Goal: Task Accomplishment & Management: Manage account settings

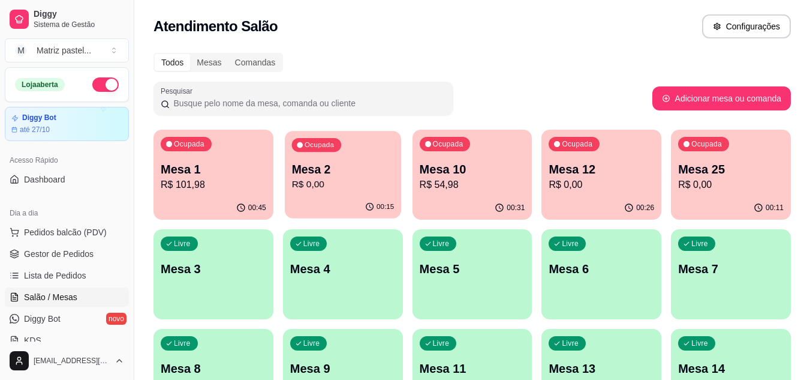
click at [327, 180] on p "R$ 0,00" at bounding box center [343, 185] width 103 height 14
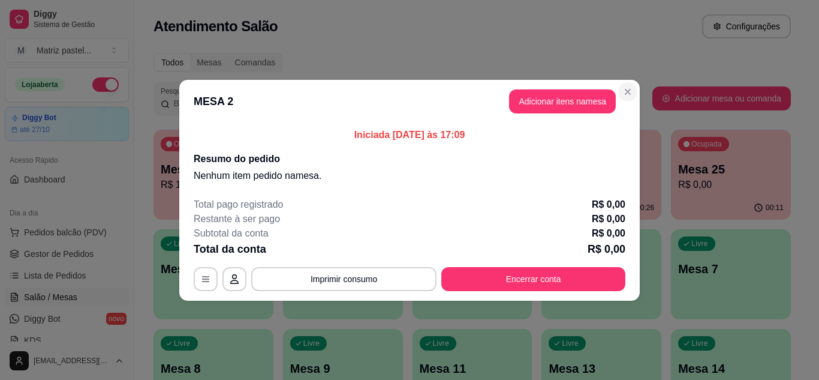
click at [624, 157] on h2 "Resumo do pedido" at bounding box center [410, 159] width 432 height 14
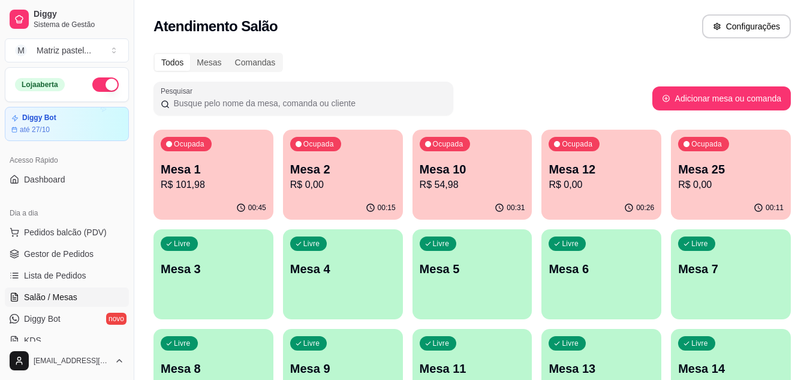
click at [629, 176] on p "Mesa 12" at bounding box center [602, 169] width 106 height 17
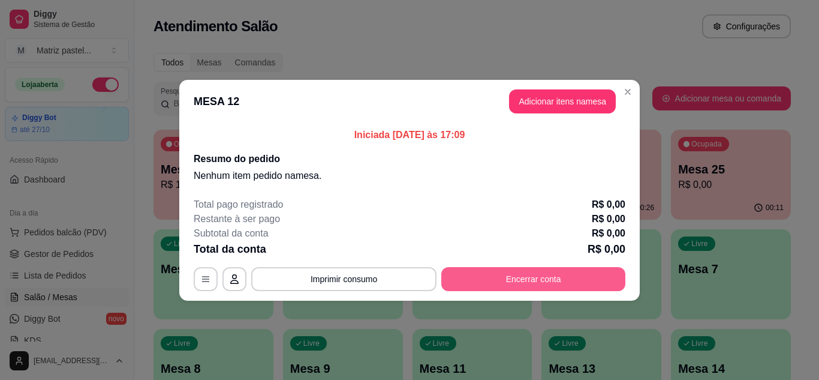
click at [501, 282] on button "Encerrar conta" at bounding box center [533, 279] width 184 height 24
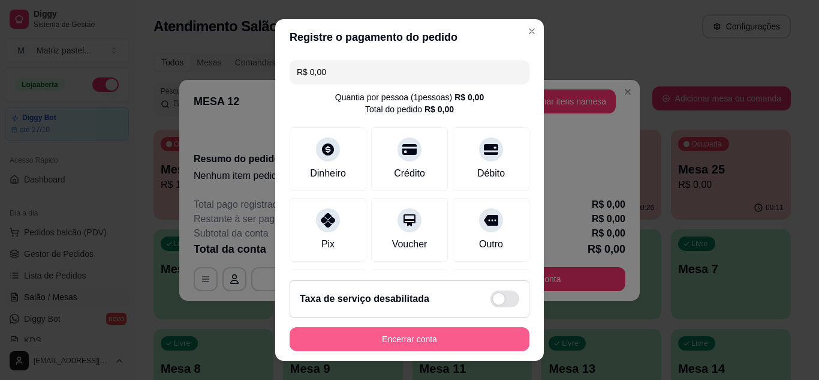
click at [437, 342] on button "Encerrar conta" at bounding box center [410, 339] width 240 height 24
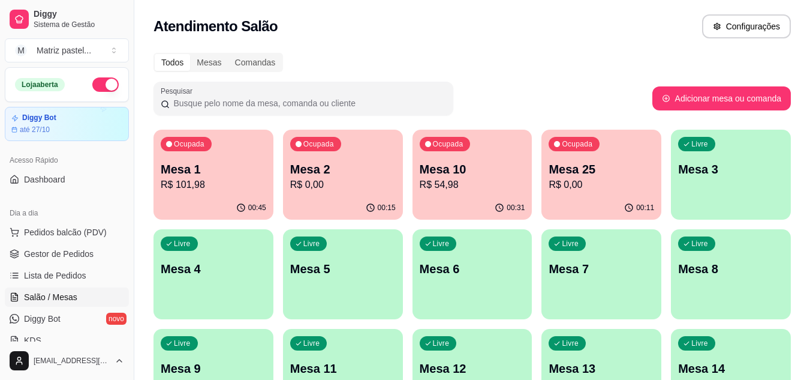
click at [616, 181] on p "R$ 0,00" at bounding box center [602, 185] width 106 height 14
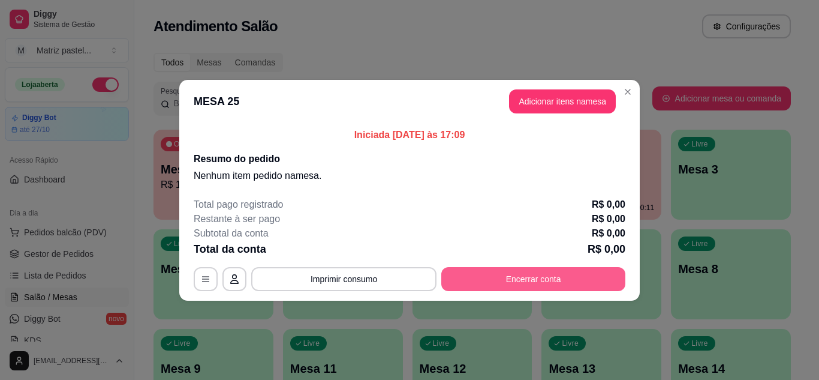
click at [578, 280] on button "Encerrar conta" at bounding box center [533, 279] width 184 height 24
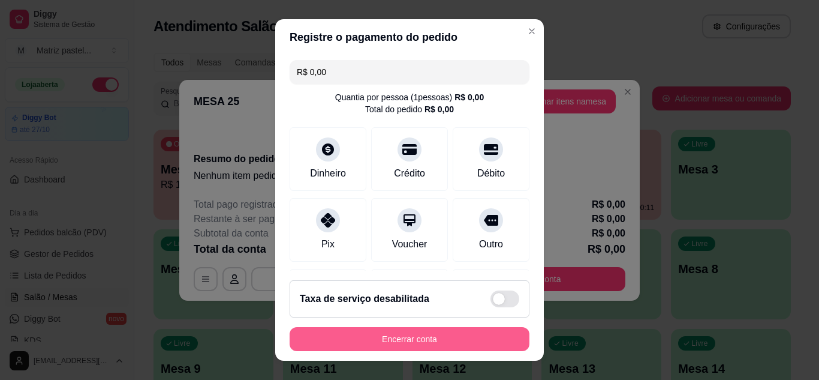
click at [473, 345] on button "Encerrar conta" at bounding box center [410, 339] width 240 height 24
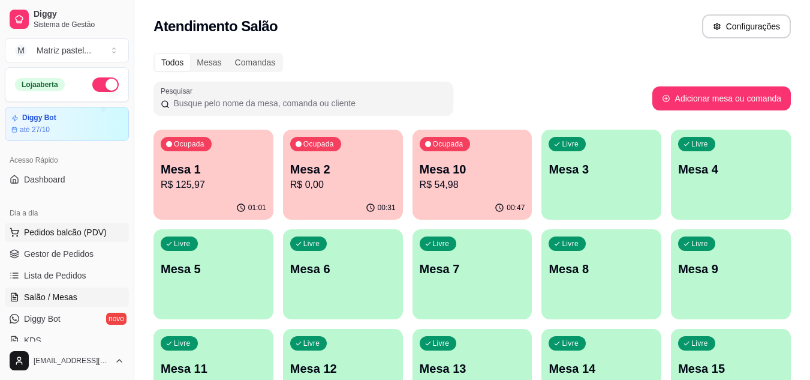
click at [71, 234] on span "Pedidos balcão (PDV)" at bounding box center [65, 232] width 83 height 12
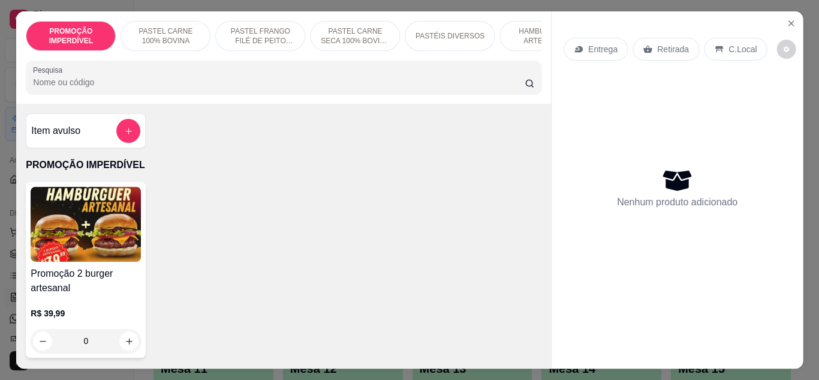
click at [221, 205] on div "Promoção 2 burger artesanal R$ 39,99 0" at bounding box center [284, 270] width 516 height 176
click at [791, 19] on icon "Close" at bounding box center [791, 24] width 10 height 10
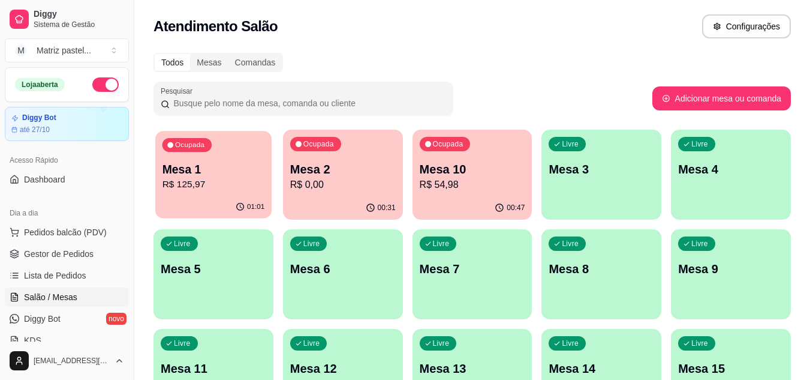
click at [241, 158] on div "Ocupada Mesa 1 R$ 125,97" at bounding box center [213, 163] width 116 height 65
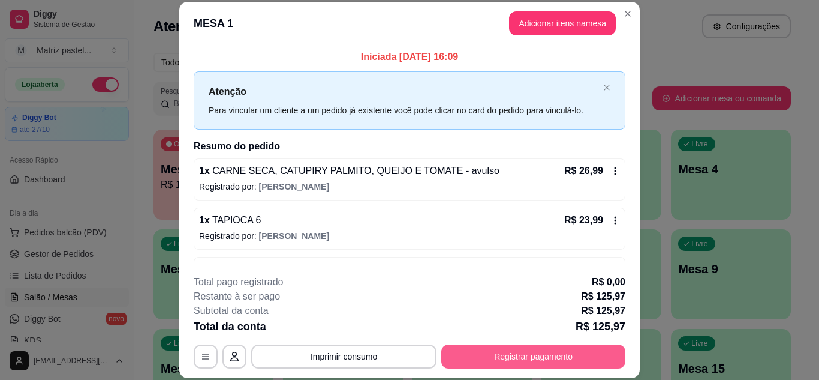
click at [512, 351] on button "Registrar pagamento" at bounding box center [533, 356] width 184 height 24
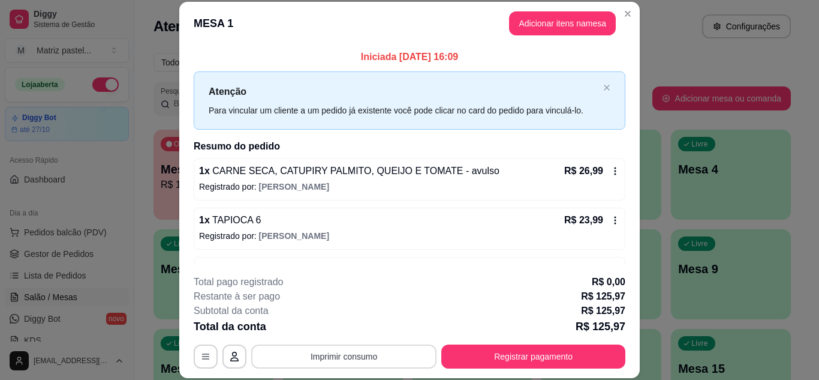
click at [330, 356] on button "Imprimir consumo" at bounding box center [343, 356] width 185 height 24
click at [340, 334] on button "IMPRESSORA" at bounding box center [343, 328] width 87 height 19
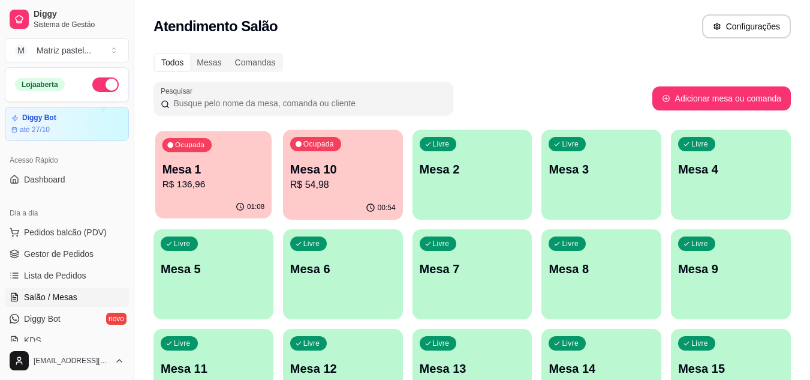
click at [232, 178] on p "R$ 136,96" at bounding box center [214, 185] width 103 height 14
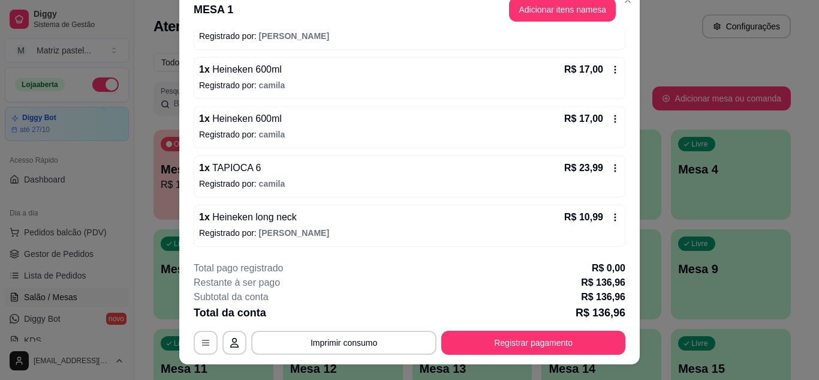
scroll to position [37, 0]
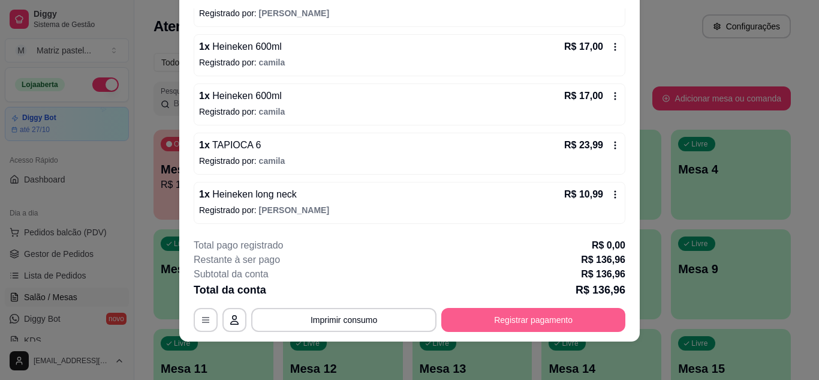
click at [474, 316] on button "Registrar pagamento" at bounding box center [533, 320] width 184 height 24
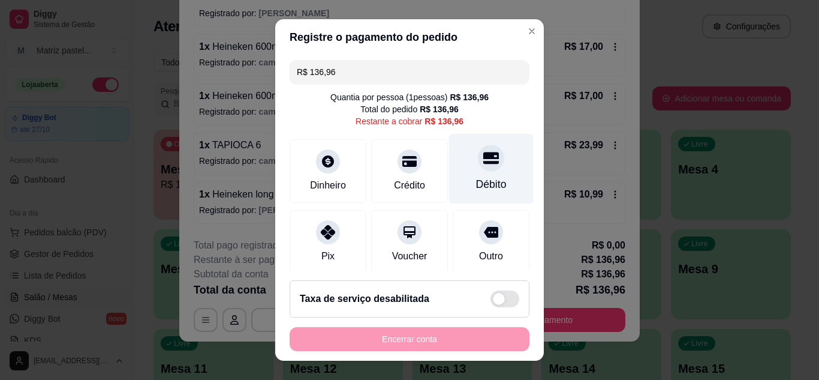
click at [476, 181] on div "Débito" at bounding box center [491, 184] width 31 height 16
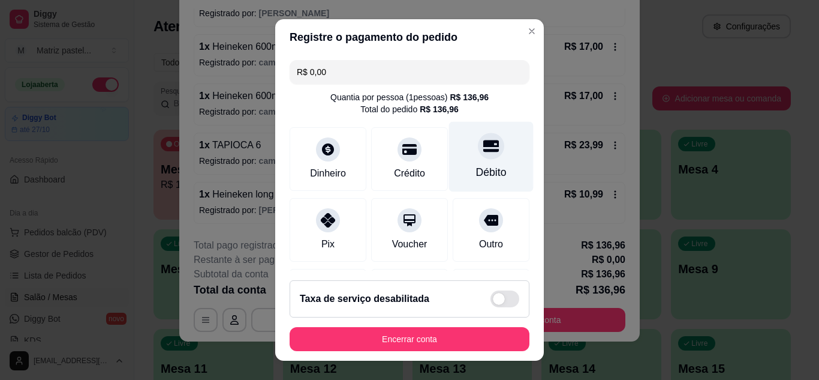
click at [476, 166] on div "Débito" at bounding box center [491, 172] width 31 height 16
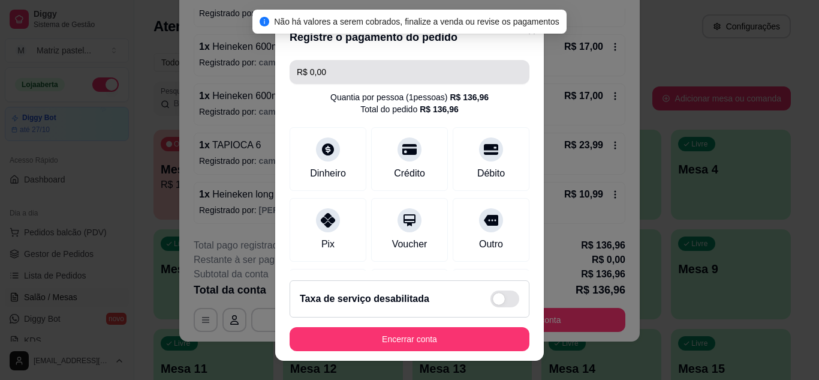
click at [334, 67] on input "R$ 0,00" at bounding box center [410, 72] width 226 height 24
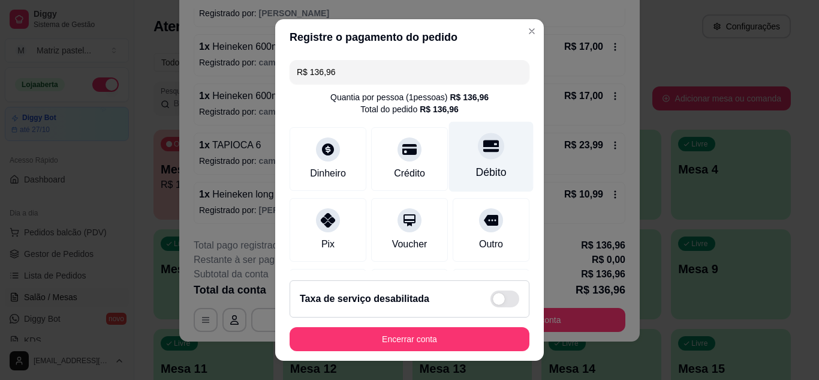
type input "R$ 136,96"
click at [478, 157] on div at bounding box center [491, 146] width 26 height 26
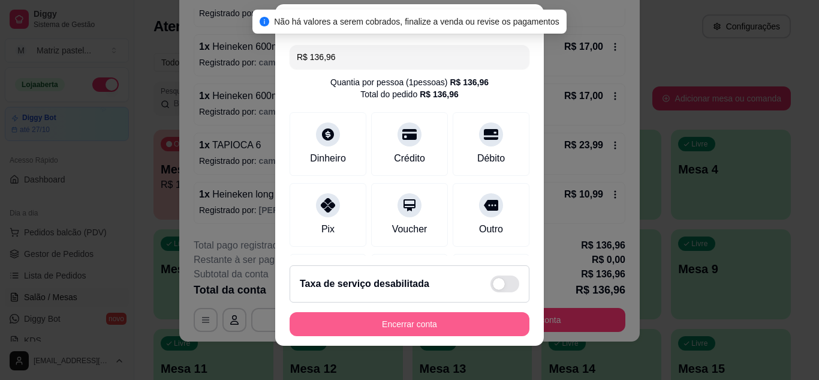
scroll to position [19, 0]
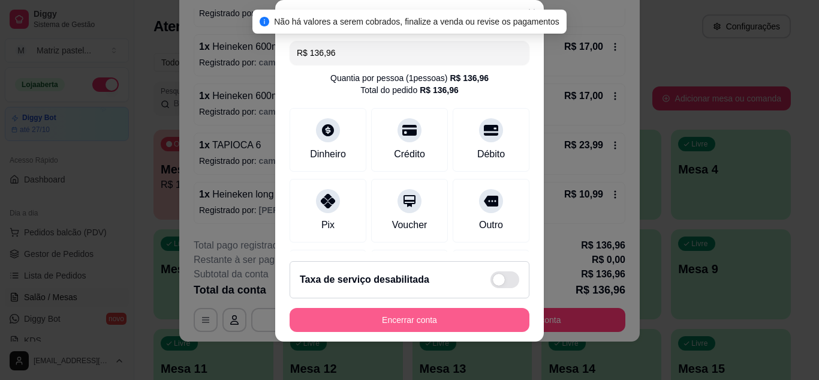
click at [425, 317] on button "Encerrar conta" at bounding box center [410, 320] width 240 height 24
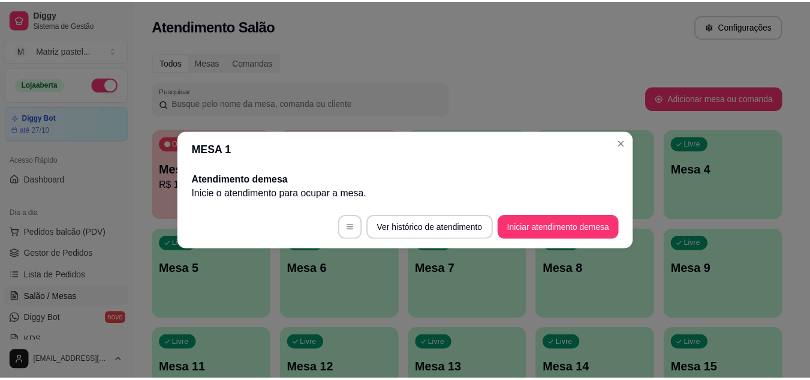
scroll to position [0, 0]
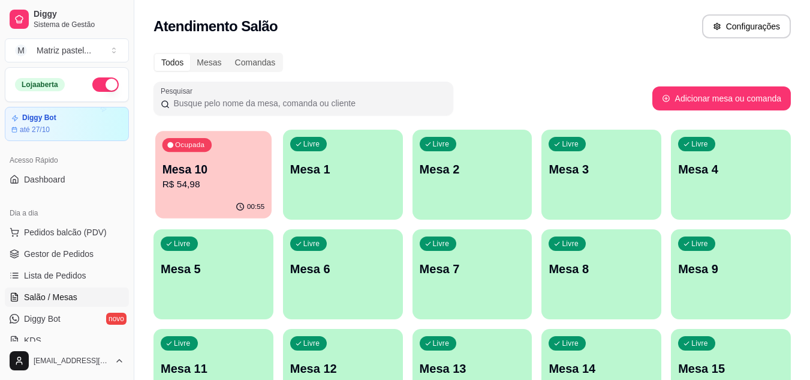
click at [250, 154] on div "Ocupada Mesa 10 R$ 54,98" at bounding box center [213, 163] width 116 height 65
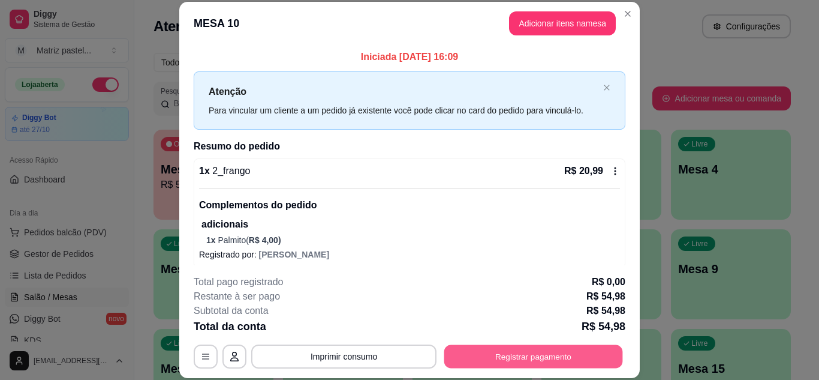
click at [549, 354] on button "Registrar pagamento" at bounding box center [533, 355] width 179 height 23
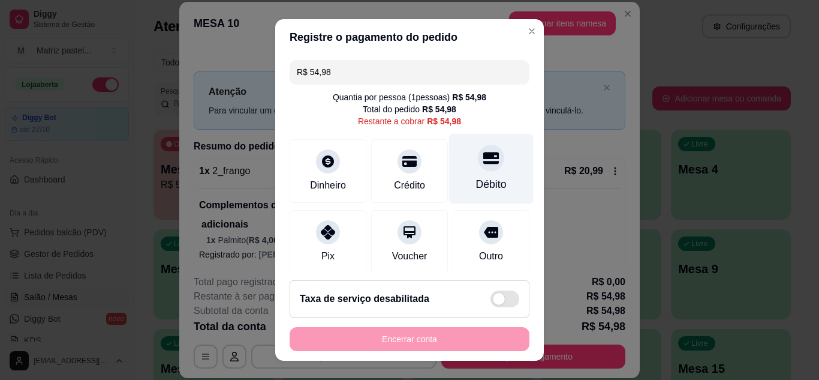
click at [469, 172] on div "Débito" at bounding box center [491, 168] width 85 height 70
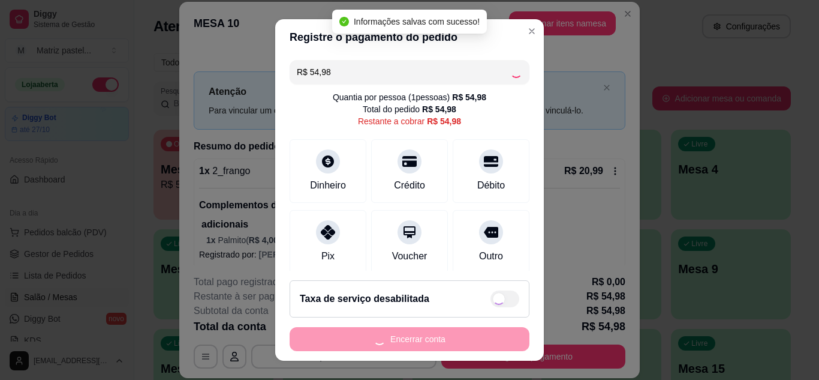
type input "R$ 0,00"
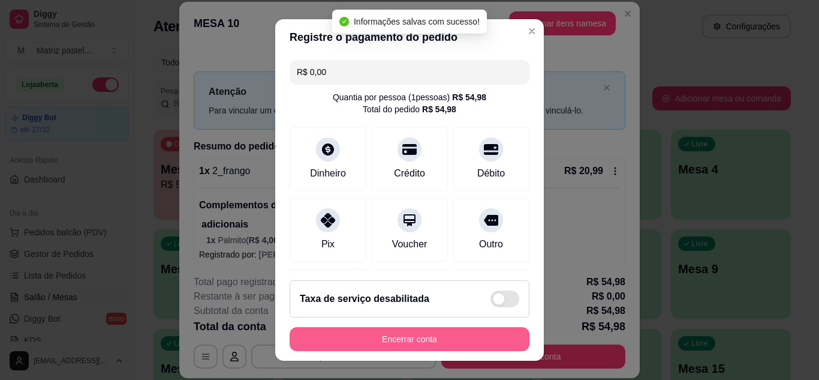
click at [453, 336] on button "Encerrar conta" at bounding box center [410, 339] width 240 height 24
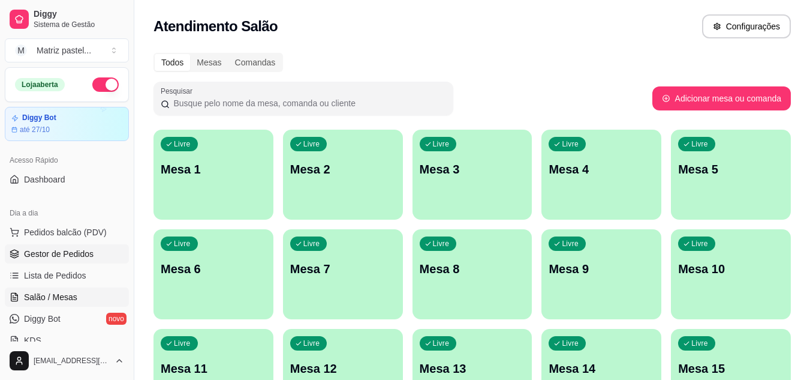
click at [65, 254] on span "Gestor de Pedidos" at bounding box center [59, 254] width 70 height 12
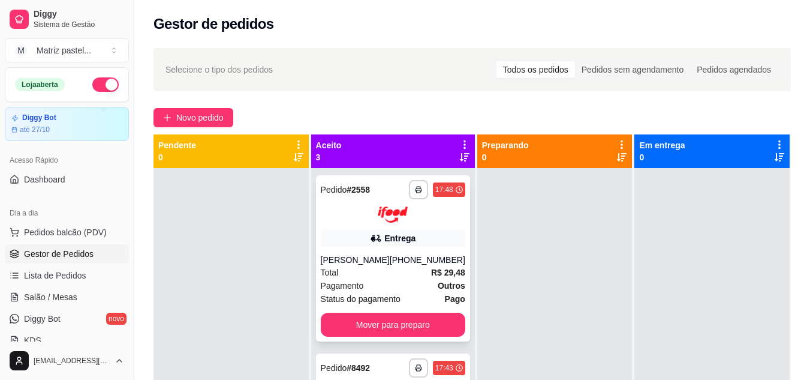
click at [410, 257] on div "(08) 00705-3040" at bounding box center [428, 260] width 76 height 12
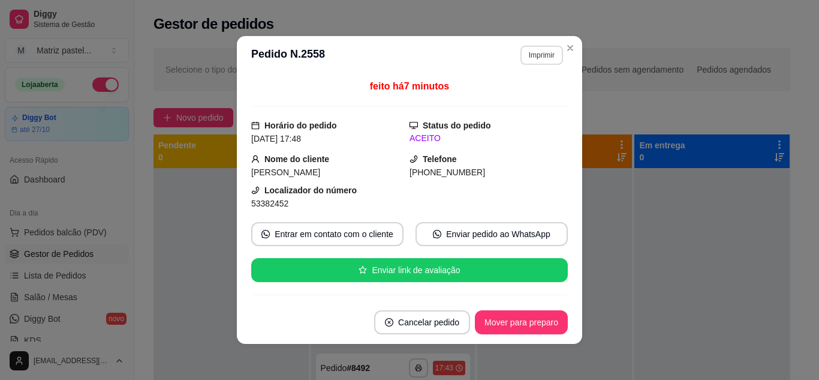
click at [545, 55] on button "Imprimir" at bounding box center [542, 55] width 43 height 19
click at [537, 89] on button "IMPRESSORA" at bounding box center [516, 97] width 87 height 19
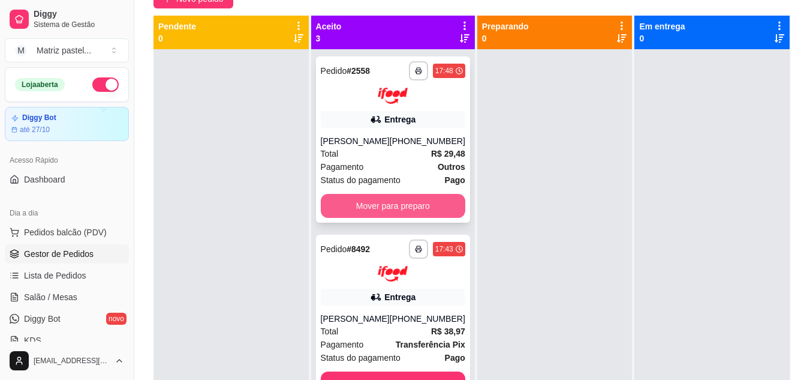
scroll to position [120, 0]
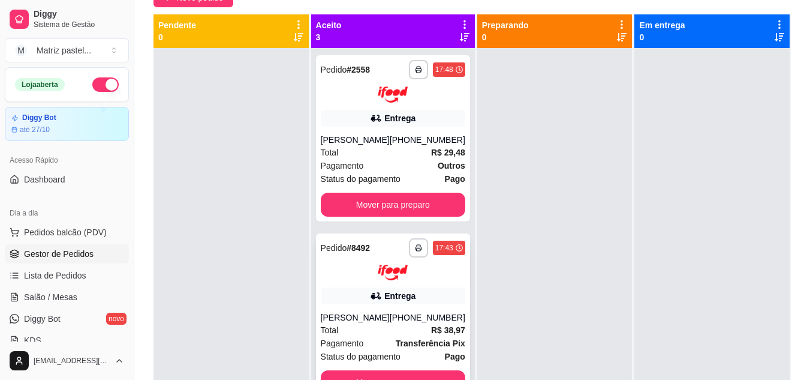
click at [401, 307] on div "**********" at bounding box center [393, 316] width 154 height 166
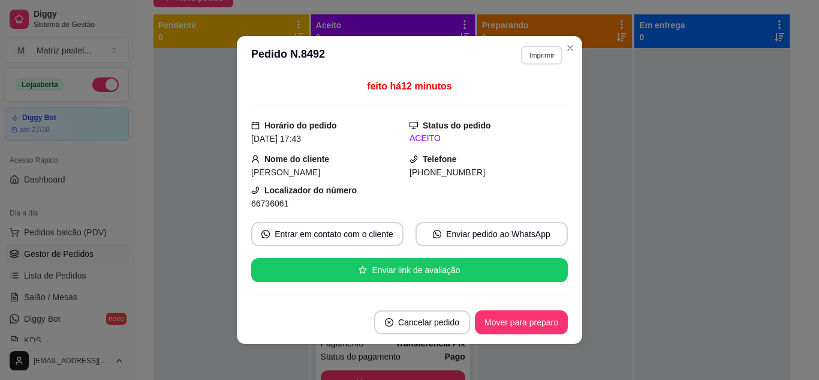
click at [546, 46] on button "Imprimir" at bounding box center [541, 55] width 41 height 19
click at [543, 94] on button "IMPRESSORA" at bounding box center [516, 97] width 87 height 19
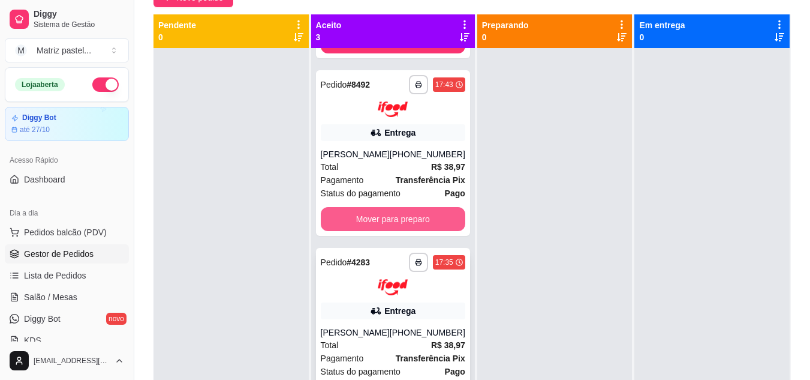
scroll to position [178, 0]
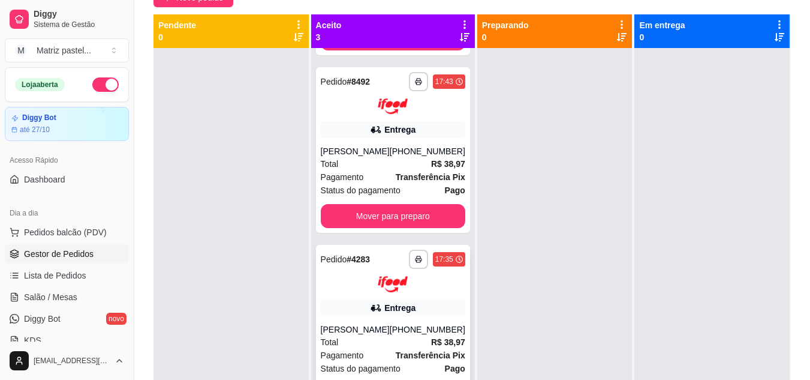
click at [422, 302] on div "Entrega" at bounding box center [393, 307] width 145 height 17
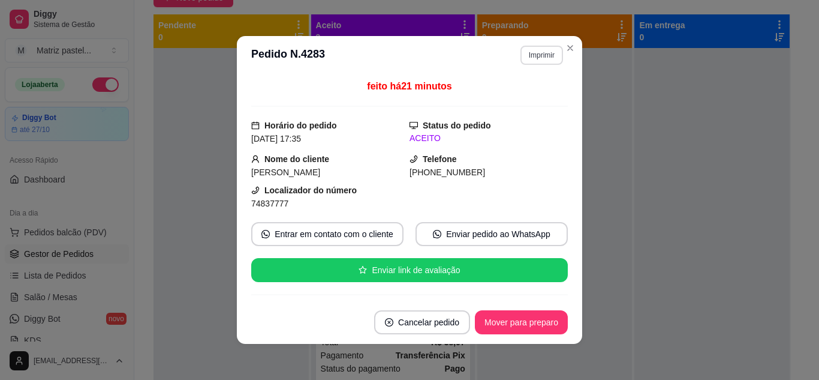
click at [537, 56] on button "Imprimir" at bounding box center [542, 55] width 43 height 19
click at [533, 90] on button "IMPRESSORA" at bounding box center [516, 97] width 87 height 19
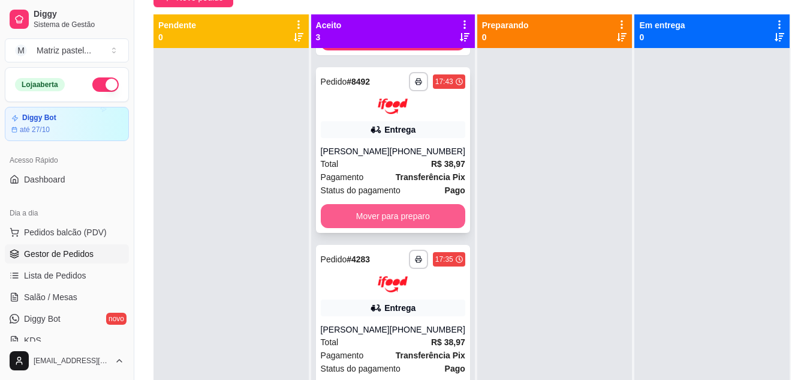
click at [407, 209] on button "Mover para preparo" at bounding box center [393, 216] width 145 height 24
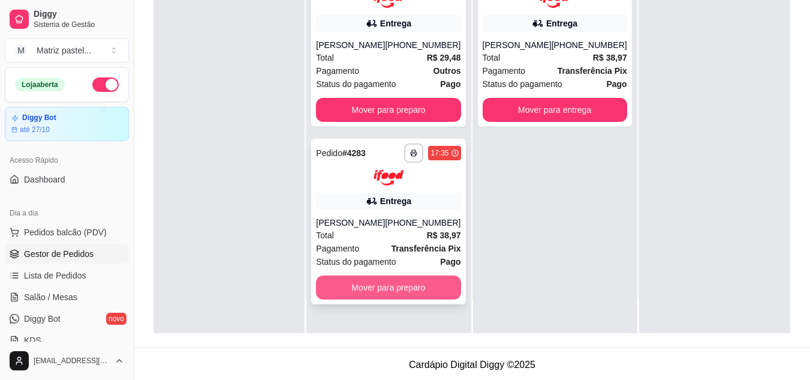
scroll to position [0, 0]
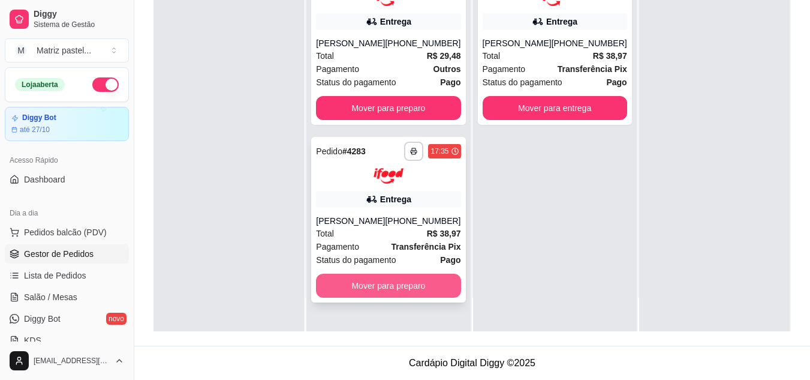
click at [425, 284] on button "Mover para preparo" at bounding box center [388, 286] width 145 height 24
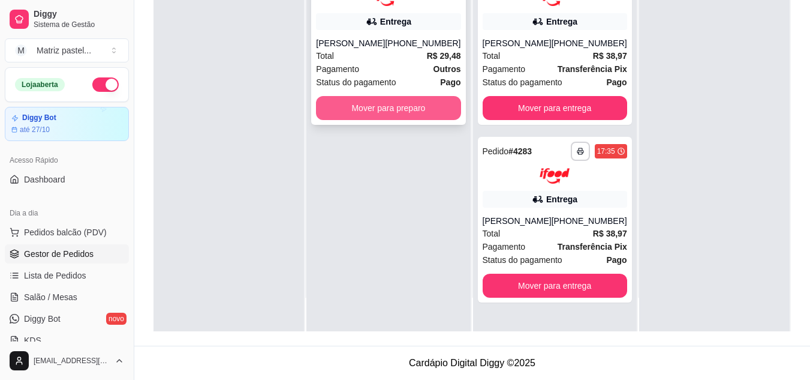
click at [442, 103] on button "Mover para preparo" at bounding box center [388, 108] width 145 height 24
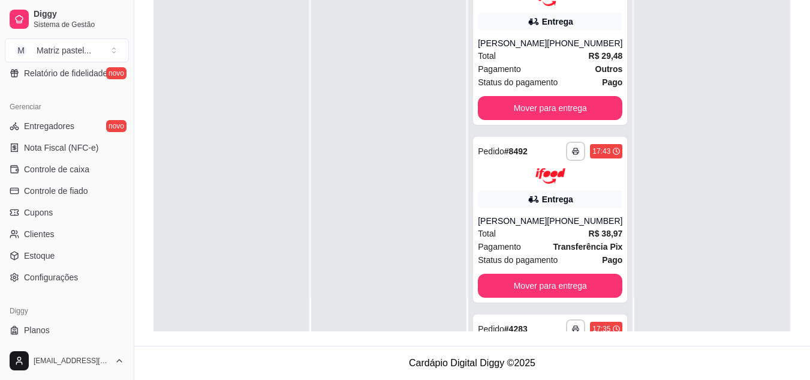
scroll to position [480, 0]
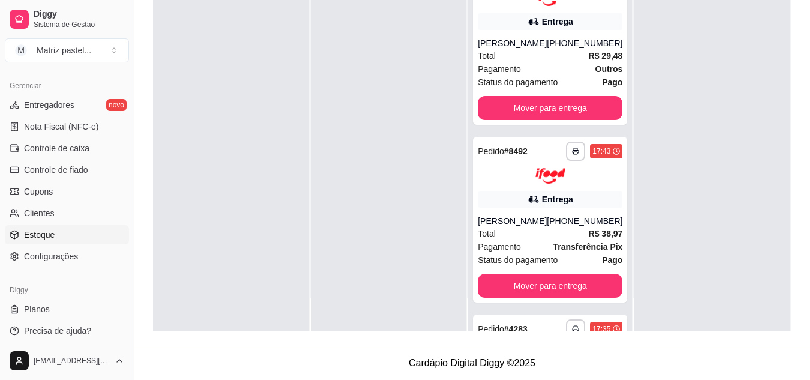
click at [53, 230] on span "Estoque" at bounding box center [39, 235] width 31 height 12
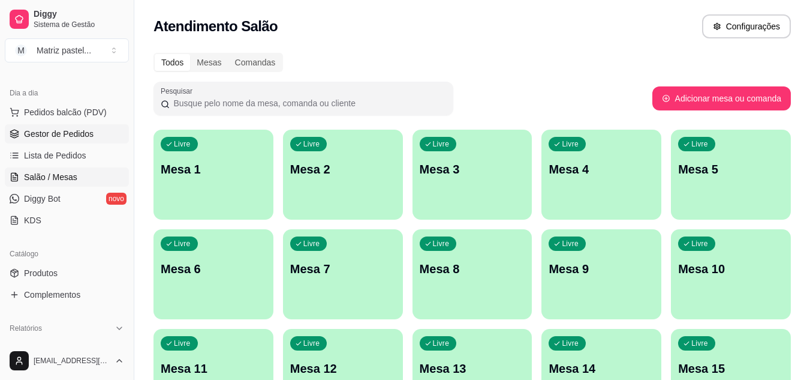
scroll to position [180, 0]
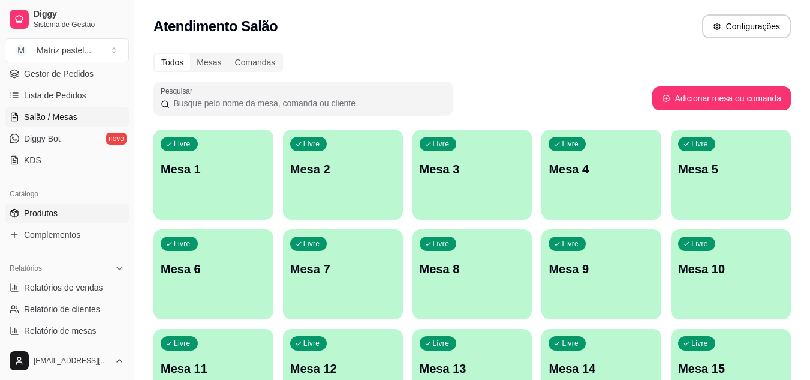
click at [43, 206] on link "Produtos" at bounding box center [67, 212] width 124 height 19
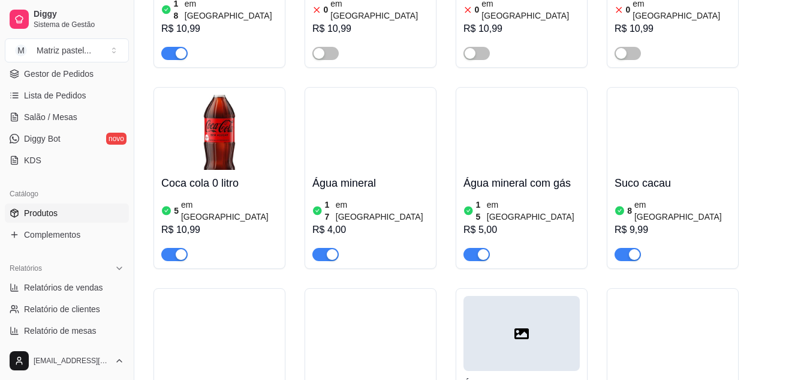
scroll to position [6838, 0]
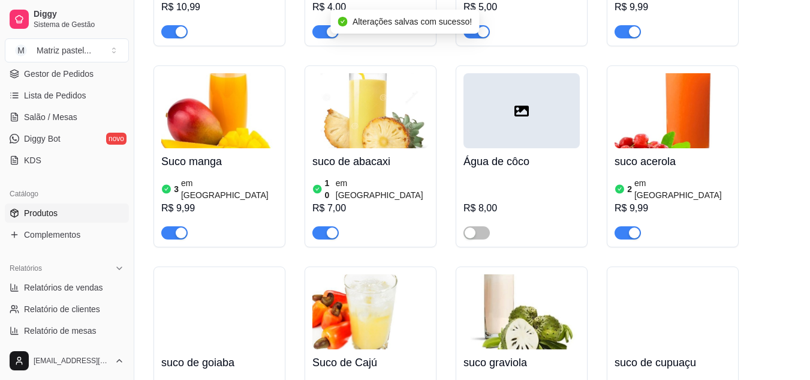
scroll to position [7078, 0]
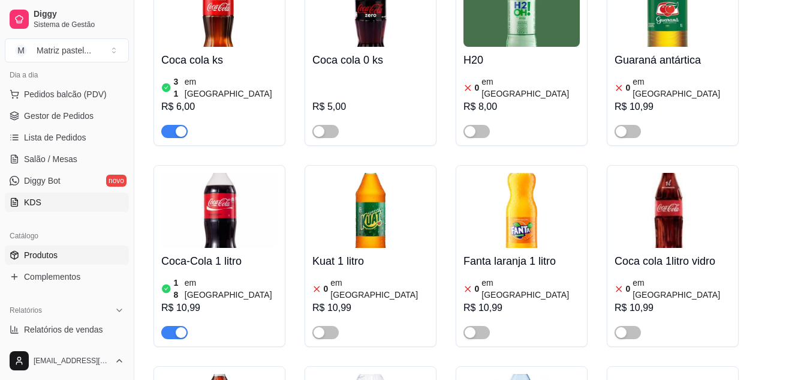
scroll to position [120, 0]
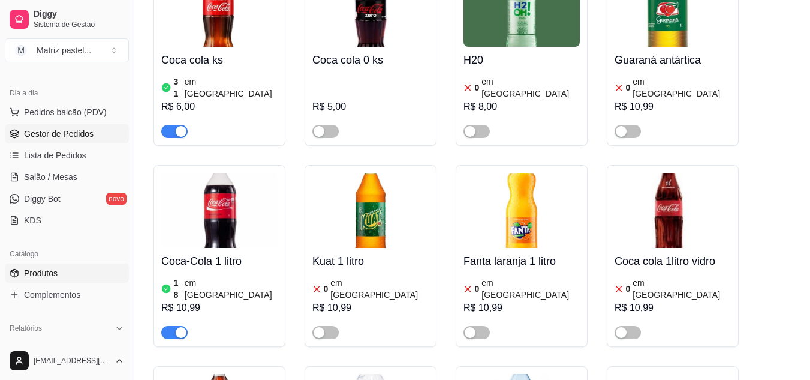
click at [65, 134] on span "Gestor de Pedidos" at bounding box center [59, 134] width 70 height 12
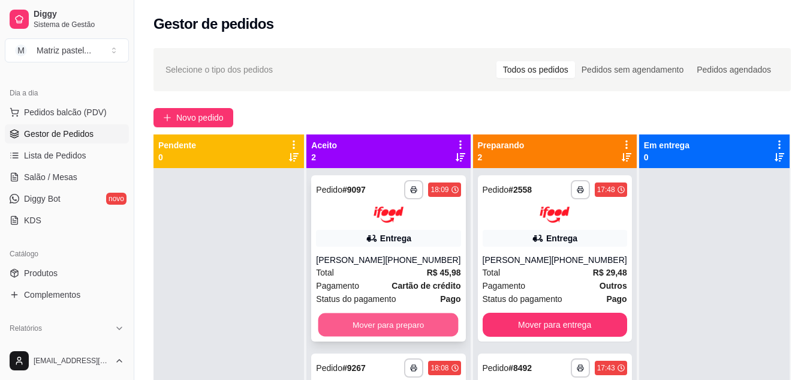
click at [407, 319] on button "Mover para preparo" at bounding box center [388, 323] width 140 height 23
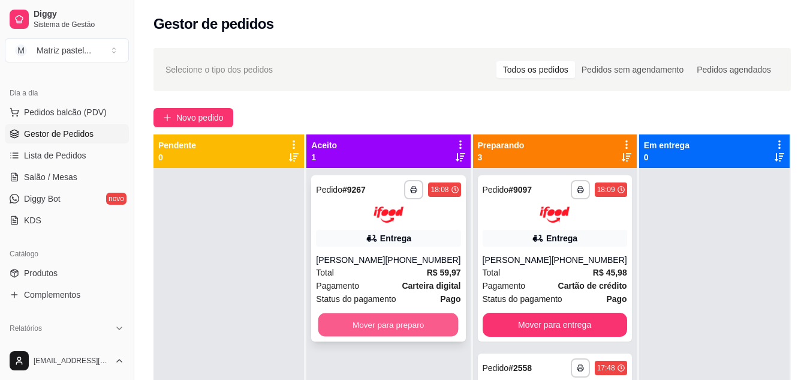
click at [395, 324] on button "Mover para preparo" at bounding box center [388, 323] width 140 height 23
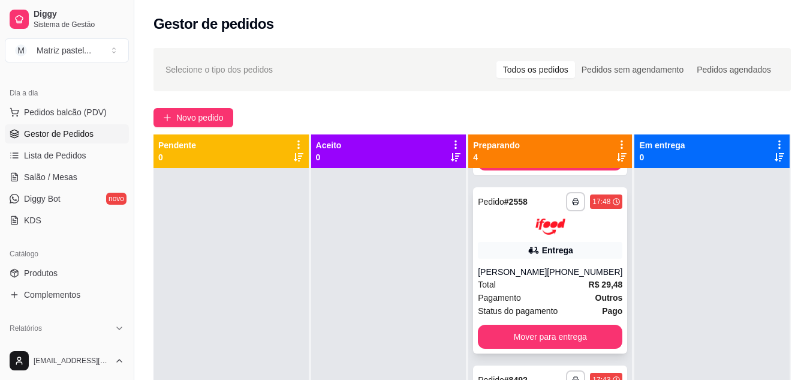
scroll to position [368, 0]
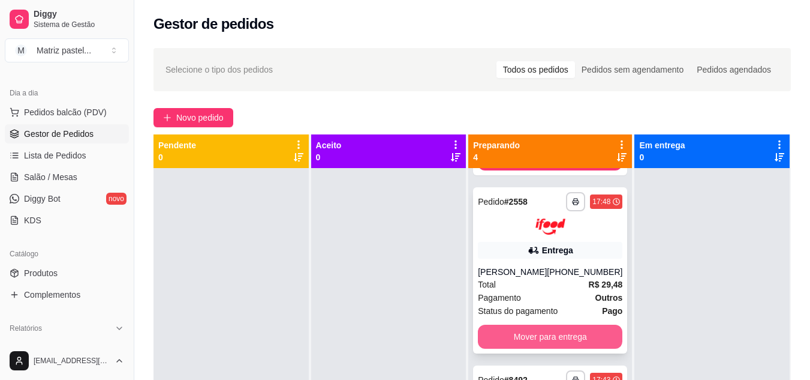
click at [527, 324] on button "Mover para entrega" at bounding box center [550, 336] width 145 height 24
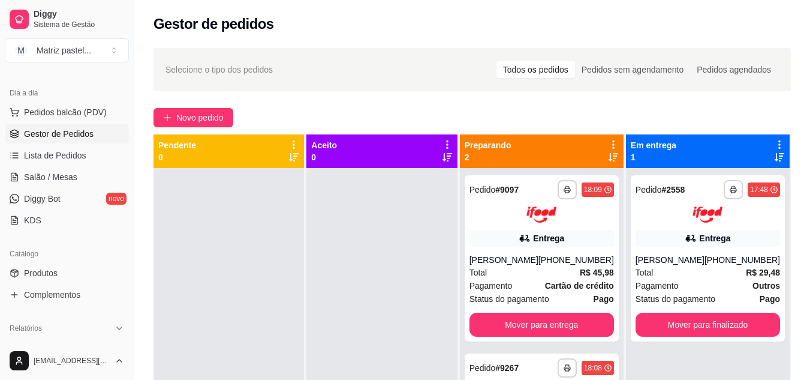
scroll to position [0, 0]
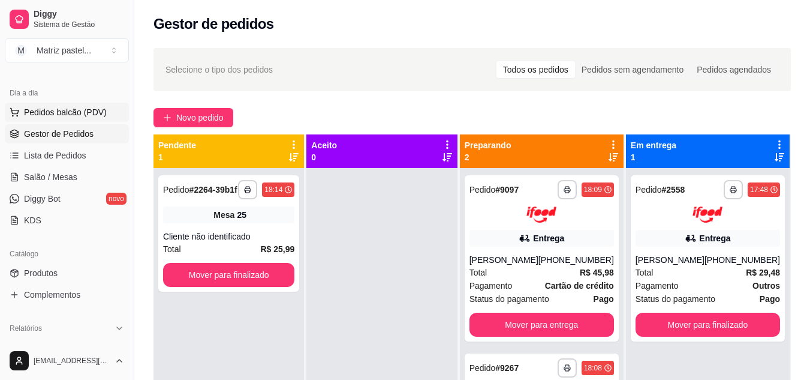
click at [66, 113] on span "Pedidos balcão (PDV)" at bounding box center [65, 112] width 83 height 12
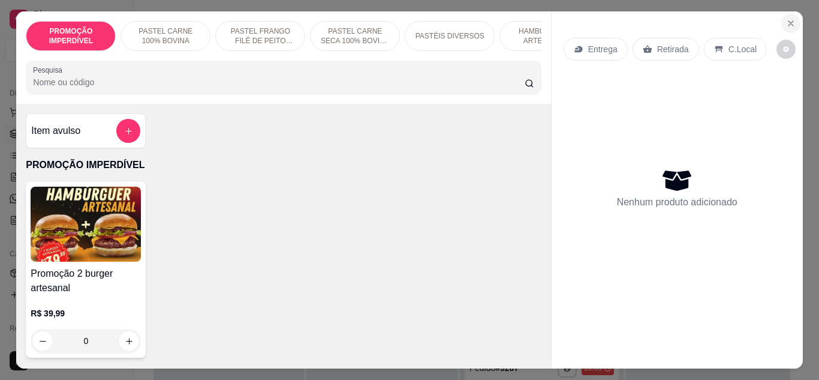
click at [786, 20] on icon "Close" at bounding box center [791, 24] width 10 height 10
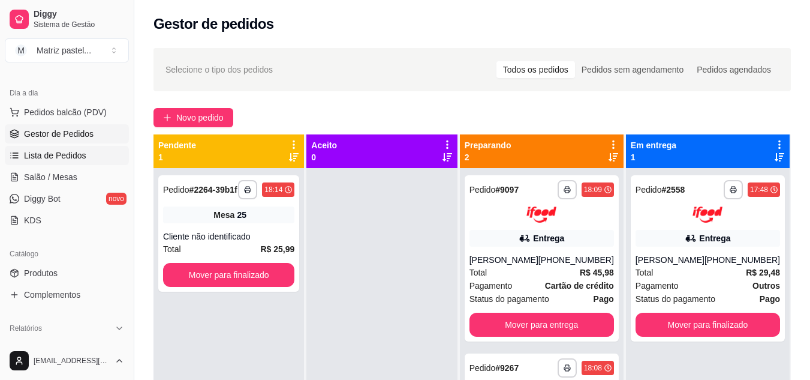
click at [73, 157] on span "Lista de Pedidos" at bounding box center [55, 155] width 62 height 12
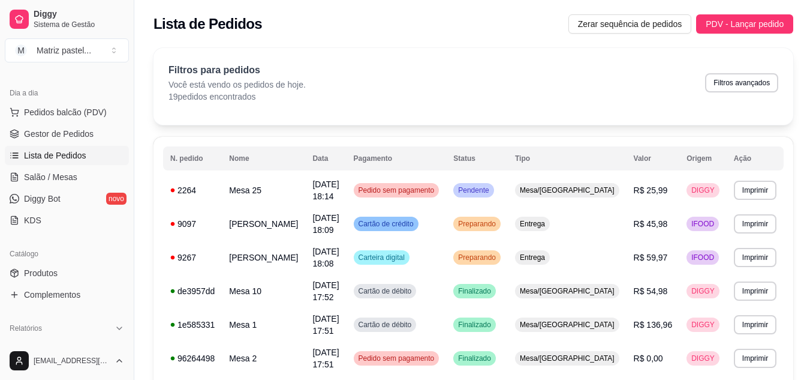
click at [71, 155] on span "Lista de Pedidos" at bounding box center [55, 155] width 62 height 12
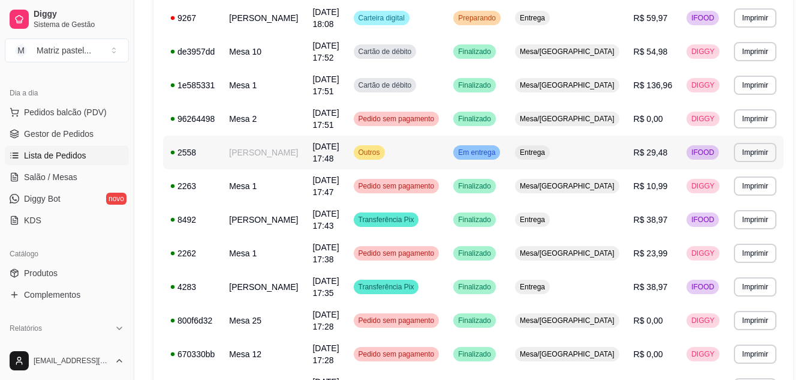
scroll to position [240, 0]
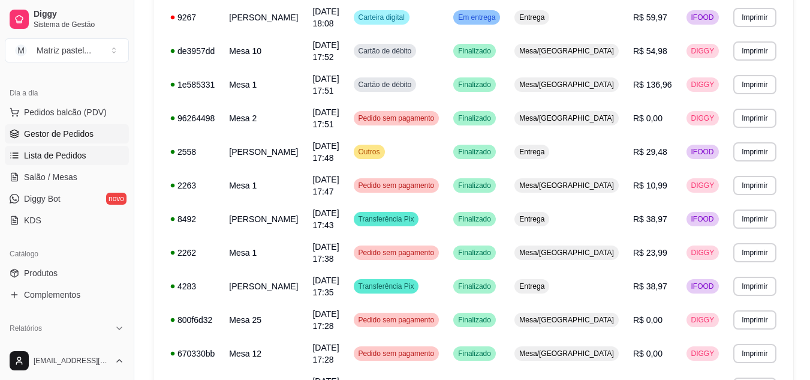
click at [50, 135] on span "Gestor de Pedidos" at bounding box center [59, 134] width 70 height 12
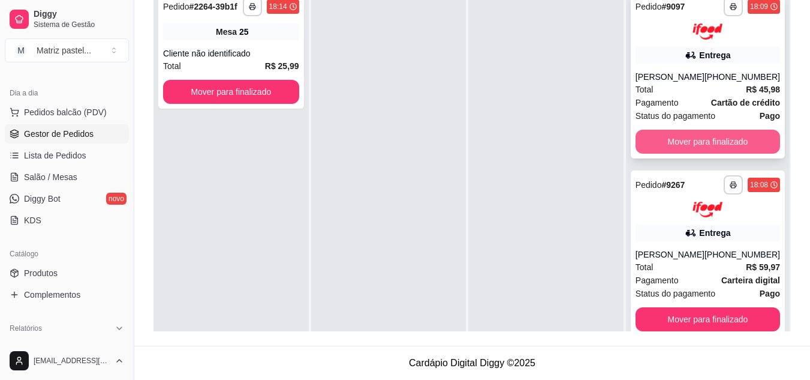
click at [755, 136] on button "Mover para finalizado" at bounding box center [708, 142] width 145 height 24
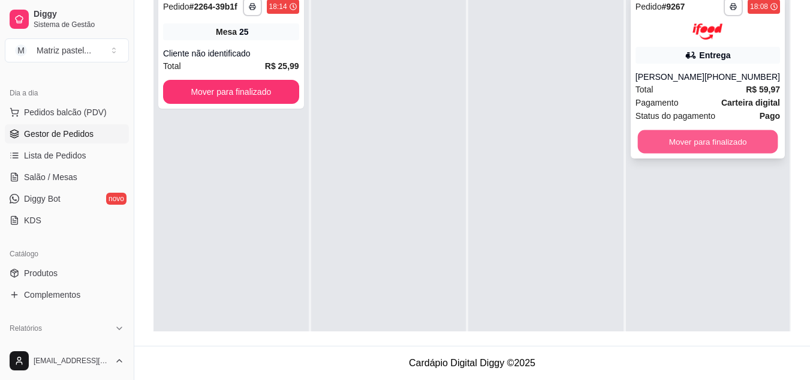
click at [727, 137] on button "Mover para finalizado" at bounding box center [708, 141] width 140 height 23
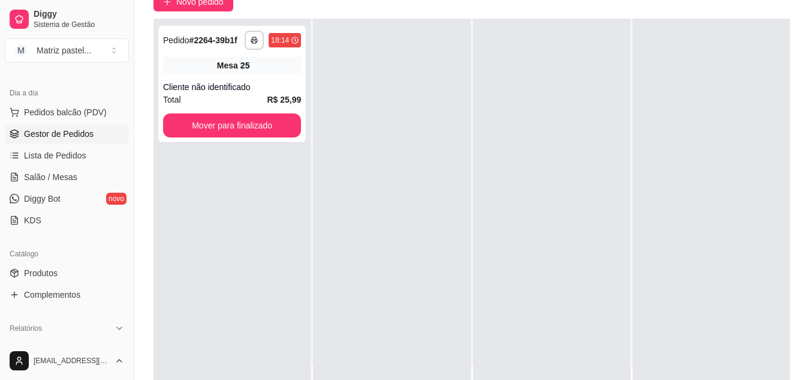
scroll to position [183, 0]
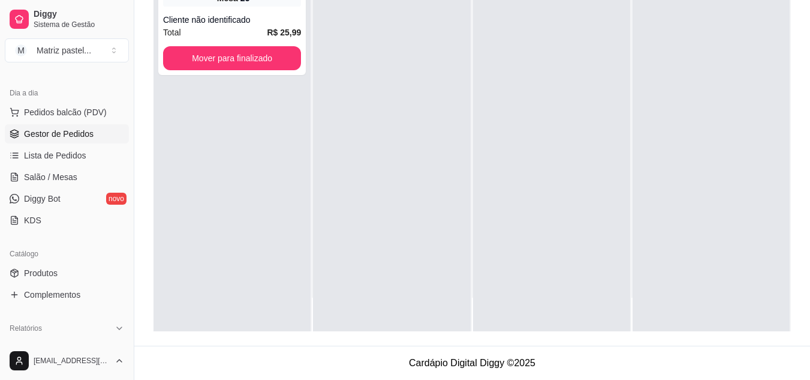
click at [67, 130] on span "Gestor de Pedidos" at bounding box center [59, 134] width 70 height 12
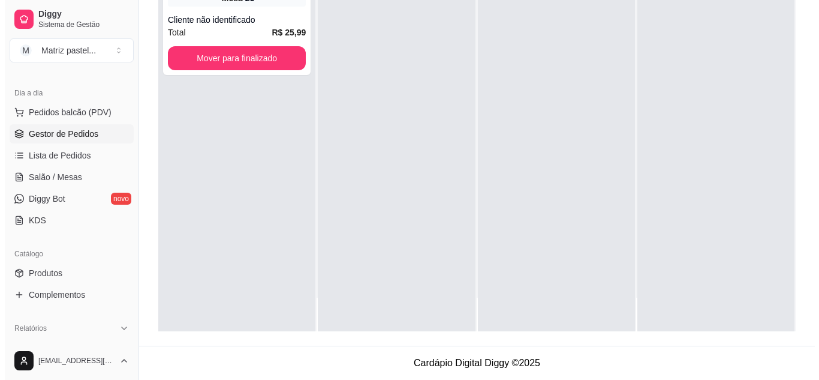
scroll to position [0, 0]
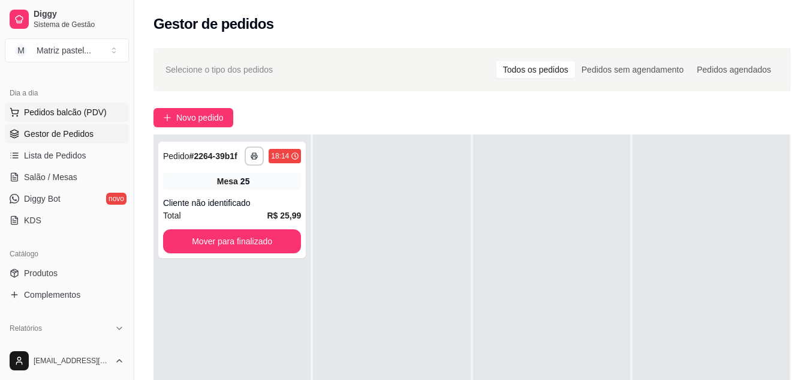
click at [65, 109] on span "Pedidos balcão (PDV)" at bounding box center [65, 112] width 83 height 12
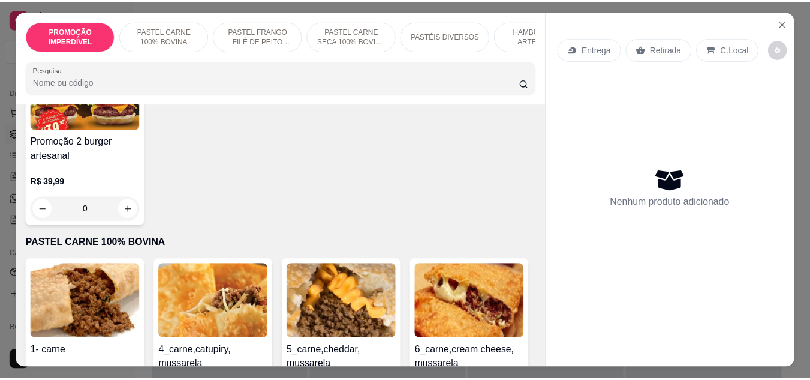
scroll to position [180, 0]
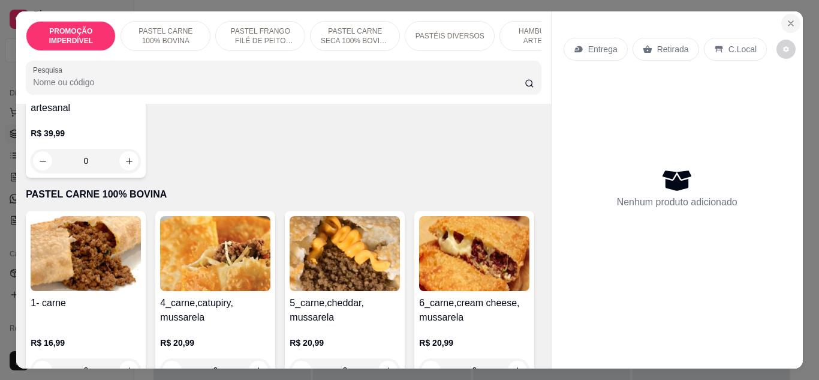
click at [786, 19] on icon "Close" at bounding box center [791, 24] width 10 height 10
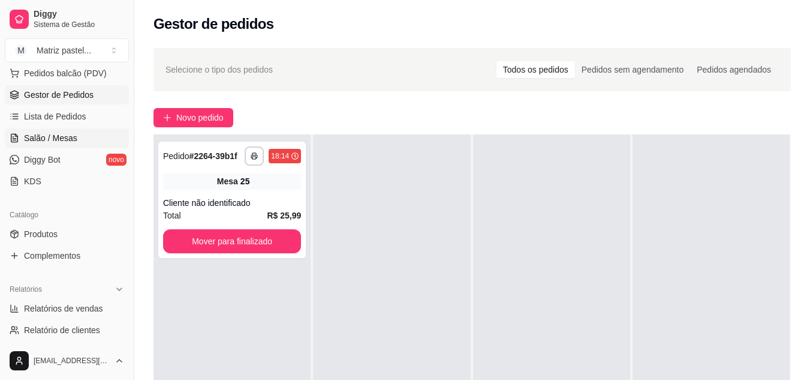
scroll to position [180, 0]
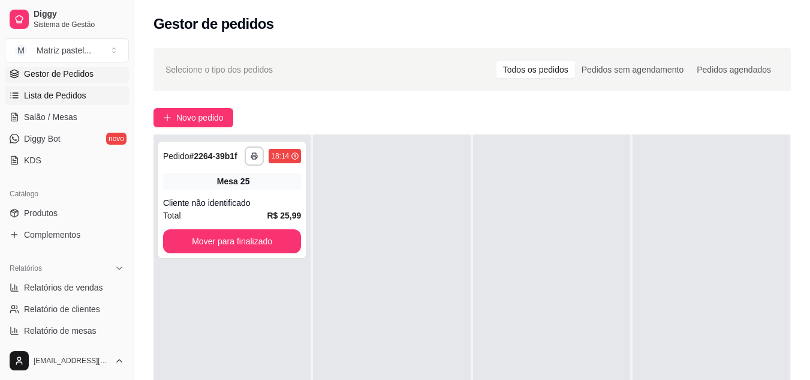
click at [73, 99] on span "Lista de Pedidos" at bounding box center [55, 95] width 62 height 12
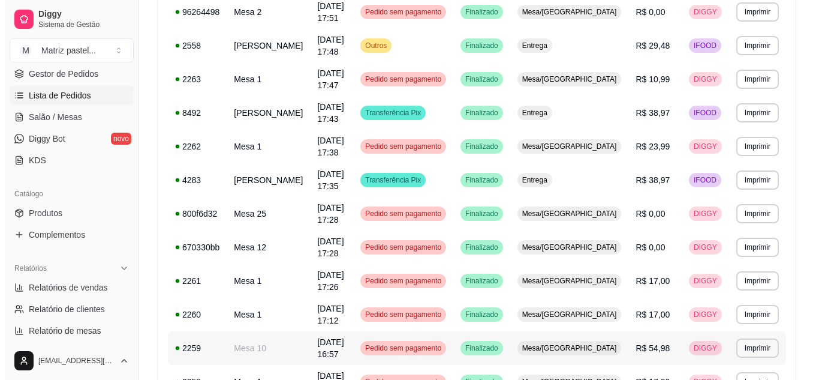
scroll to position [339, 0]
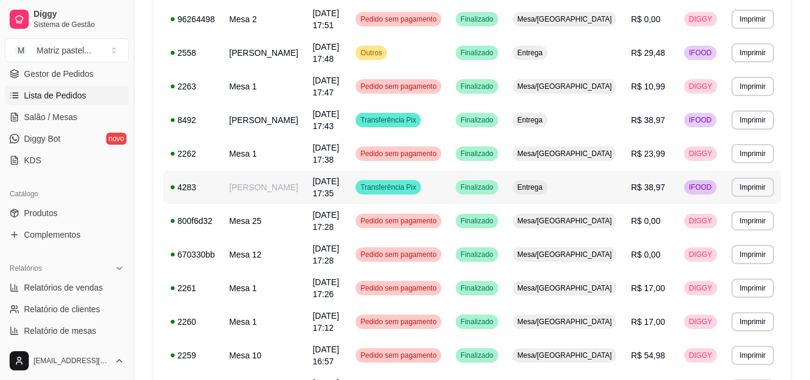
click at [339, 181] on span "30/09/25 às 17:35" at bounding box center [325, 187] width 26 height 22
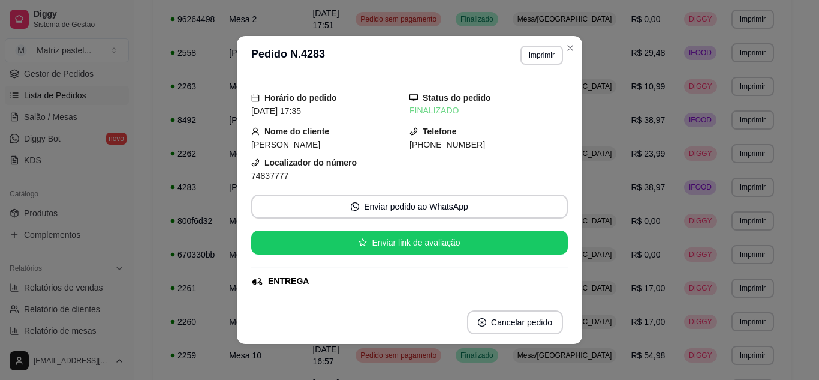
scroll to position [240, 0]
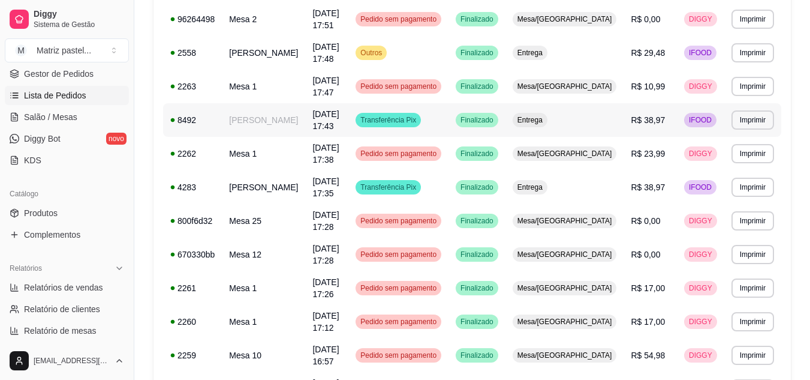
click at [291, 119] on td "ELIZANDRA FERREIRA" at bounding box center [263, 120] width 83 height 34
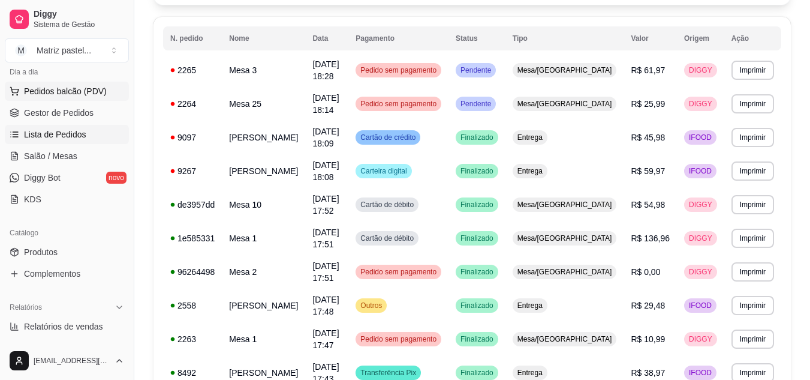
scroll to position [60, 0]
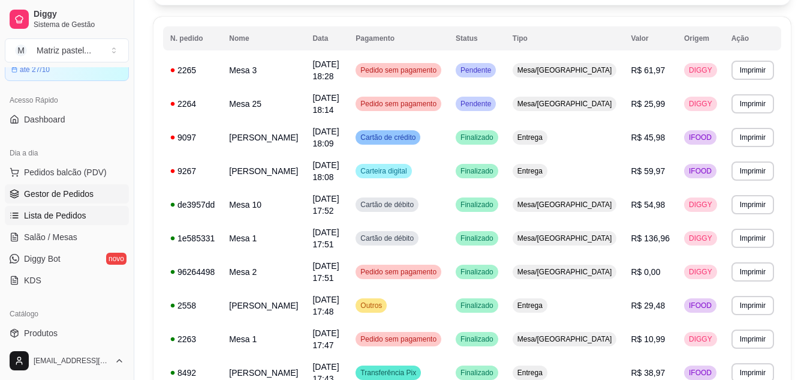
click at [83, 193] on span "Gestor de Pedidos" at bounding box center [59, 194] width 70 height 12
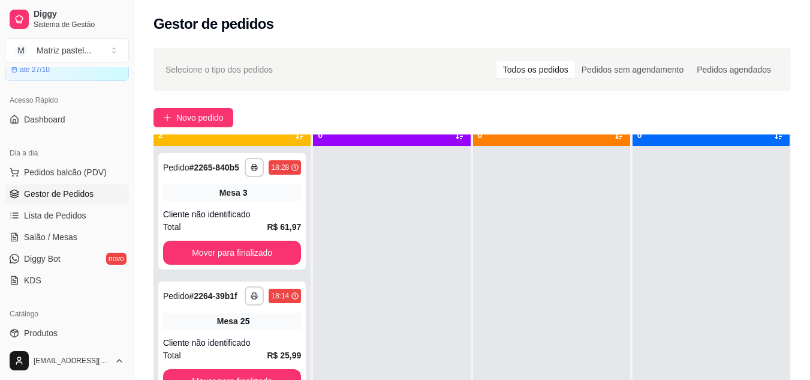
scroll to position [34, 0]
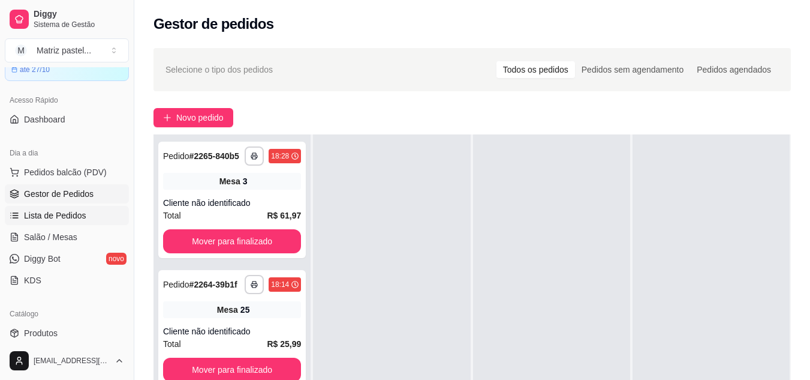
click at [63, 214] on span "Lista de Pedidos" at bounding box center [55, 215] width 62 height 12
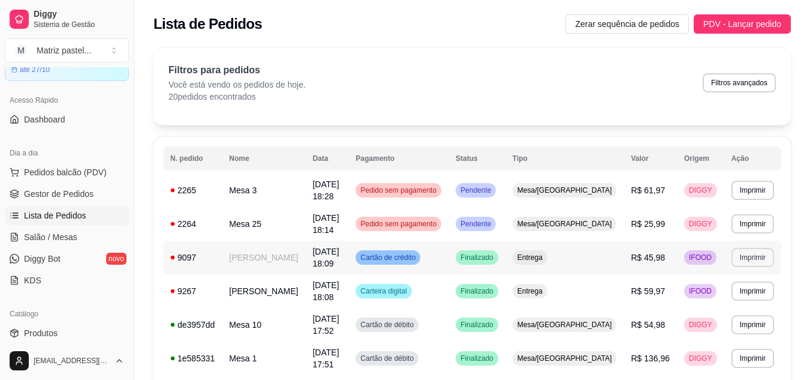
click at [759, 253] on button "Imprimir" at bounding box center [753, 257] width 43 height 19
click at [729, 283] on h4 "Escolha a impressora" at bounding box center [732, 279] width 87 height 12
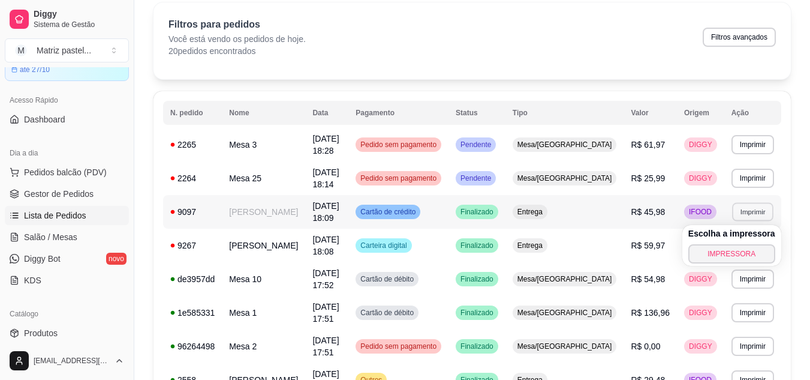
scroll to position [120, 0]
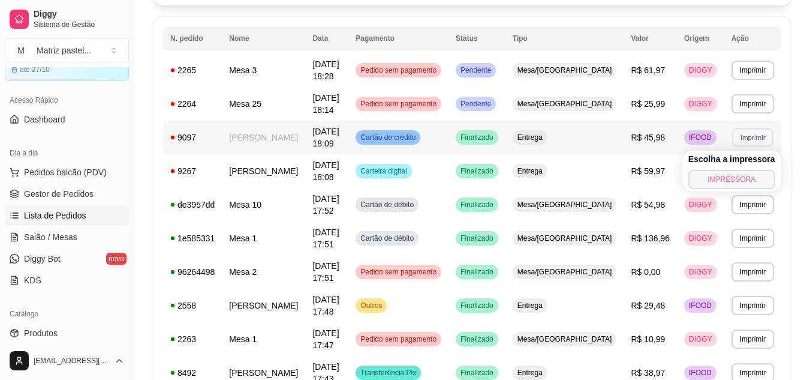
click at [735, 175] on button "IMPRESSORA" at bounding box center [732, 179] width 87 height 19
click at [753, 165] on button "Imprimir" at bounding box center [753, 170] width 43 height 19
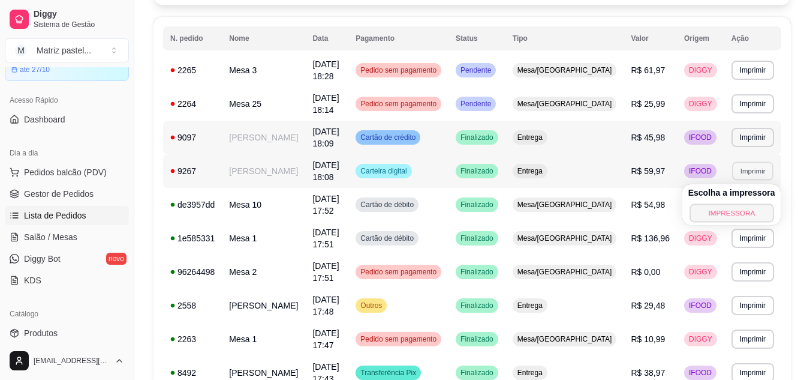
click at [739, 214] on button "IMPRESSORA" at bounding box center [732, 212] width 84 height 19
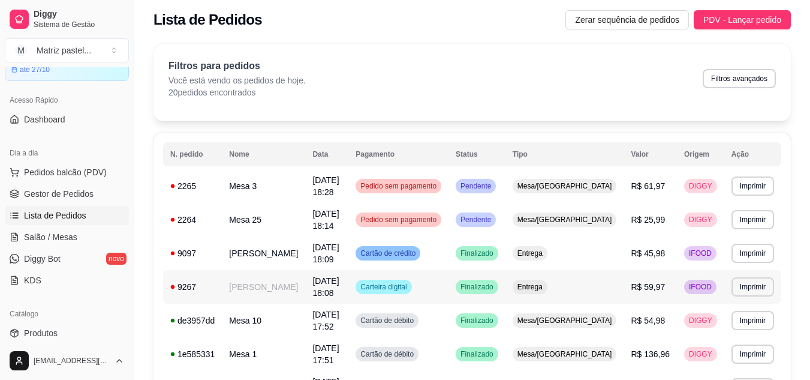
scroll to position [0, 0]
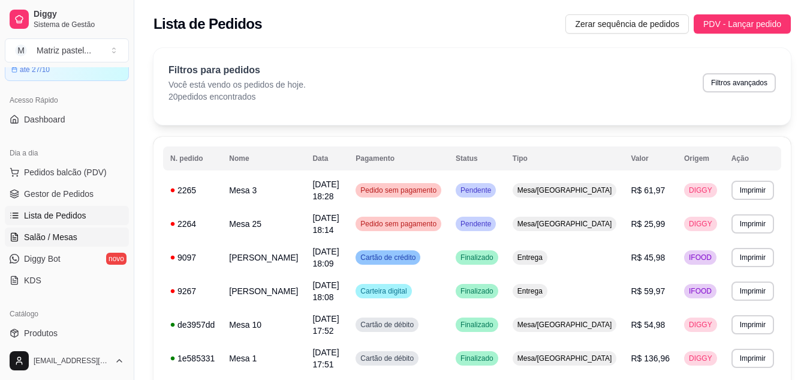
click at [44, 237] on span "Salão / Mesas" at bounding box center [50, 237] width 53 height 12
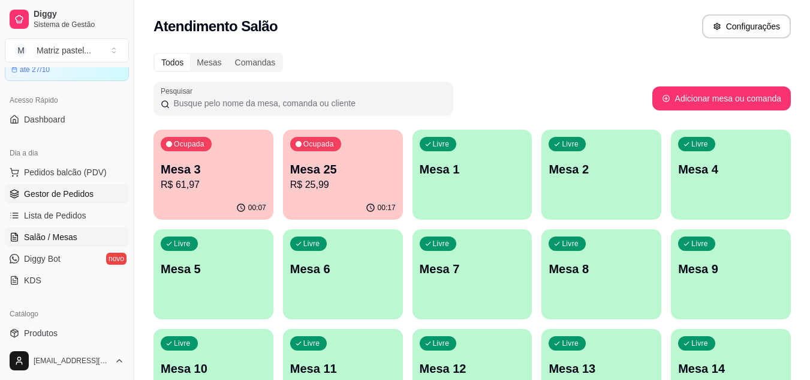
click at [64, 193] on span "Gestor de Pedidos" at bounding box center [59, 194] width 70 height 12
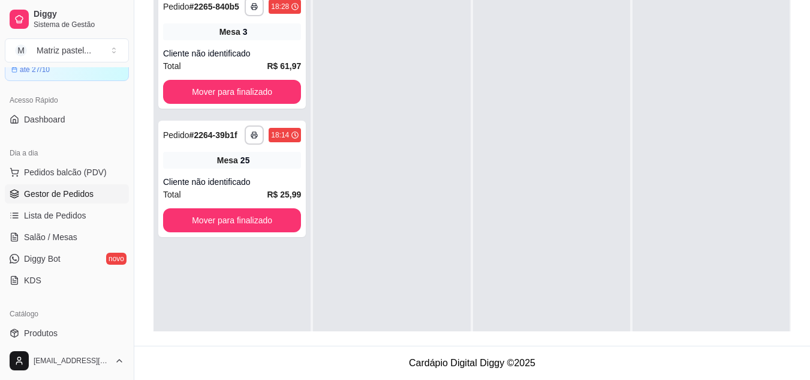
click at [350, 58] on div at bounding box center [391, 175] width 157 height 380
click at [67, 229] on link "Salão / Mesas" at bounding box center [67, 236] width 124 height 19
click at [61, 239] on span "Salão / Mesas" at bounding box center [50, 237] width 53 height 12
click at [60, 236] on span "Salão / Mesas" at bounding box center [50, 237] width 53 height 12
click at [59, 232] on span "Salão / Mesas" at bounding box center [50, 237] width 53 height 12
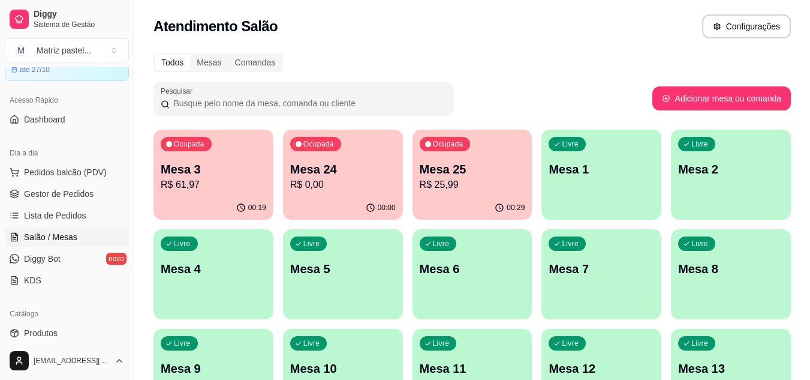
click at [465, 187] on p "R$ 25,99" at bounding box center [473, 185] width 106 height 14
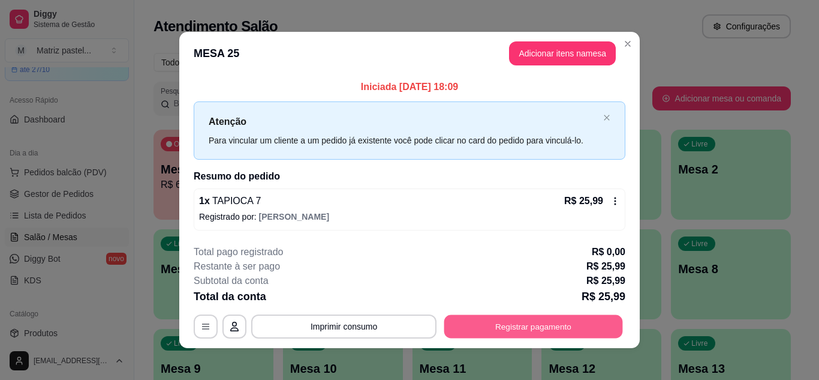
click at [476, 327] on button "Registrar pagamento" at bounding box center [533, 326] width 179 height 23
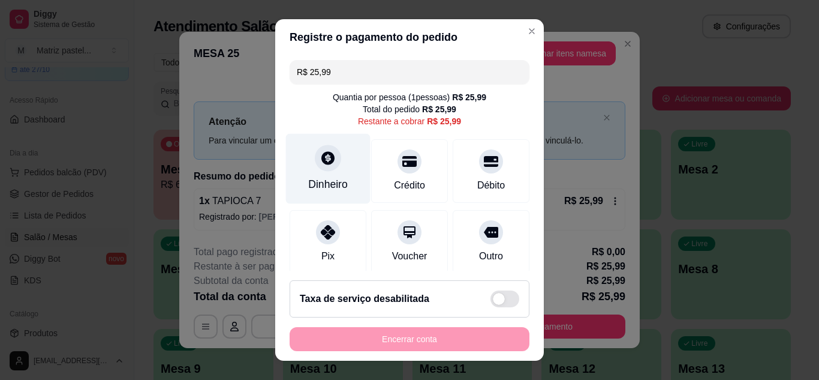
click at [323, 174] on div "Dinheiro" at bounding box center [328, 168] width 85 height 70
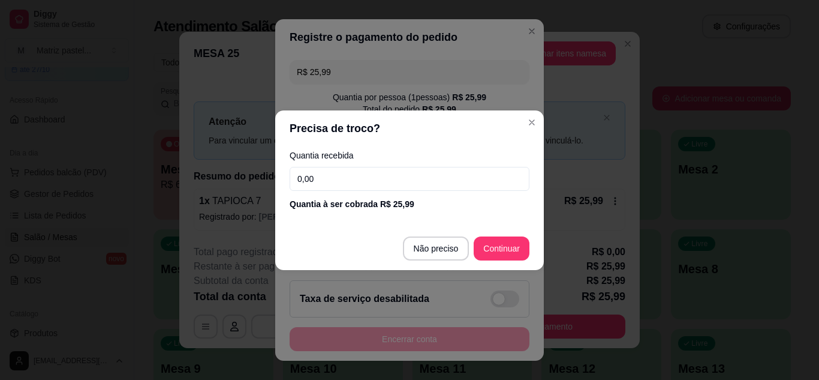
click at [338, 182] on input "0,00" at bounding box center [410, 179] width 240 height 24
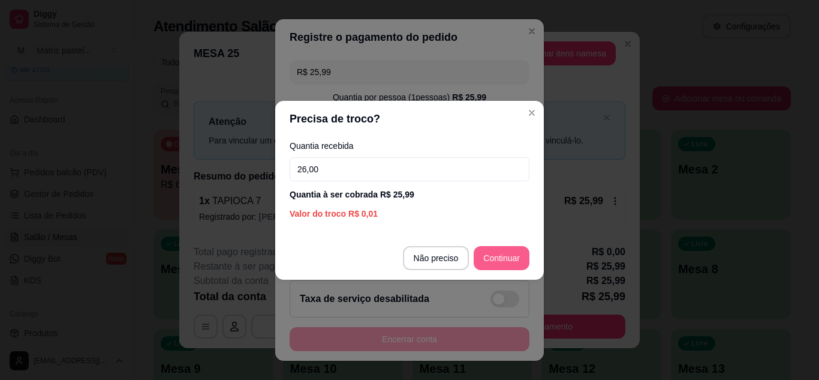
type input "26,00"
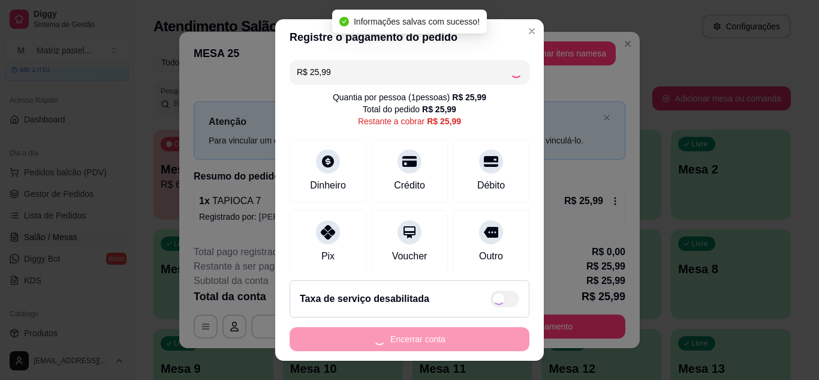
type input "R$ 0,00"
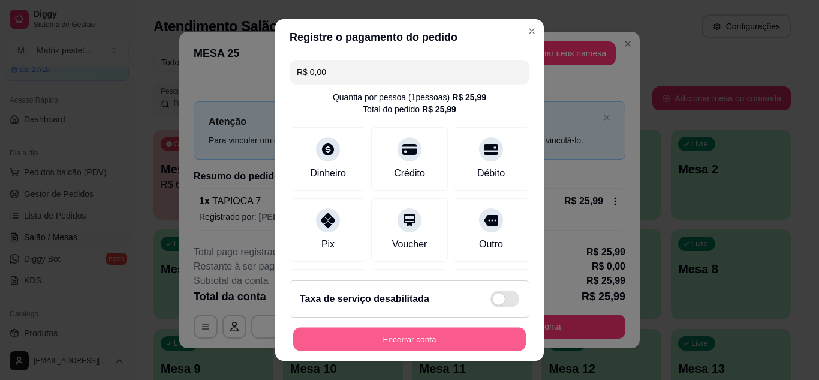
click at [401, 341] on button "Encerrar conta" at bounding box center [409, 338] width 233 height 23
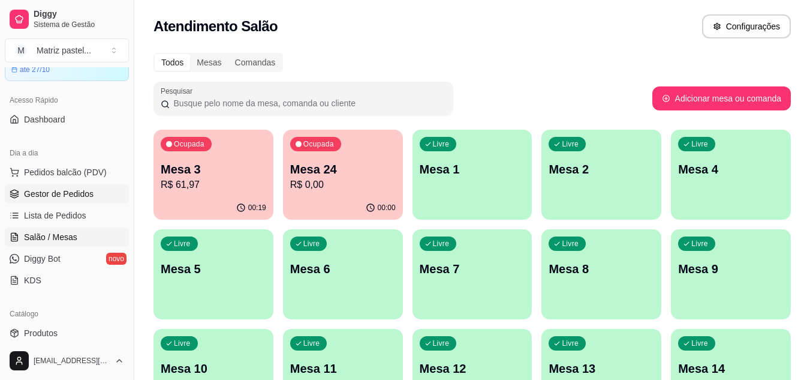
click at [62, 197] on span "Gestor de Pedidos" at bounding box center [59, 194] width 70 height 12
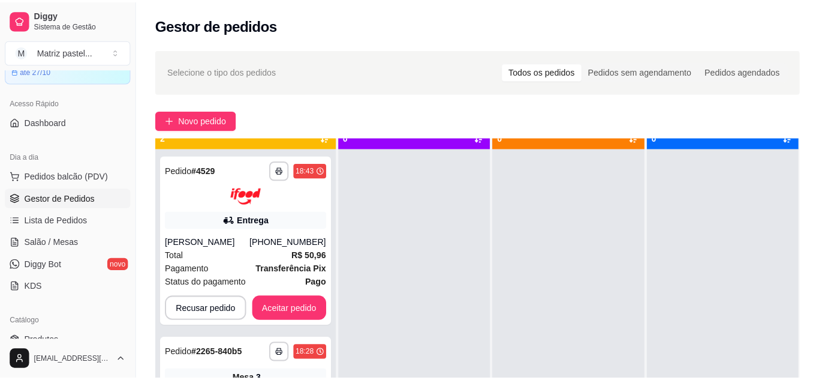
scroll to position [34, 0]
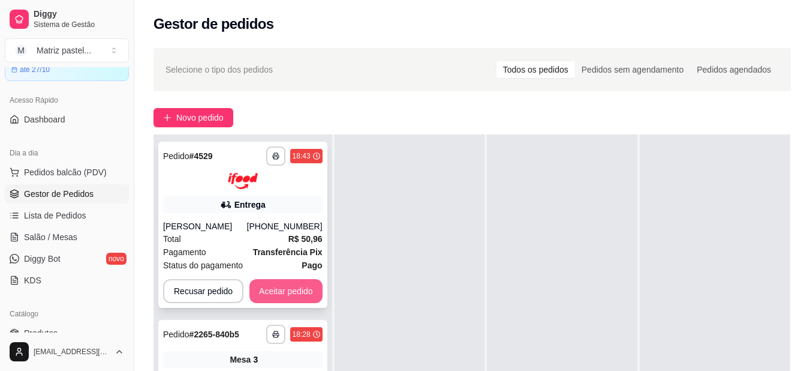
click at [272, 289] on button "Aceitar pedido" at bounding box center [286, 291] width 73 height 24
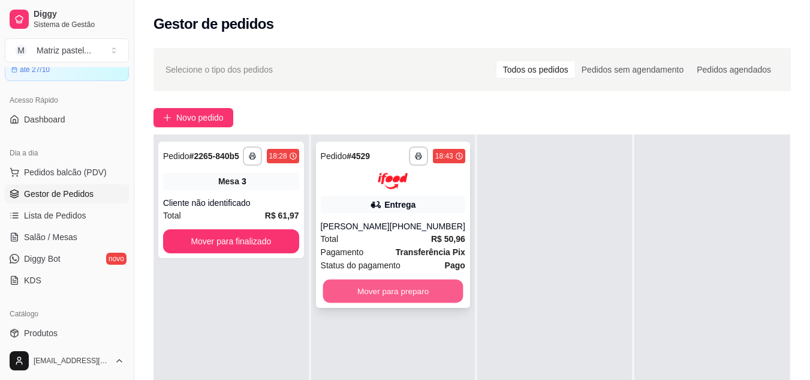
click at [413, 288] on button "Mover para preparo" at bounding box center [393, 290] width 140 height 23
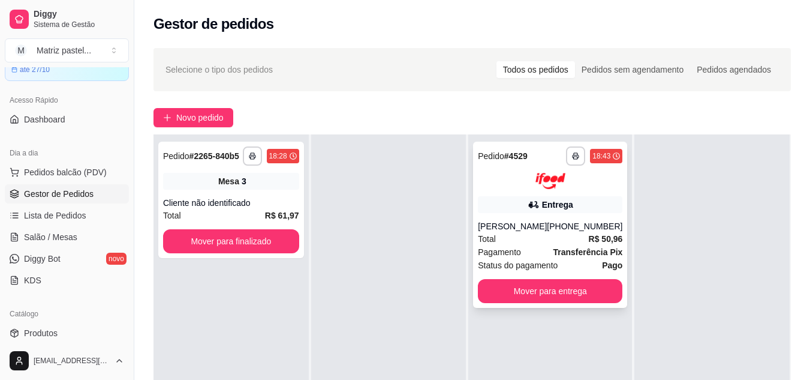
click at [568, 193] on div "**********" at bounding box center [550, 225] width 154 height 166
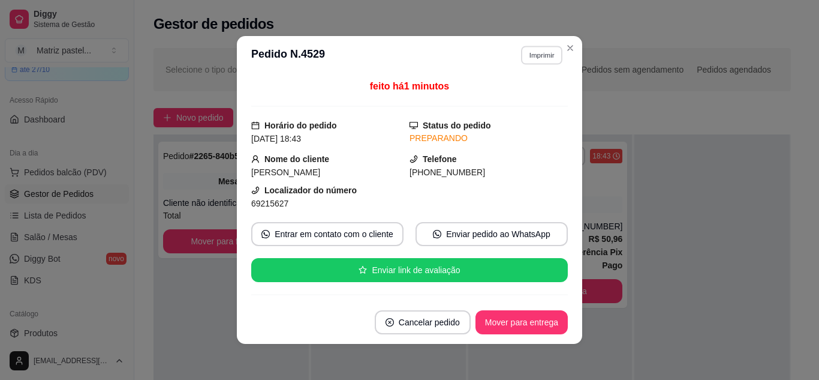
click at [542, 59] on button "Imprimir" at bounding box center [541, 55] width 41 height 19
click at [533, 92] on button "IMPRESSORA" at bounding box center [516, 97] width 87 height 19
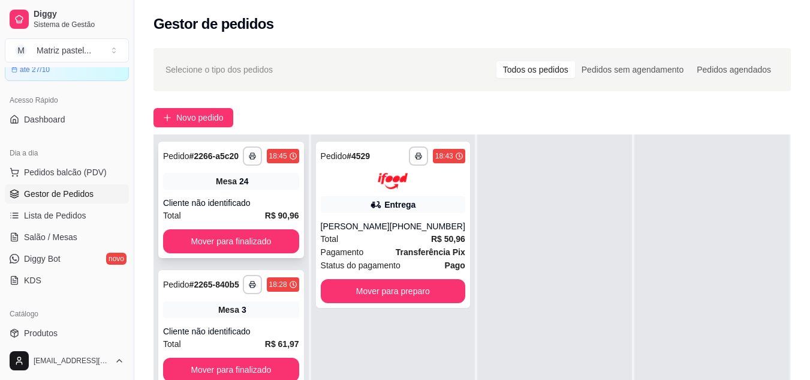
click at [288, 194] on div "**********" at bounding box center [231, 200] width 146 height 116
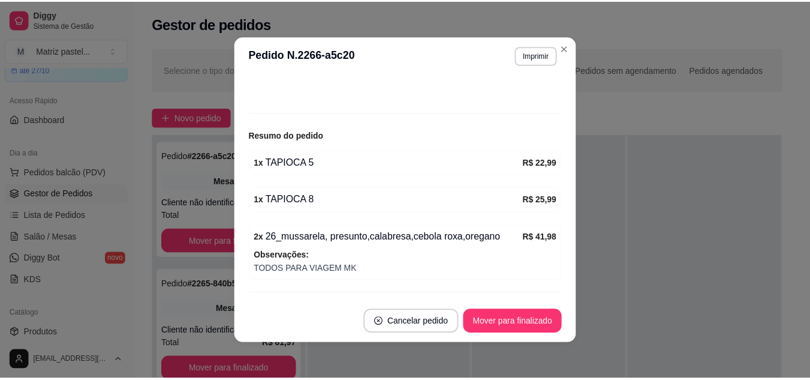
scroll to position [120, 0]
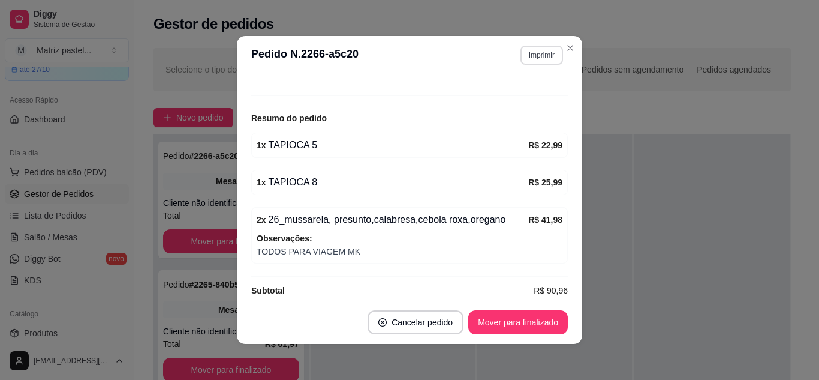
click at [542, 58] on button "Imprimir" at bounding box center [542, 55] width 43 height 19
click at [531, 98] on button "IMPRESSORA" at bounding box center [516, 97] width 87 height 19
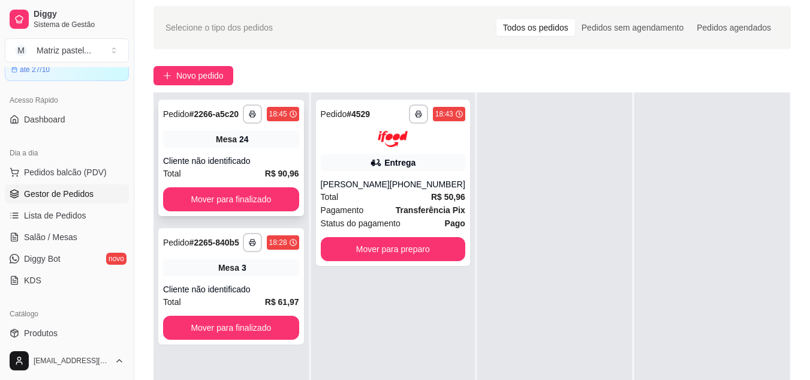
scroll to position [60, 0]
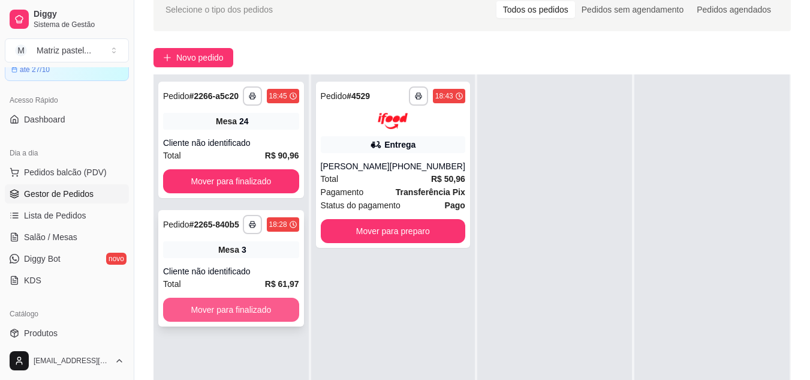
click at [271, 308] on button "Mover para finalizado" at bounding box center [231, 310] width 136 height 24
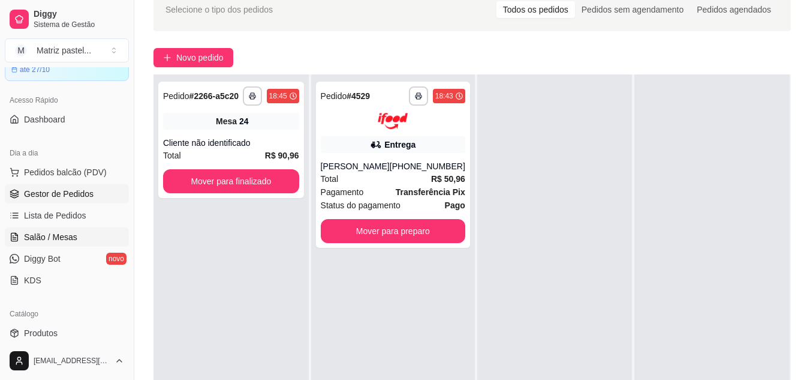
click at [60, 236] on span "Salão / Mesas" at bounding box center [50, 237] width 53 height 12
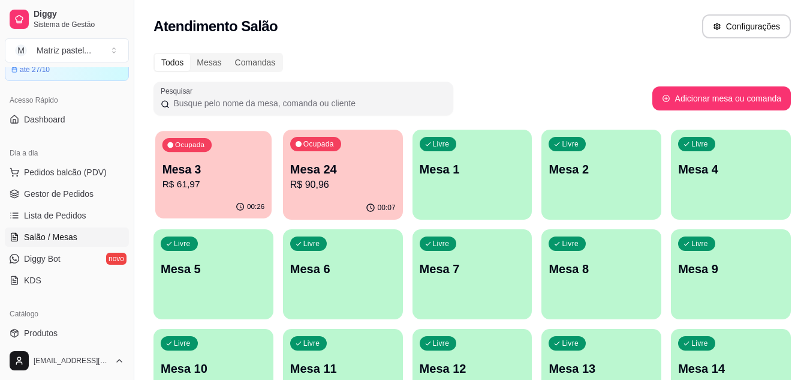
click at [200, 201] on div "00:26" at bounding box center [213, 207] width 116 height 23
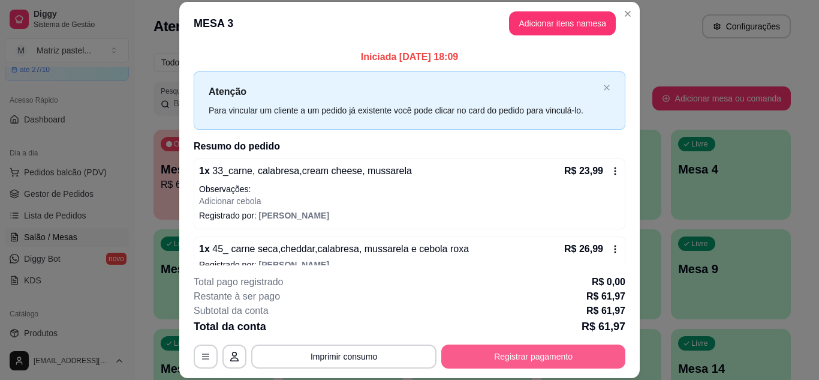
click at [560, 350] on button "Registrar pagamento" at bounding box center [533, 356] width 184 height 24
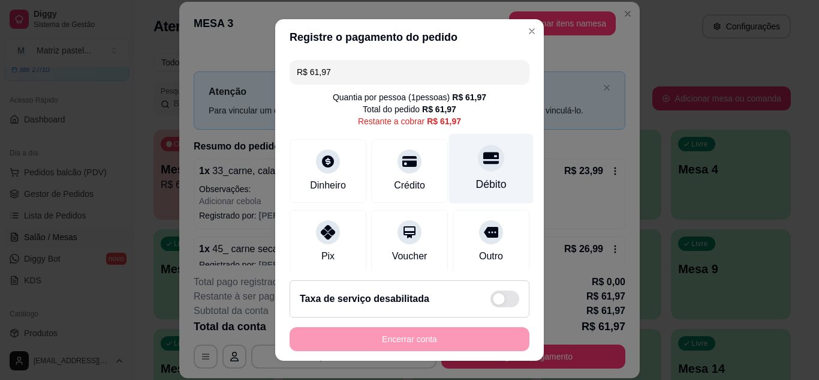
click at [478, 176] on div "Débito" at bounding box center [491, 168] width 85 height 70
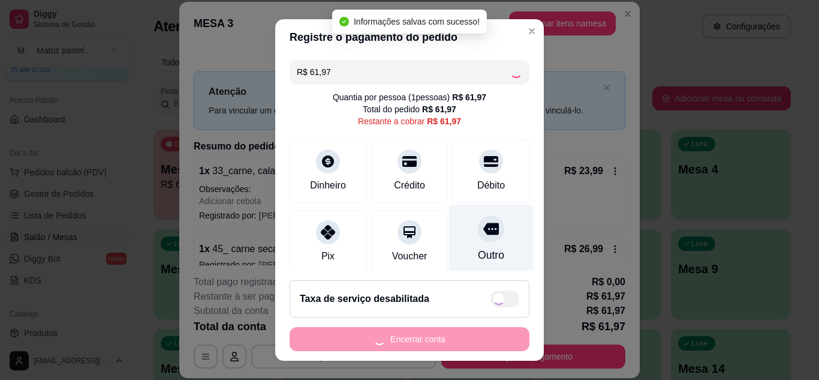
type input "R$ 0,00"
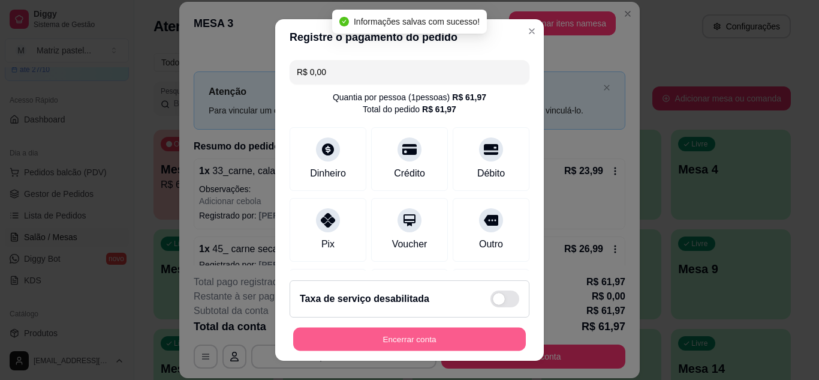
click at [413, 333] on button "Encerrar conta" at bounding box center [409, 338] width 233 height 23
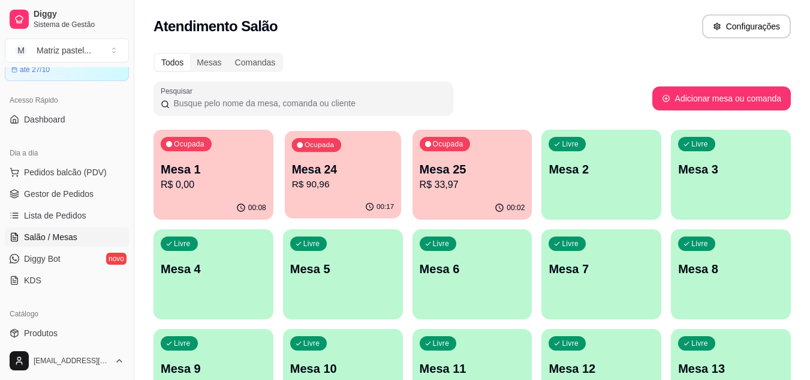
click at [383, 164] on p "Mesa 24" at bounding box center [343, 169] width 103 height 16
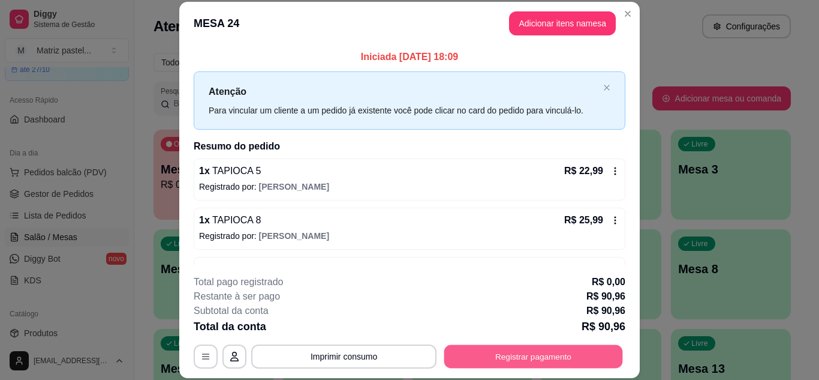
click at [527, 350] on button "Registrar pagamento" at bounding box center [533, 355] width 179 height 23
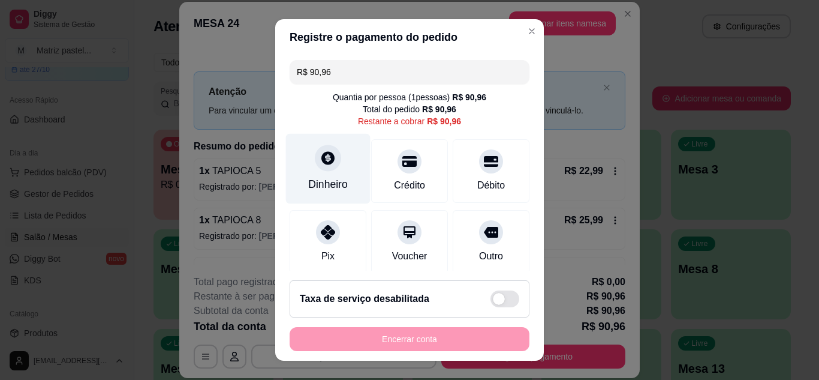
click at [326, 169] on div at bounding box center [328, 158] width 26 height 26
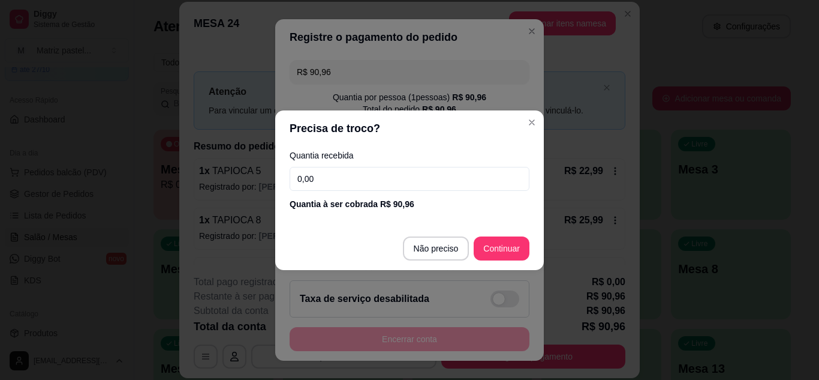
click at [310, 179] on input "0,00" at bounding box center [410, 179] width 240 height 24
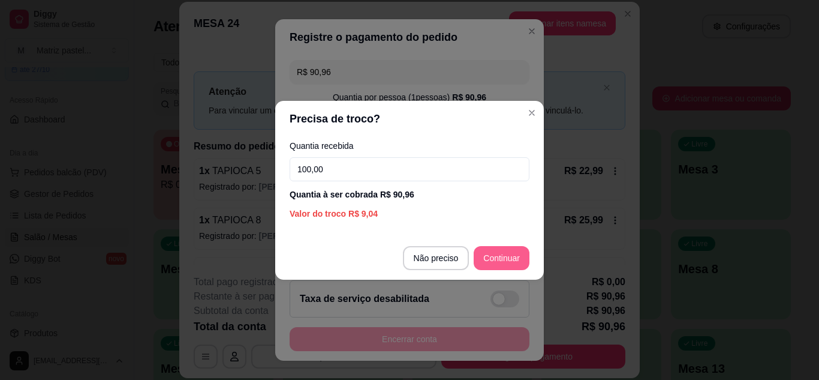
type input "100,00"
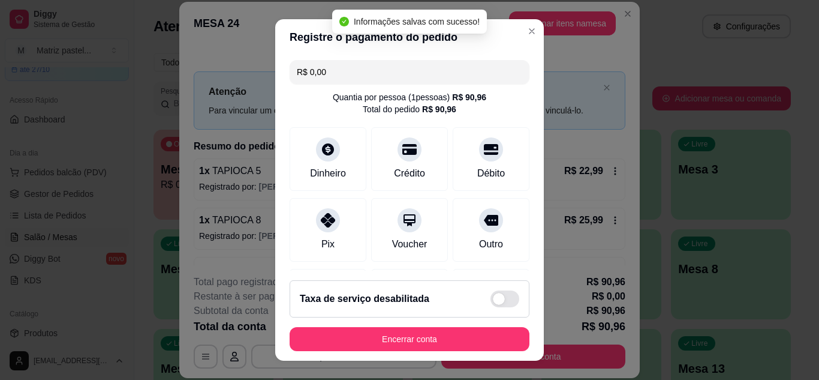
type input "R$ 0,00"
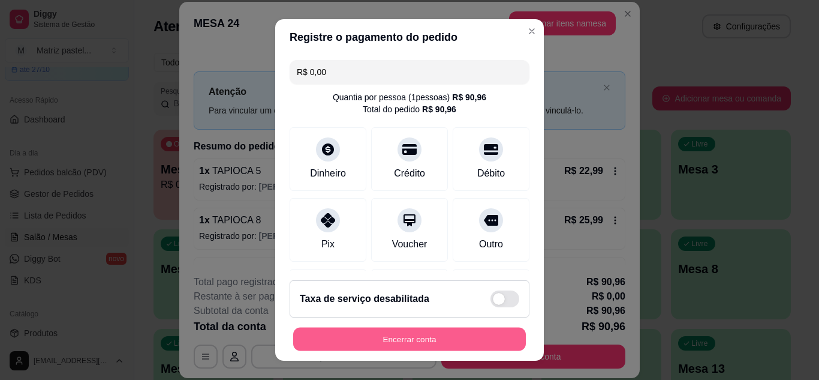
click at [450, 341] on button "Encerrar conta" at bounding box center [409, 338] width 233 height 23
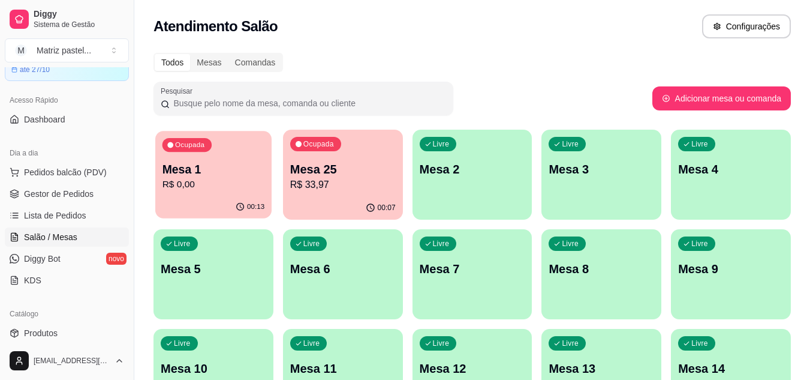
click at [263, 175] on p "Mesa 1" at bounding box center [214, 169] width 103 height 16
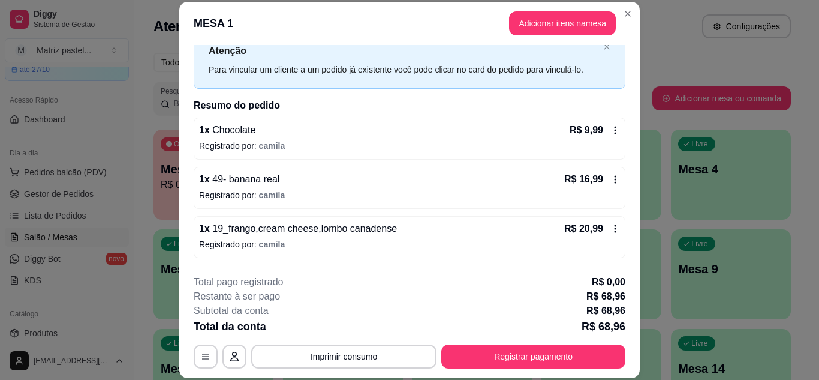
scroll to position [60, 0]
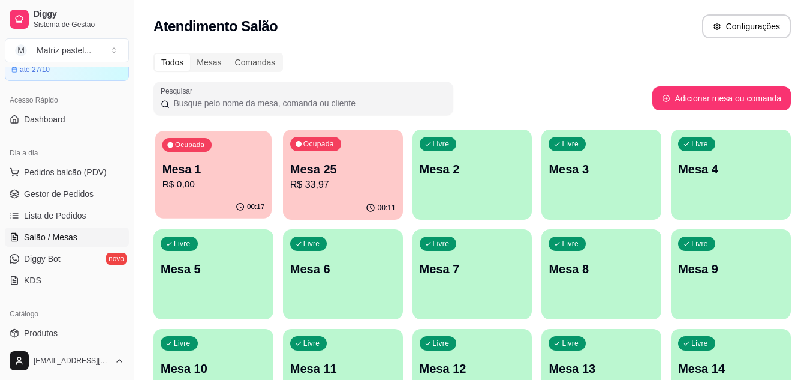
click at [234, 184] on p "R$ 0,00" at bounding box center [214, 185] width 103 height 14
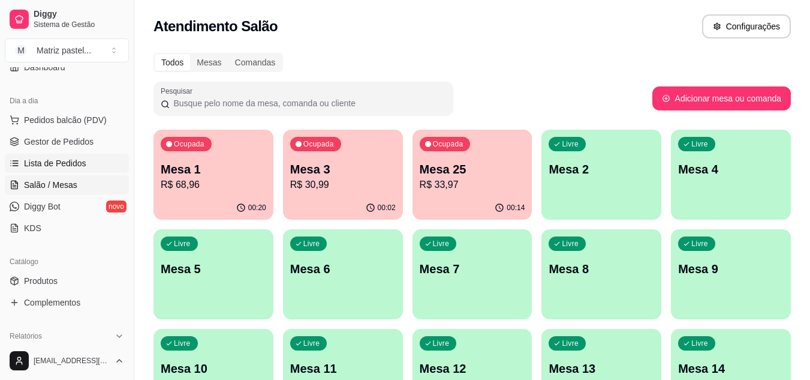
scroll to position [180, 0]
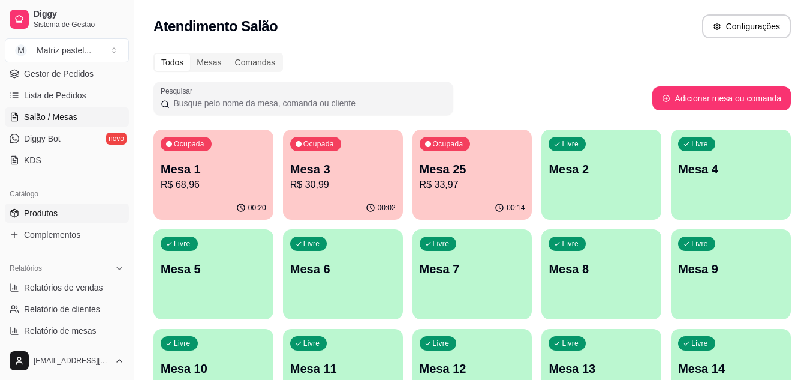
click at [61, 208] on link "Produtos" at bounding box center [67, 212] width 124 height 19
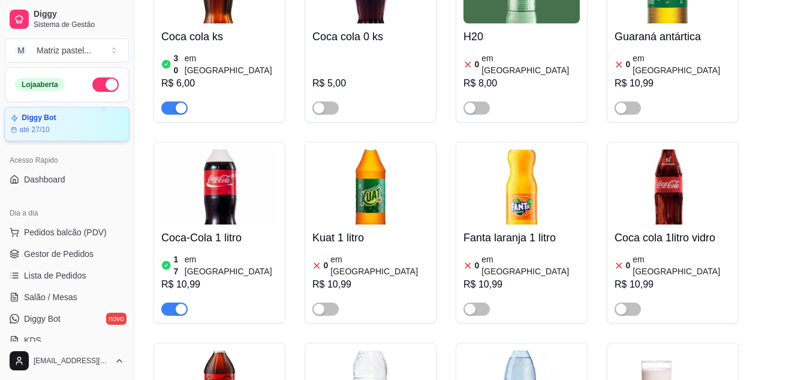
scroll to position [6478, 0]
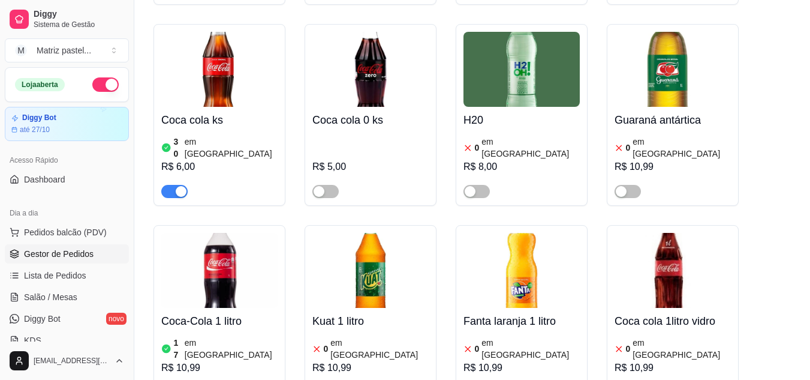
click at [62, 259] on span "Gestor de Pedidos" at bounding box center [59, 254] width 70 height 12
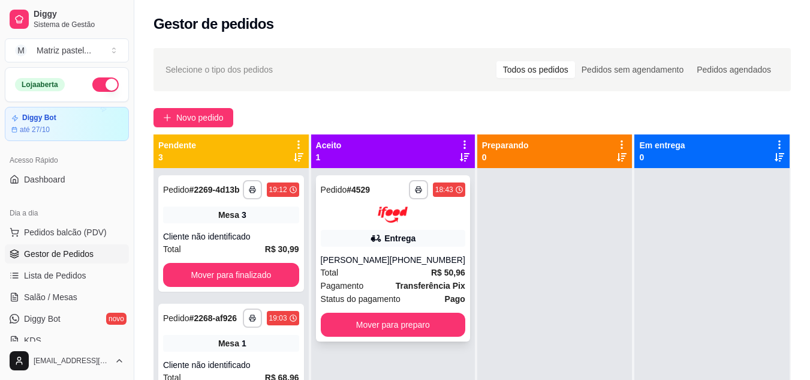
click at [410, 251] on div "**********" at bounding box center [393, 258] width 154 height 166
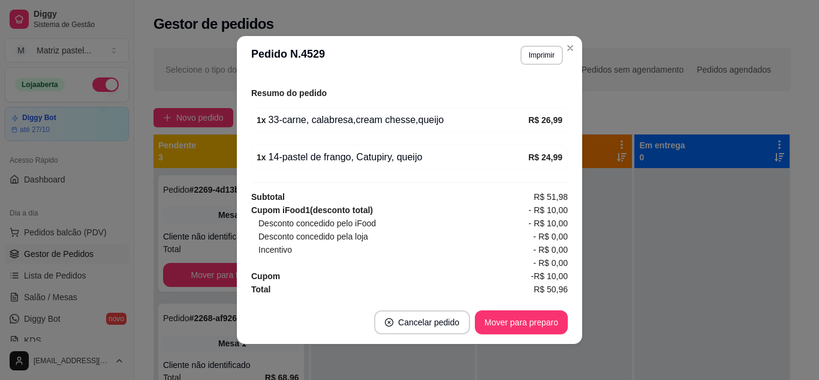
scroll to position [2, 0]
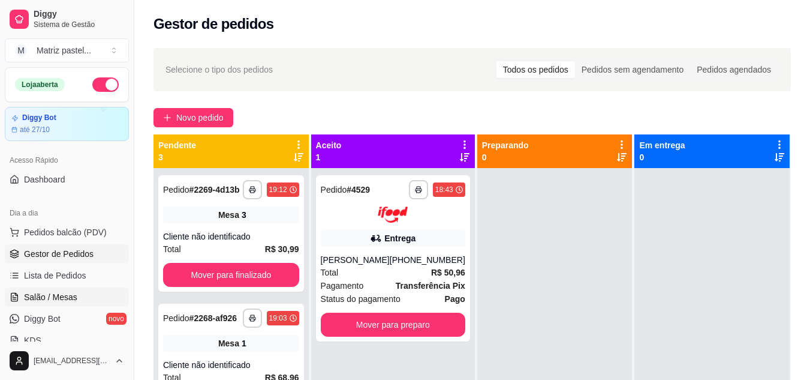
click at [56, 296] on span "Salão / Mesas" at bounding box center [50, 297] width 53 height 12
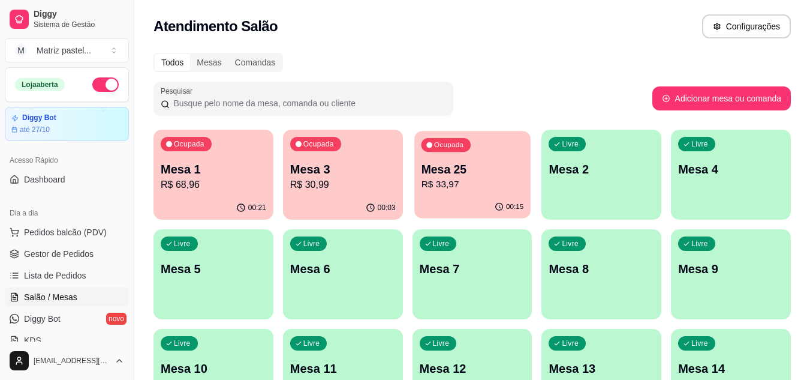
click at [483, 175] on p "Mesa 25" at bounding box center [472, 169] width 103 height 16
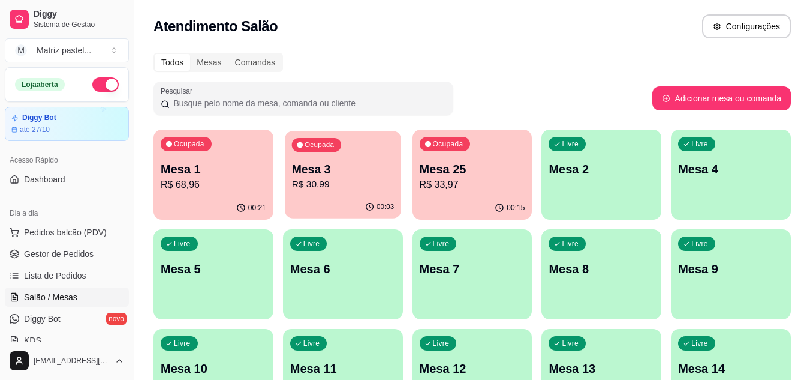
click at [368, 185] on p "R$ 30,99" at bounding box center [343, 185] width 103 height 14
click at [214, 175] on p "Mesa 1" at bounding box center [214, 169] width 106 height 17
click at [223, 162] on p "Mesa 1" at bounding box center [214, 169] width 106 height 17
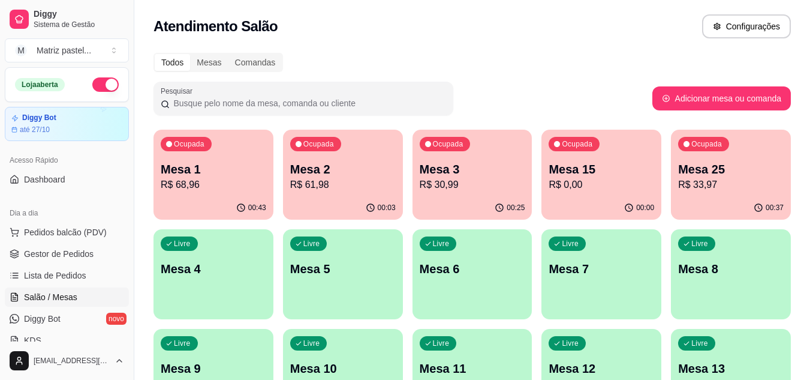
click at [380, 192] on div "Ocupada Mesa 2 R$ 61,98" at bounding box center [343, 163] width 120 height 67
click at [737, 183] on p "R$ 33,97" at bounding box center [731, 185] width 103 height 14
click at [479, 78] on div "Todos Mesas Comandas Pesquisar Adicionar mesa ou comanda Ocupada Mesa 1 R$ 68,9…" at bounding box center [472, 339] width 676 height 587
click at [456, 202] on div "00:27" at bounding box center [472, 207] width 116 height 23
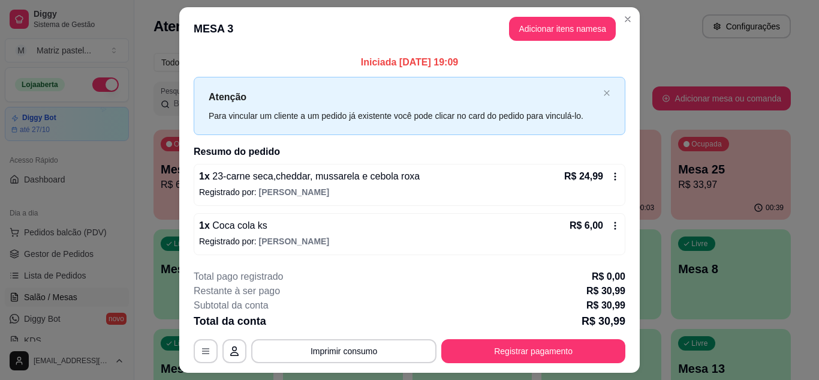
scroll to position [31, 0]
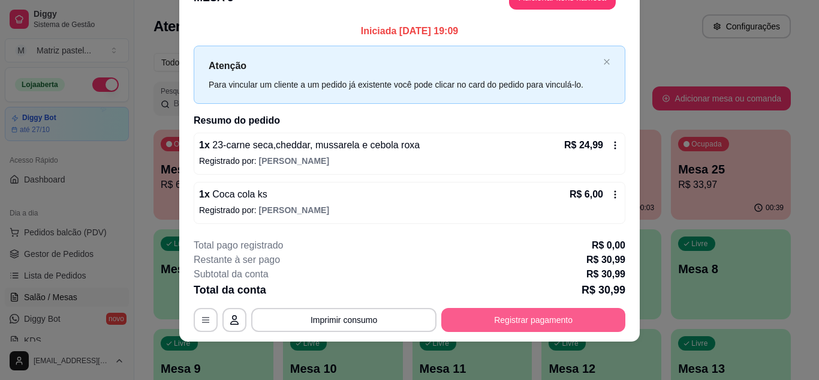
click at [501, 320] on button "Registrar pagamento" at bounding box center [533, 320] width 184 height 24
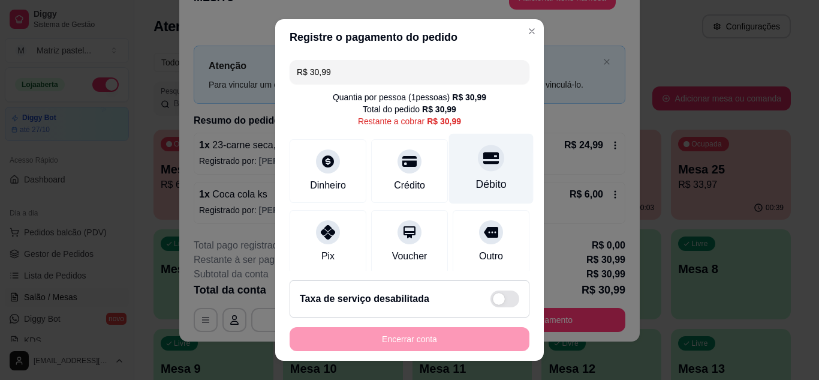
click at [483, 161] on icon at bounding box center [491, 158] width 16 height 16
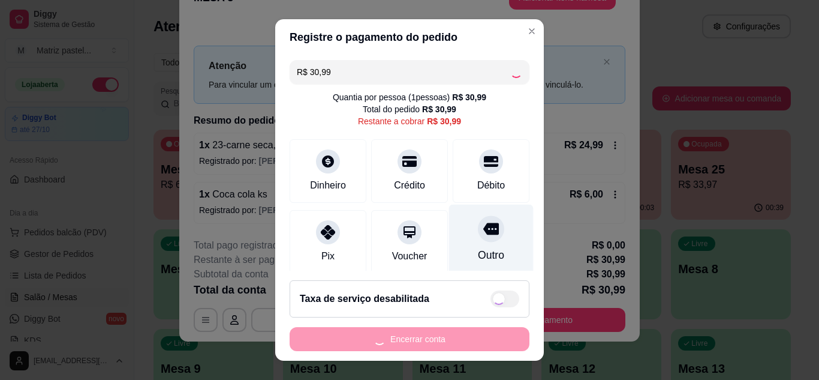
type input "R$ 0,00"
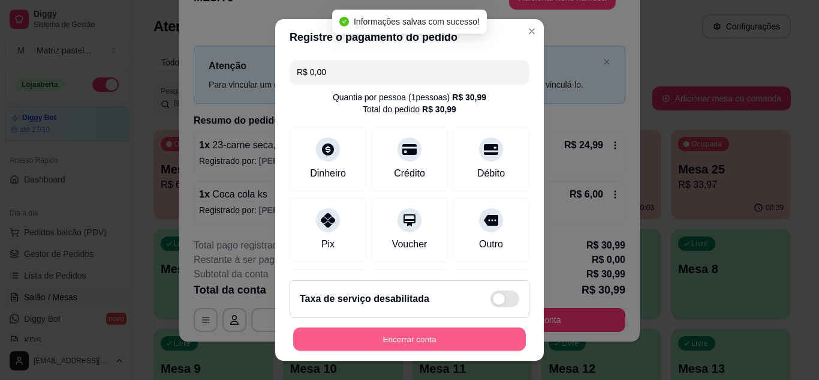
click at [434, 336] on button "Encerrar conta" at bounding box center [409, 338] width 233 height 23
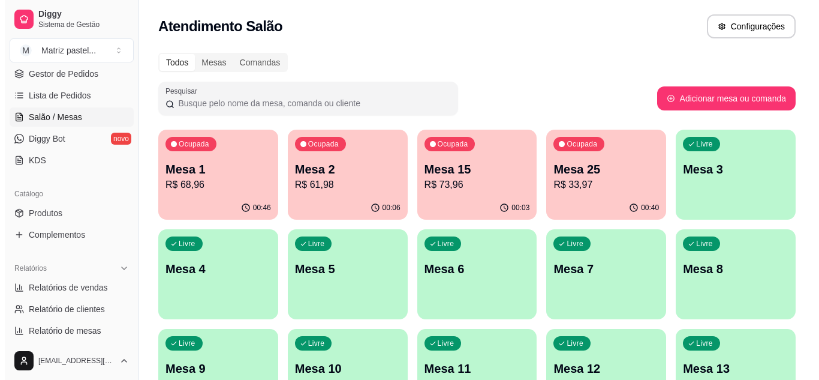
scroll to position [0, 0]
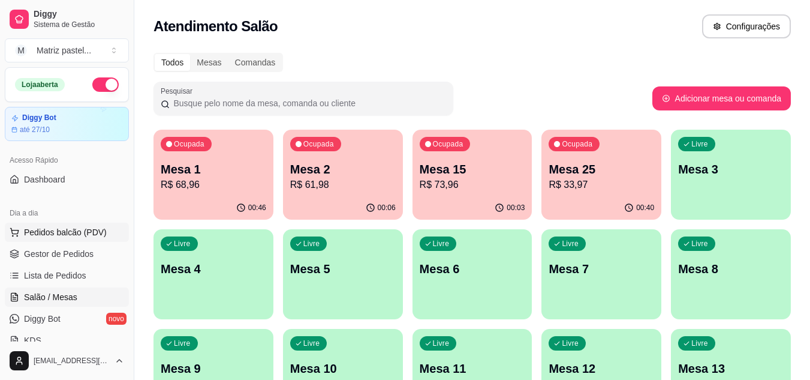
click at [70, 230] on span "Pedidos balcão (PDV)" at bounding box center [65, 232] width 83 height 12
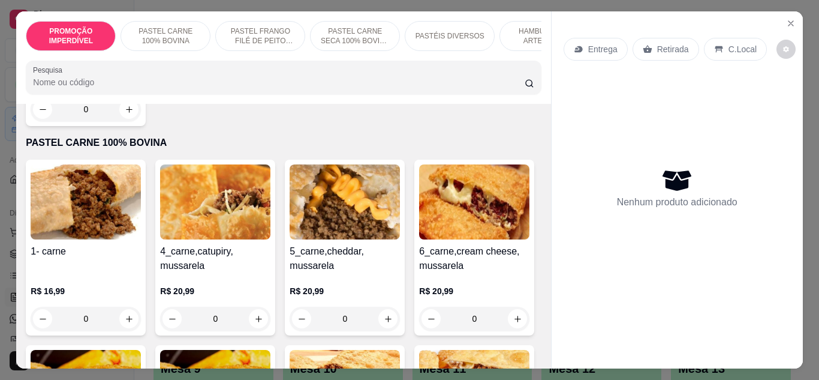
scroll to position [300, 0]
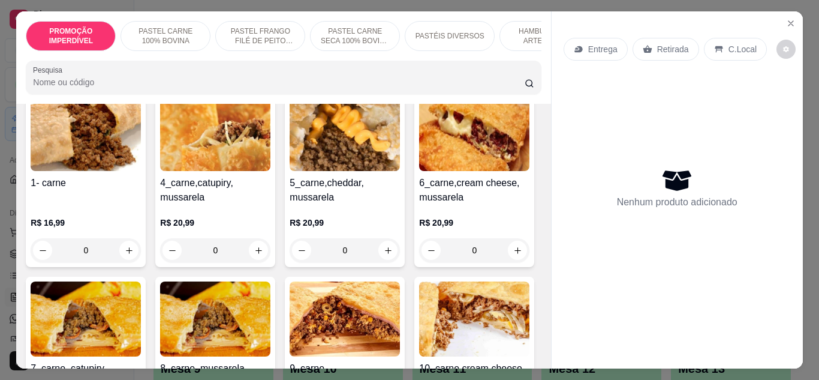
click at [124, 254] on div "0" at bounding box center [86, 250] width 110 height 24
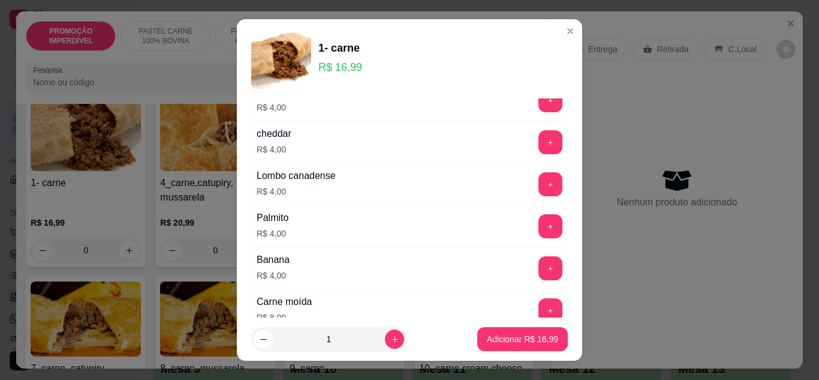
scroll to position [360, 0]
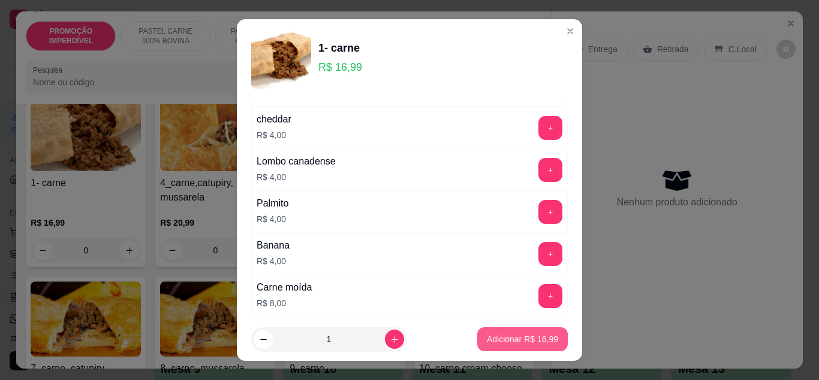
click at [494, 336] on p "Adicionar R$ 16,99" at bounding box center [522, 339] width 71 height 12
type input "1"
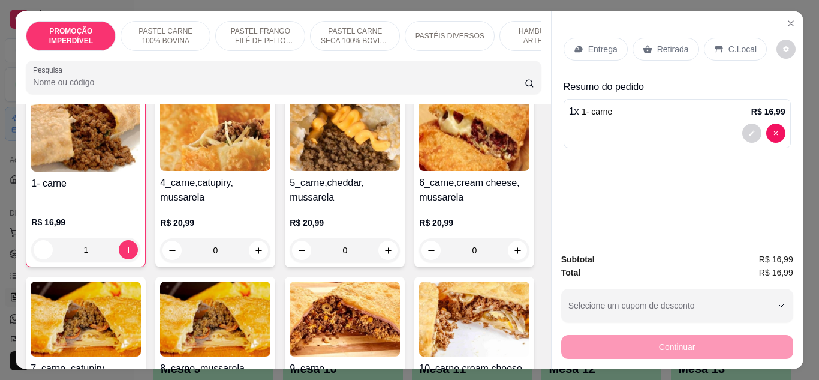
scroll to position [301, 0]
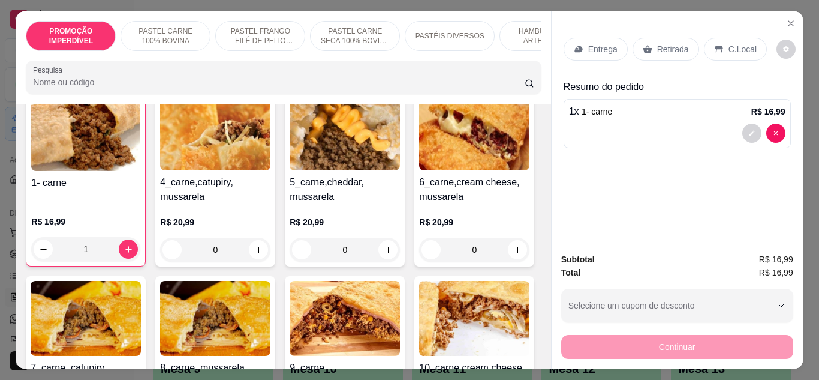
click at [588, 43] on p "Entrega" at bounding box center [602, 49] width 29 height 12
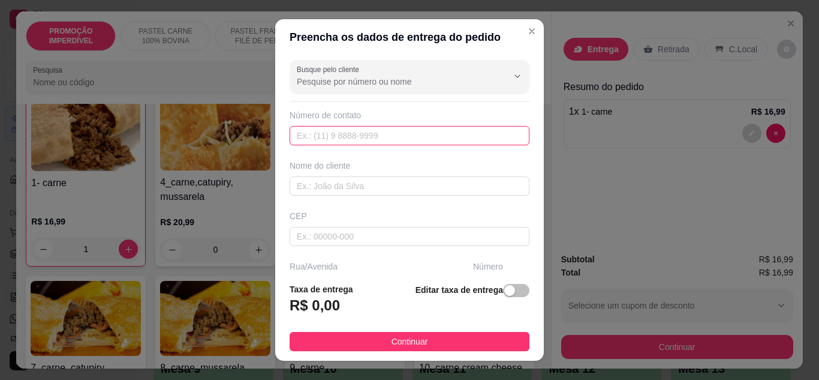
click at [331, 134] on input "text" at bounding box center [410, 135] width 240 height 19
click at [339, 132] on input "text" at bounding box center [410, 135] width 240 height 19
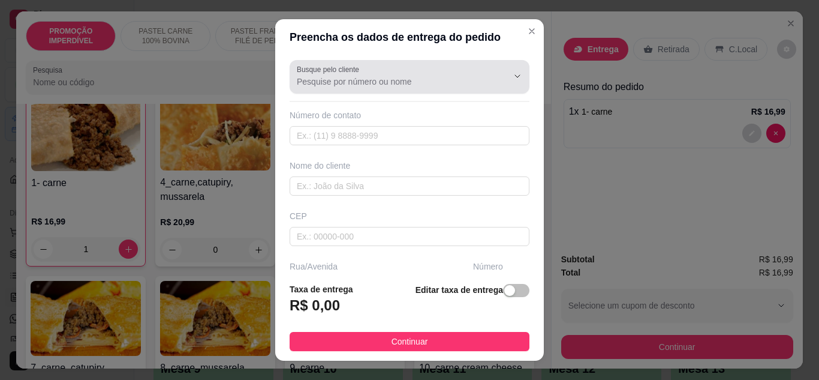
click at [338, 85] on input "Busque pelo cliente" at bounding box center [393, 82] width 192 height 12
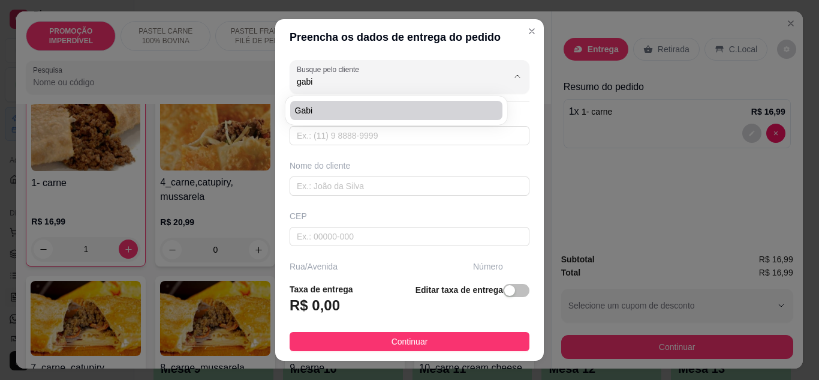
click at [348, 112] on span "Gabi" at bounding box center [390, 110] width 191 height 12
type input "Gabi"
type input "7399748664"
type input "Gabi"
type input "rua das violetas"
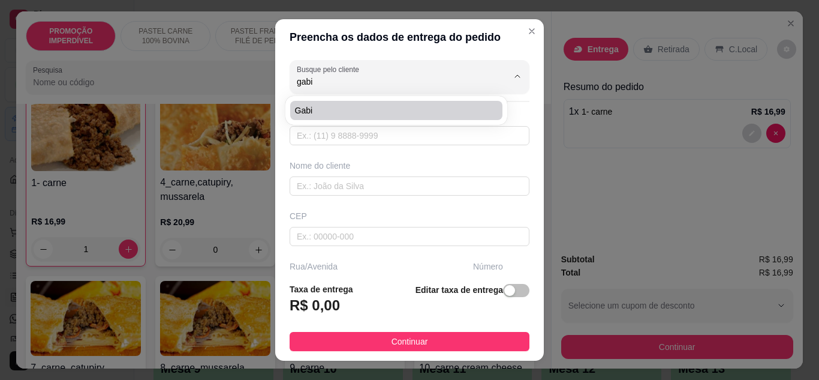
type input "4"
type input "Eunápolis"
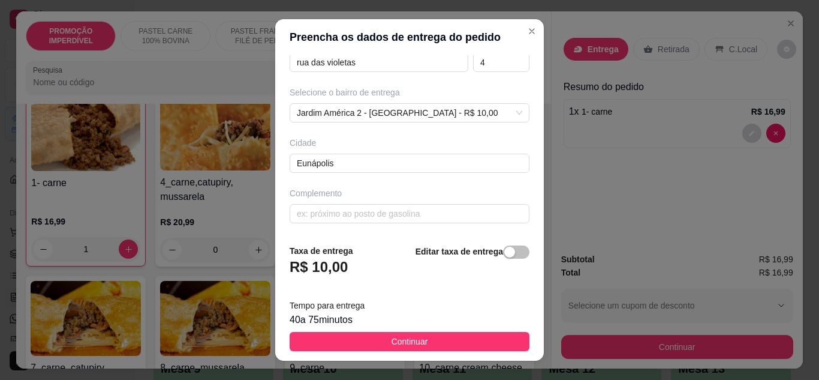
scroll to position [0, 0]
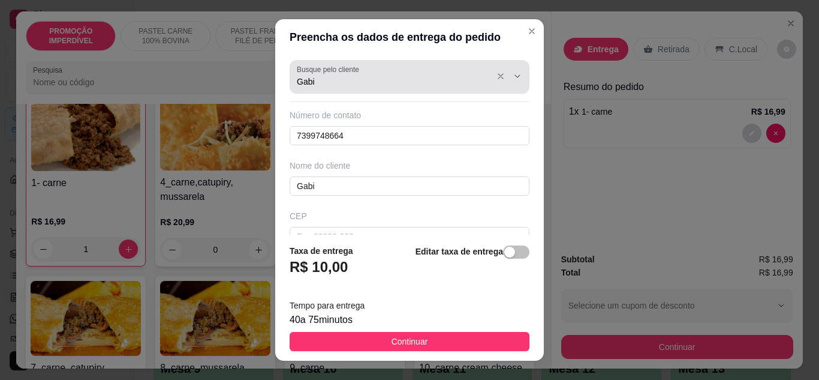
click at [324, 69] on label "Busque pelo cliente" at bounding box center [330, 69] width 67 height 10
click at [324, 76] on input "Gabi" at bounding box center [393, 82] width 192 height 12
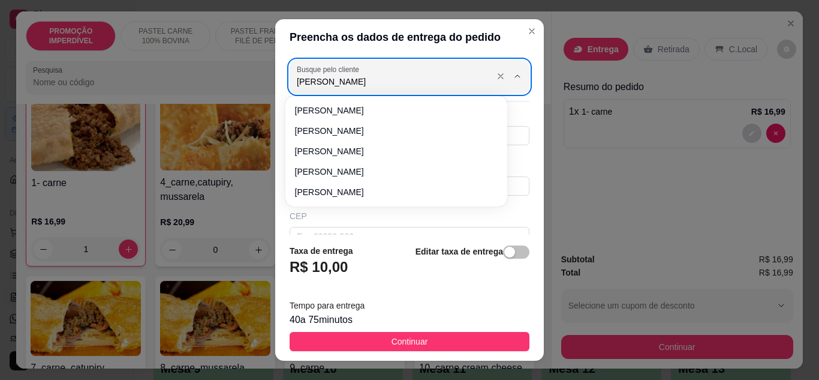
type input "Gabriele"
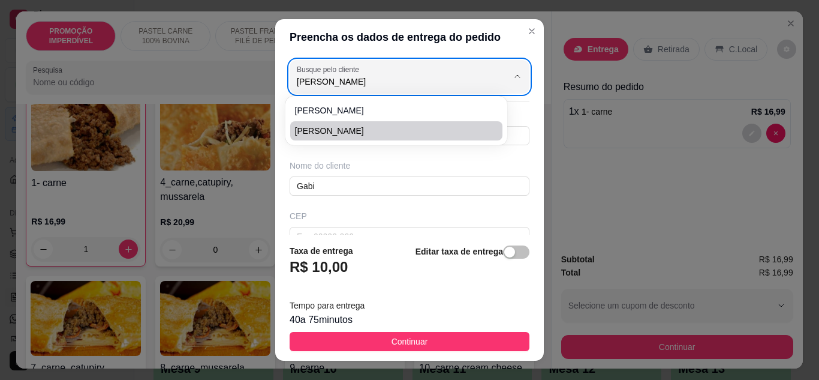
click at [324, 129] on span "Gabriele" at bounding box center [390, 131] width 191 height 12
type input "73988273776"
type input "Gabriele"
type input "45821321"
type input "Rua Q"
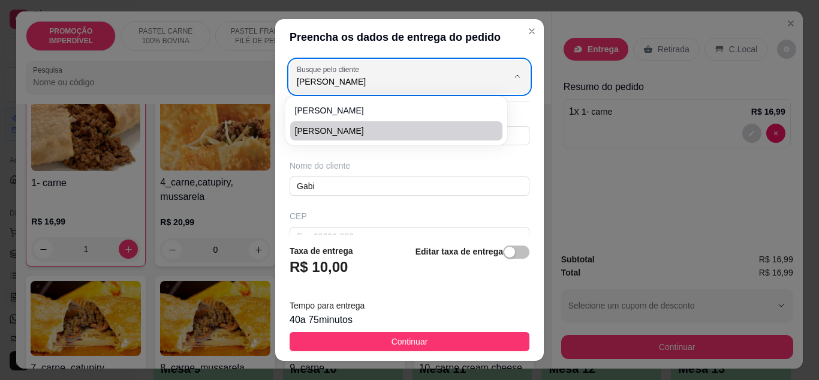
type input "77"
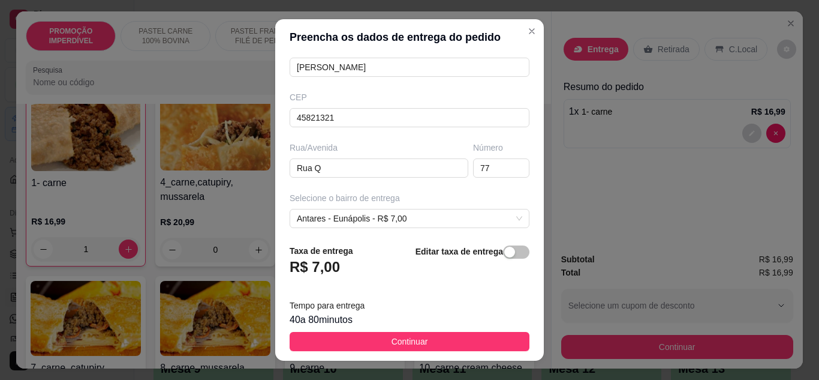
scroll to position [120, 0]
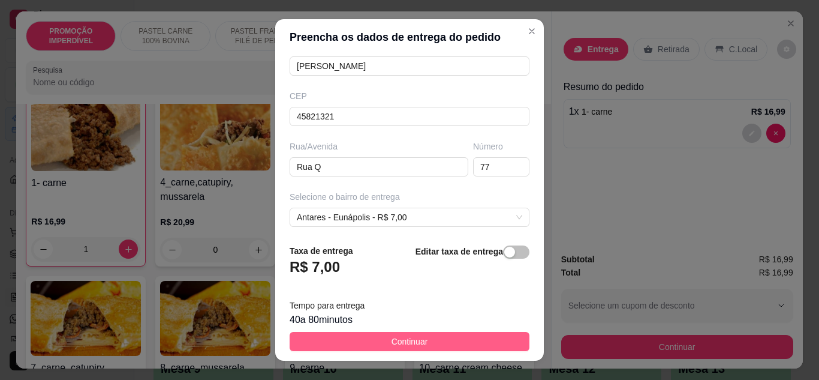
type input "Gabriele"
click at [430, 341] on button "Continuar" at bounding box center [410, 341] width 240 height 19
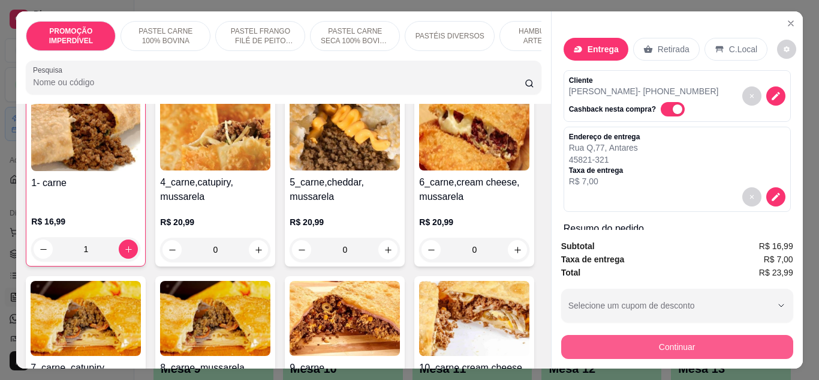
click at [618, 341] on button "Continuar" at bounding box center [677, 347] width 232 height 24
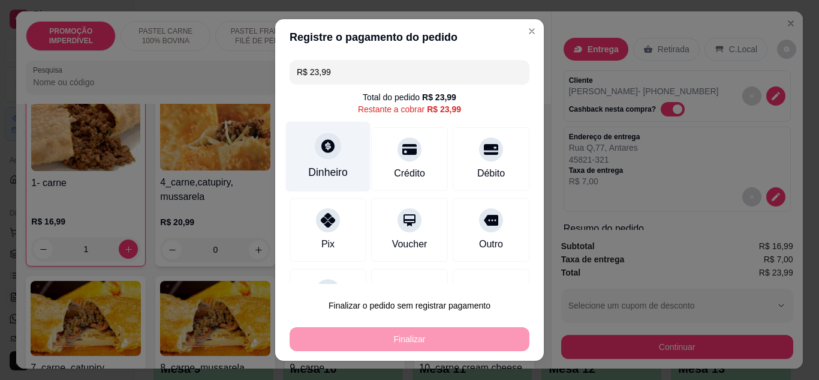
click at [317, 159] on div "Dinheiro" at bounding box center [328, 156] width 85 height 70
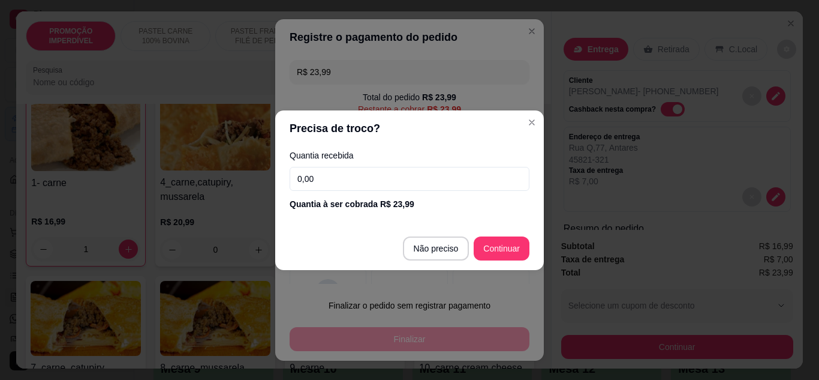
click at [331, 176] on input "0,00" at bounding box center [410, 179] width 240 height 24
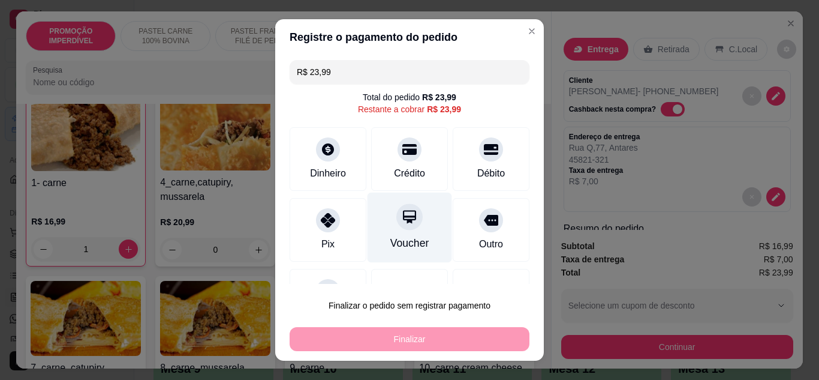
scroll to position [53, 0]
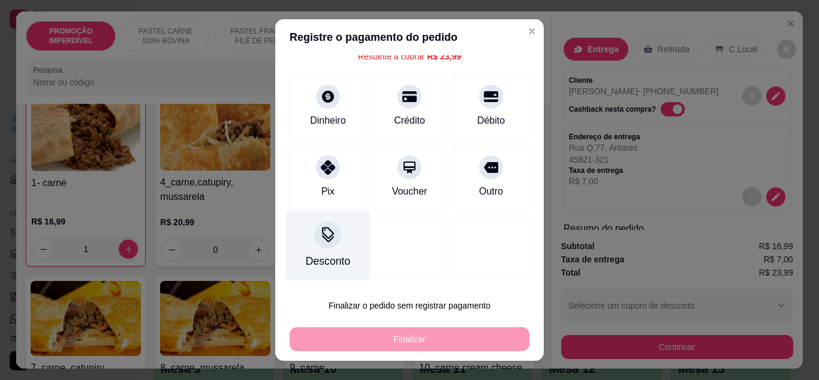
click at [336, 253] on div "Desconto" at bounding box center [328, 261] width 44 height 16
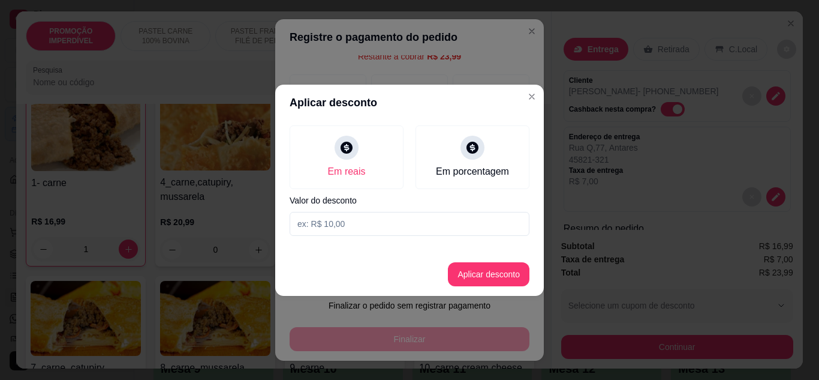
click at [333, 226] on input at bounding box center [410, 224] width 240 height 24
type input "23,98"
click at [482, 274] on button "Aplicar desconto" at bounding box center [489, 273] width 79 height 23
type input "R$ 0,01"
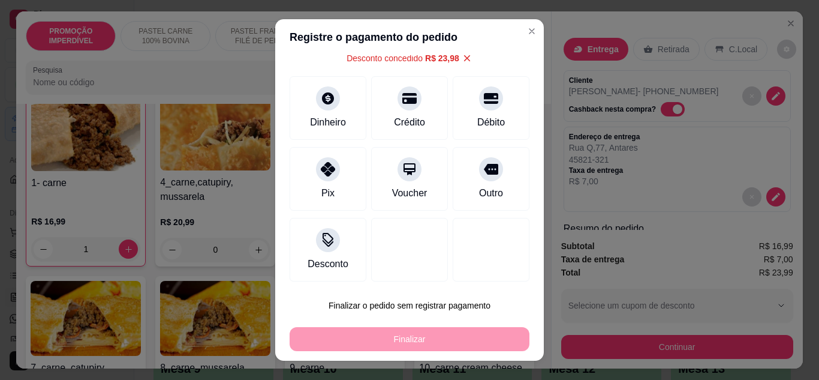
scroll to position [65, 0]
click at [420, 338] on div "Finalizar" at bounding box center [410, 339] width 240 height 24
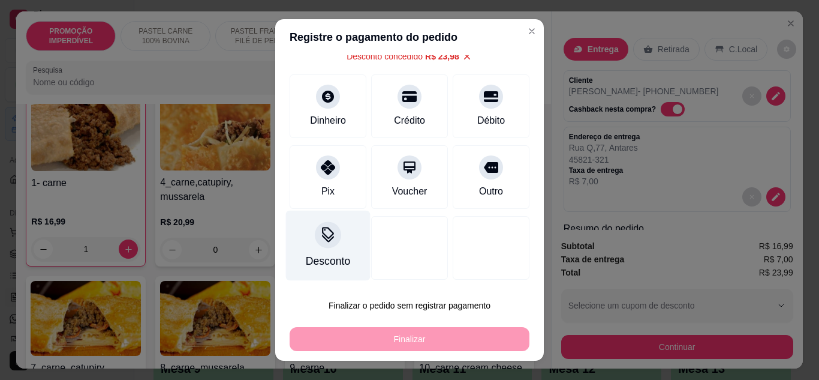
click at [332, 256] on div "Desconto" at bounding box center [328, 261] width 44 height 16
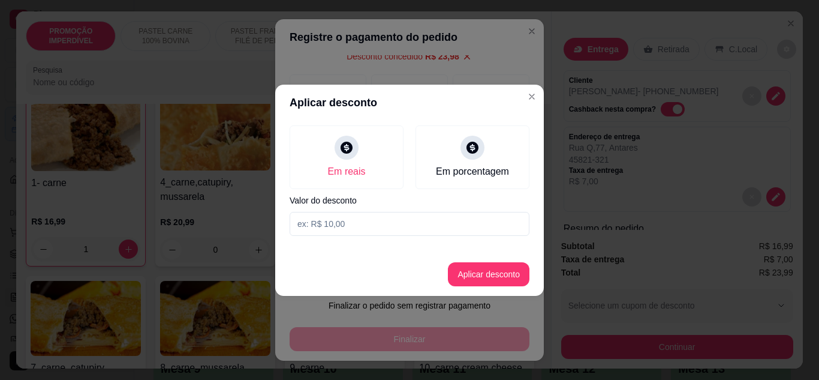
click at [352, 230] on input at bounding box center [410, 224] width 240 height 24
type input "23,98"
click at [495, 266] on button "Aplicar desconto" at bounding box center [489, 273] width 79 height 23
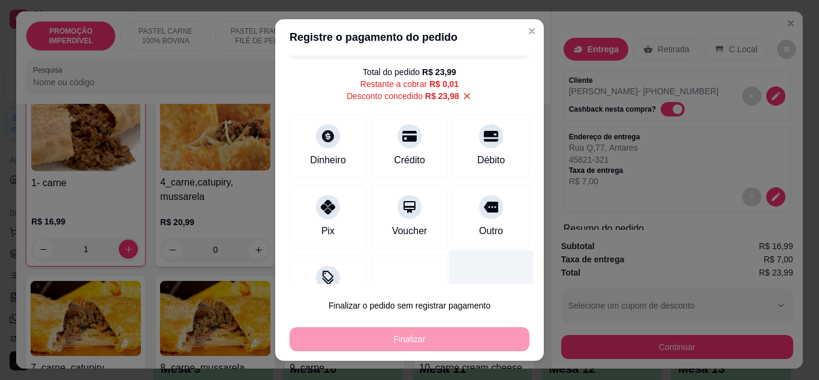
scroll to position [0, 0]
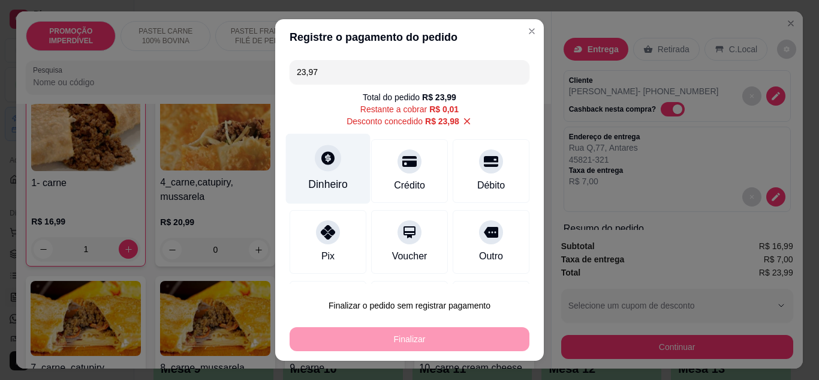
click at [320, 166] on icon at bounding box center [328, 158] width 16 height 16
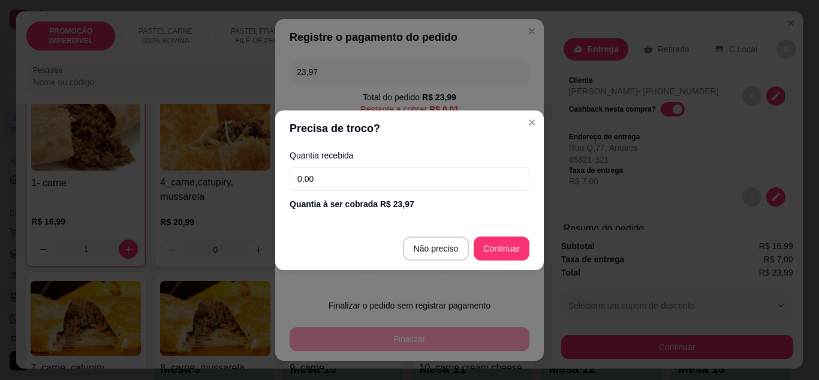
click at [337, 174] on input "0,00" at bounding box center [410, 179] width 240 height 24
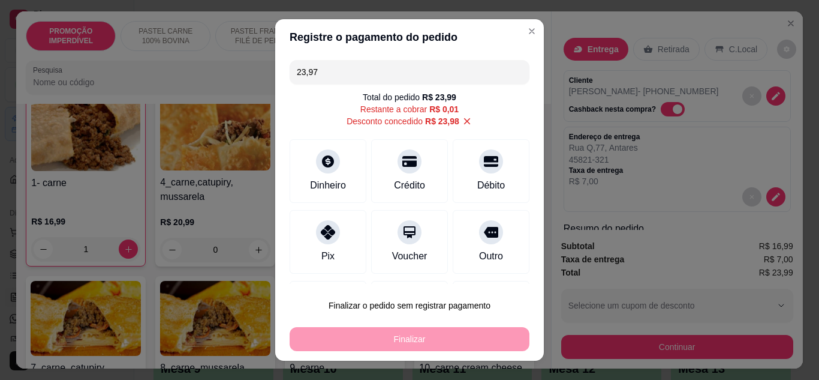
click at [341, 71] on input "23,97" at bounding box center [410, 72] width 226 height 24
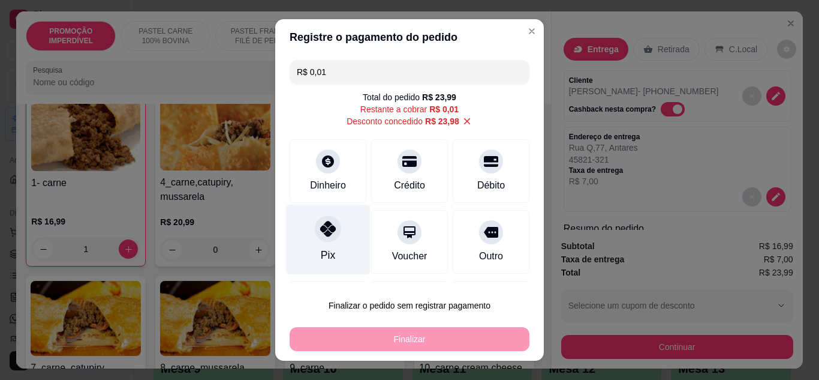
click at [330, 243] on div "Pix" at bounding box center [328, 239] width 85 height 70
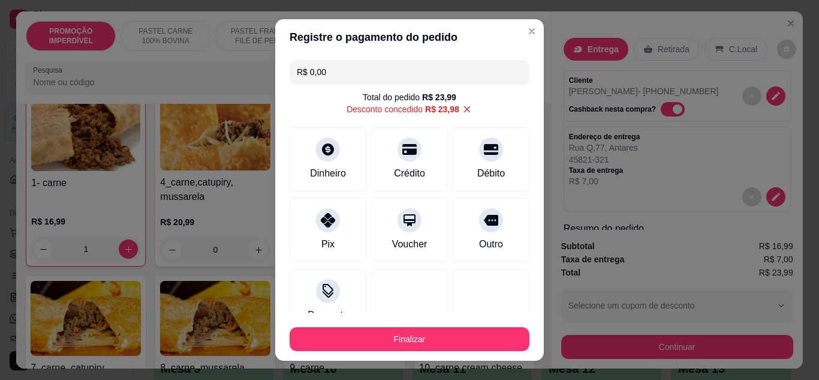
click at [348, 71] on input "R$ 0,00" at bounding box center [410, 72] width 226 height 24
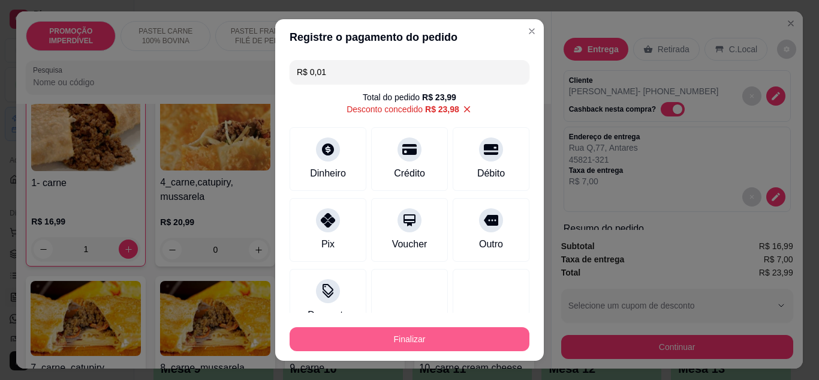
type input "R$ 0,01"
click at [407, 330] on button "Finalizar" at bounding box center [410, 339] width 240 height 24
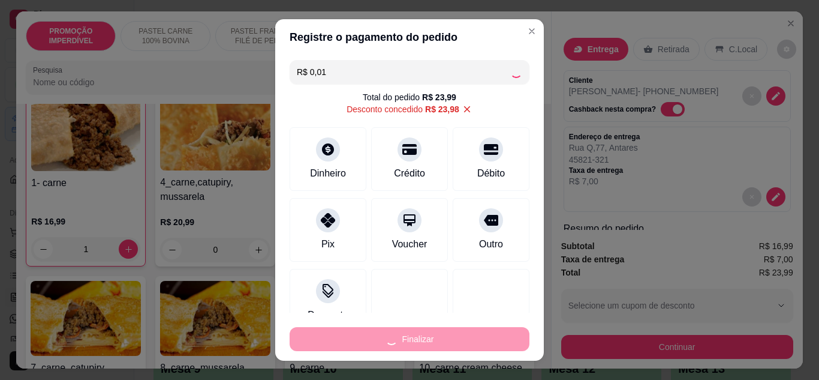
type input "0"
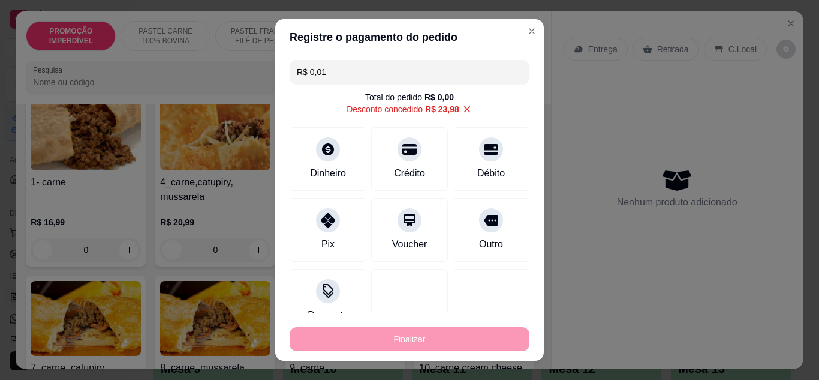
type input "-R$ 23,99"
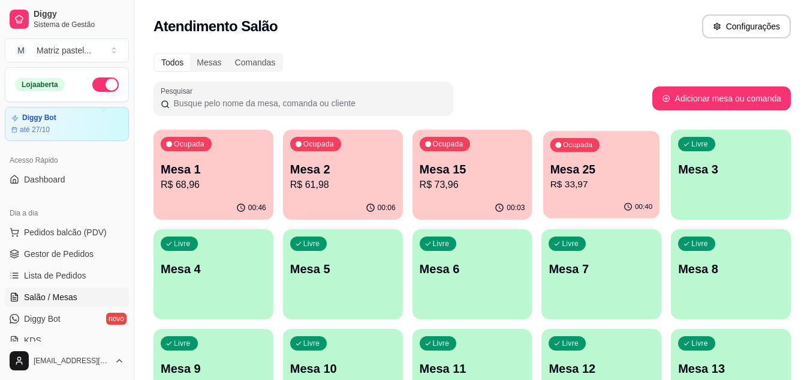
click at [632, 182] on p "R$ 33,97" at bounding box center [602, 185] width 103 height 14
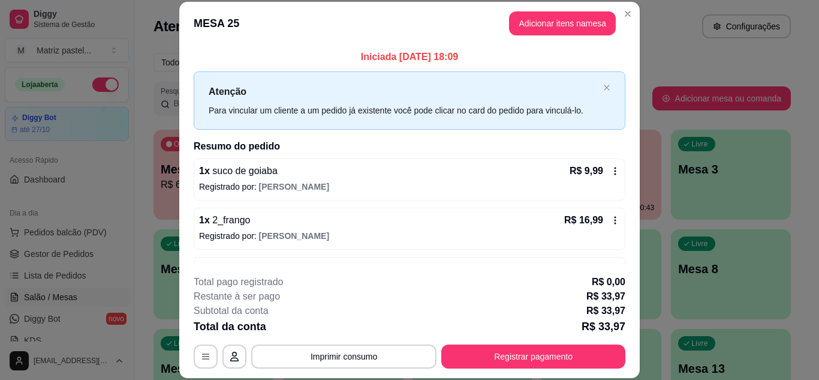
scroll to position [38, 0]
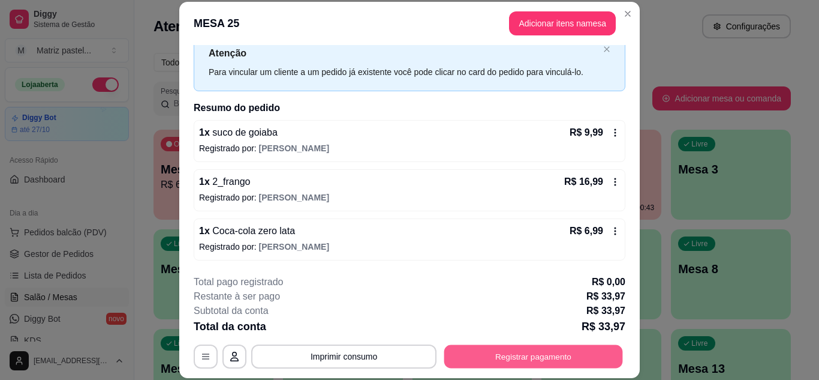
click at [523, 354] on button "Registrar pagamento" at bounding box center [533, 355] width 179 height 23
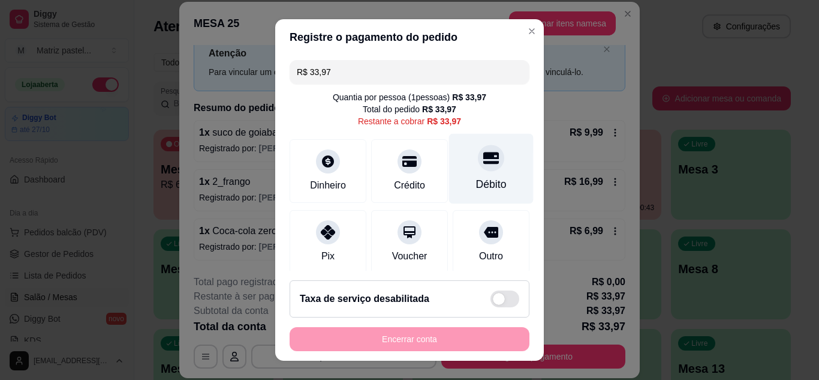
click at [479, 172] on div "Débito" at bounding box center [491, 168] width 85 height 70
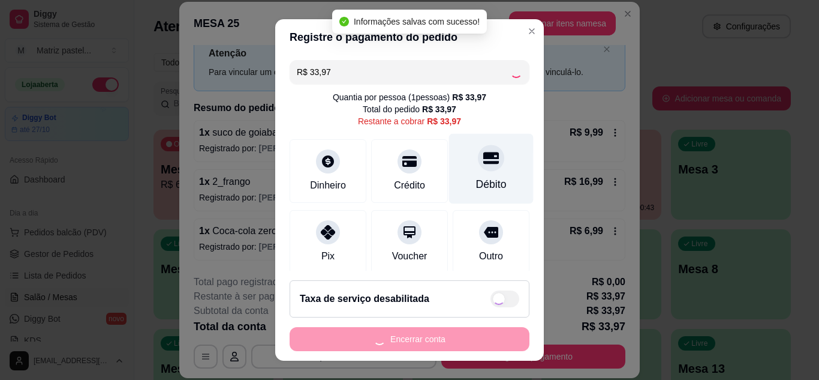
type input "R$ 0,00"
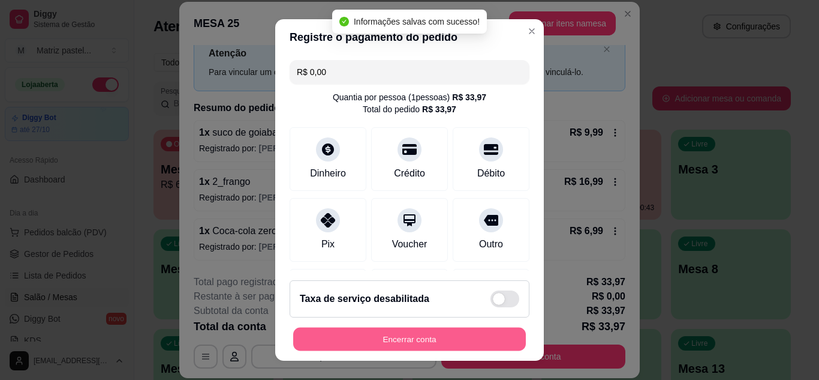
click at [424, 331] on button "Encerrar conta" at bounding box center [409, 338] width 233 height 23
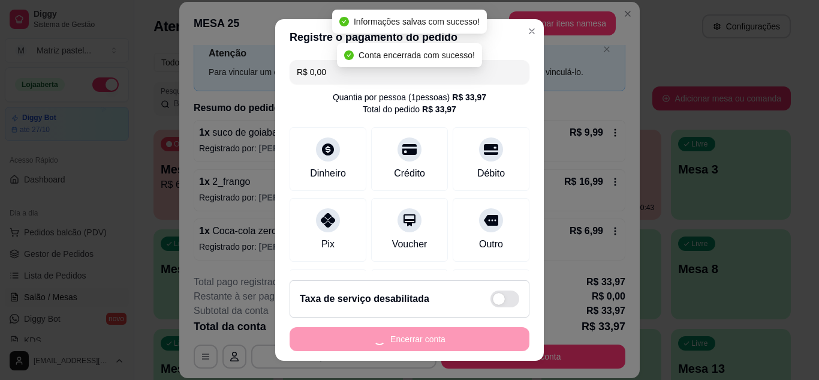
scroll to position [0, 0]
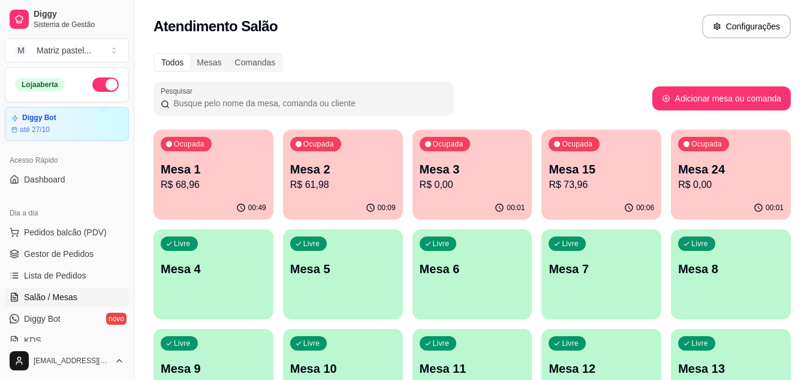
click at [735, 169] on p "Mesa 24" at bounding box center [731, 169] width 106 height 17
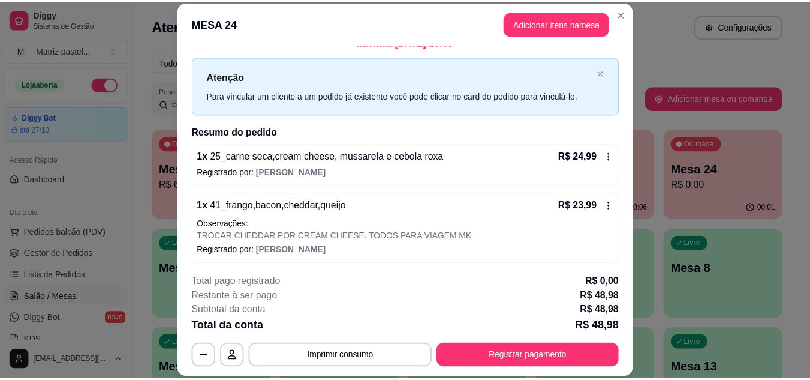
scroll to position [18, 0]
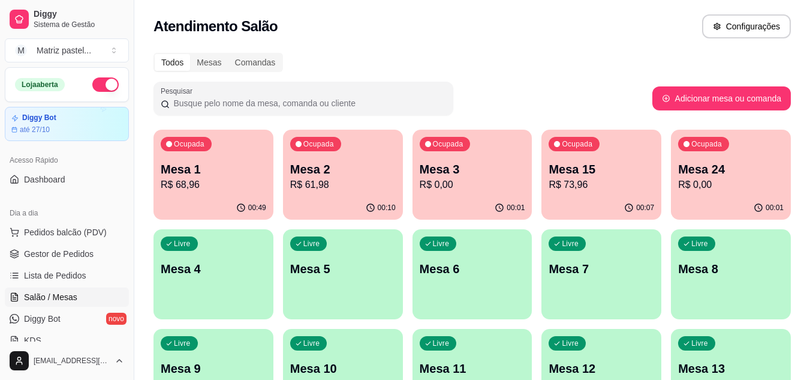
click at [467, 182] on p "R$ 0,00" at bounding box center [473, 185] width 106 height 14
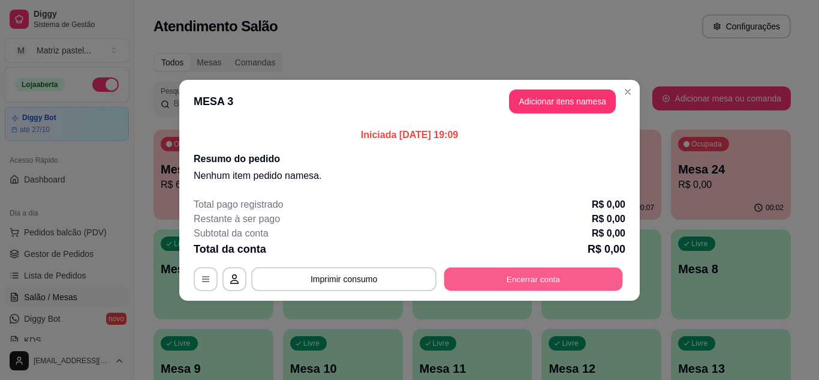
click at [528, 273] on button "Encerrar conta" at bounding box center [533, 278] width 179 height 23
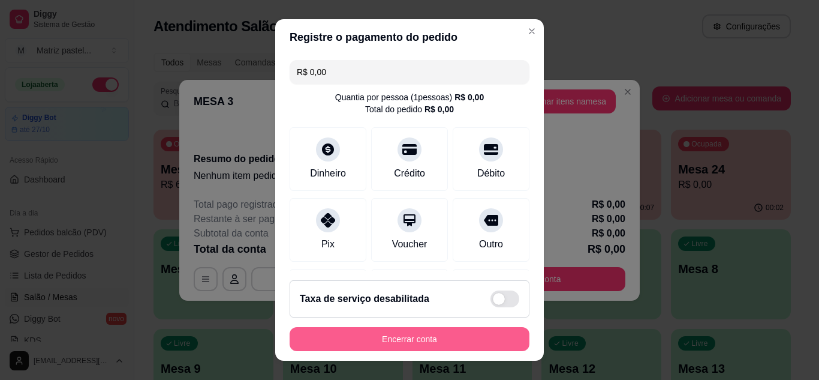
click at [426, 338] on button "Encerrar conta" at bounding box center [410, 339] width 240 height 24
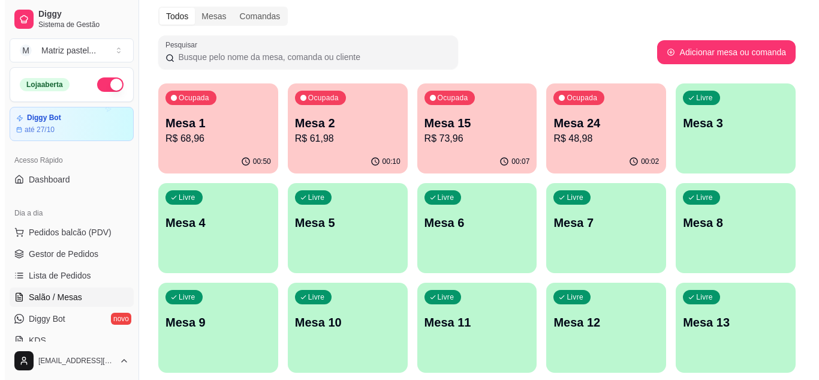
scroll to position [60, 0]
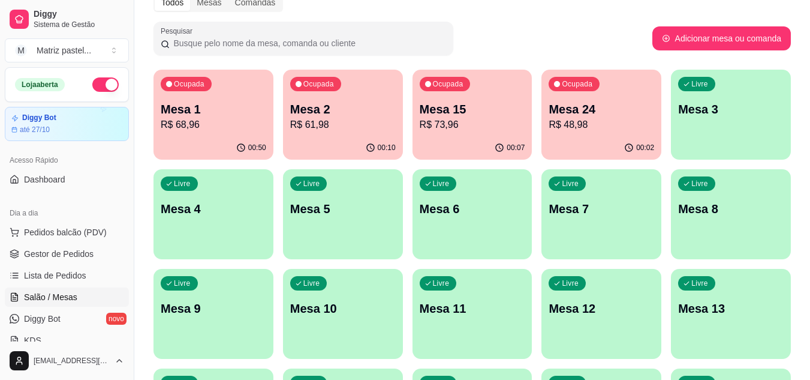
click at [758, 109] on p "Mesa 3" at bounding box center [731, 109] width 106 height 17
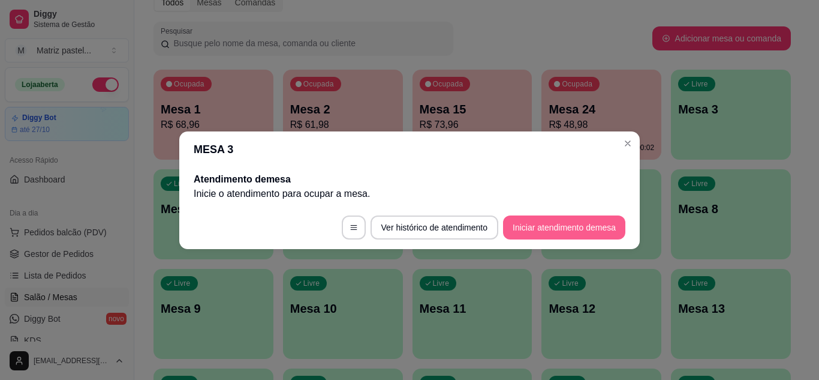
click at [546, 226] on button "Iniciar atendimento de mesa" at bounding box center [564, 227] width 122 height 24
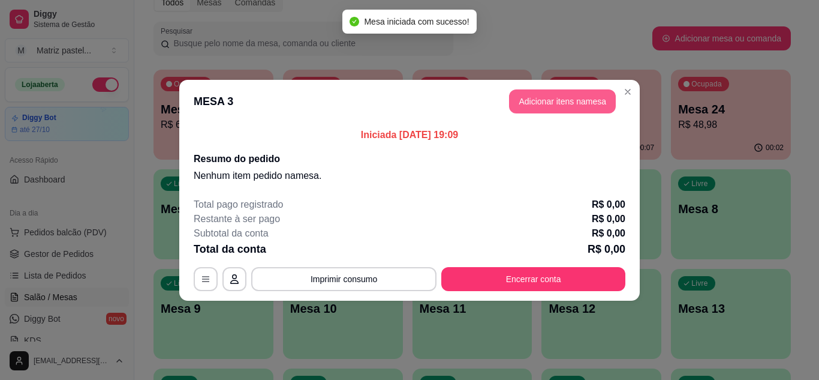
click at [576, 104] on button "Adicionar itens na mesa" at bounding box center [562, 101] width 107 height 24
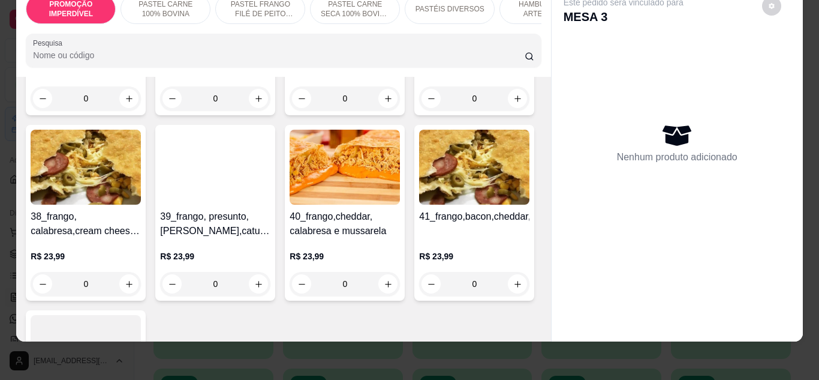
scroll to position [1559, 0]
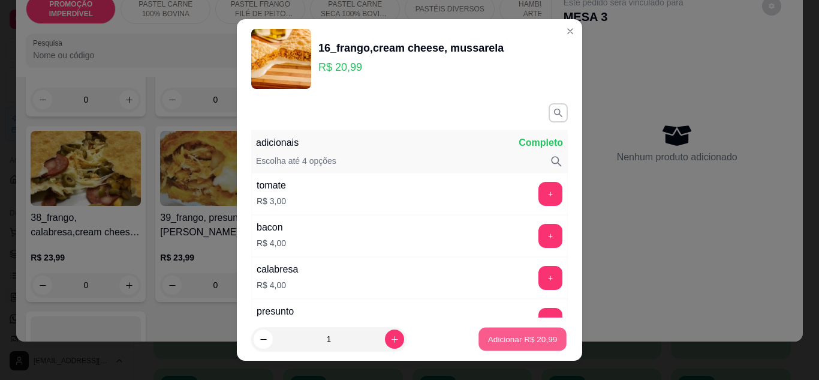
click at [492, 335] on p "Adicionar R$ 20,99" at bounding box center [523, 338] width 70 height 11
type input "1"
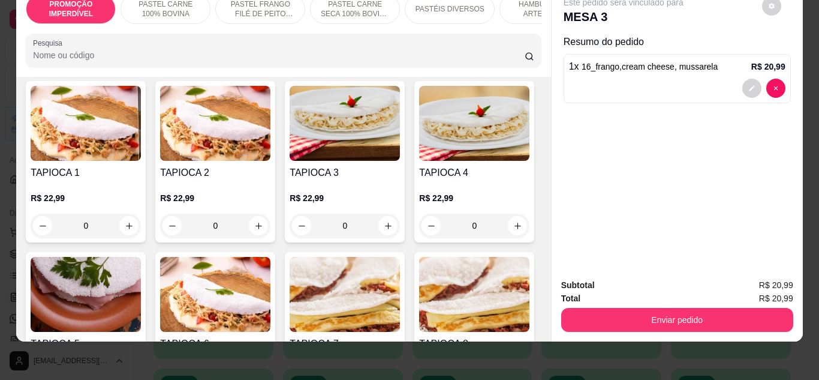
scroll to position [3119, 0]
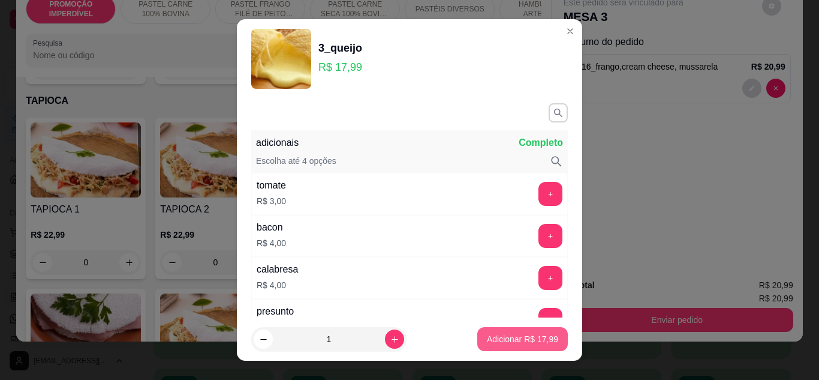
click at [487, 338] on p "Adicionar R$ 17,99" at bounding box center [522, 339] width 71 height 12
type input "1"
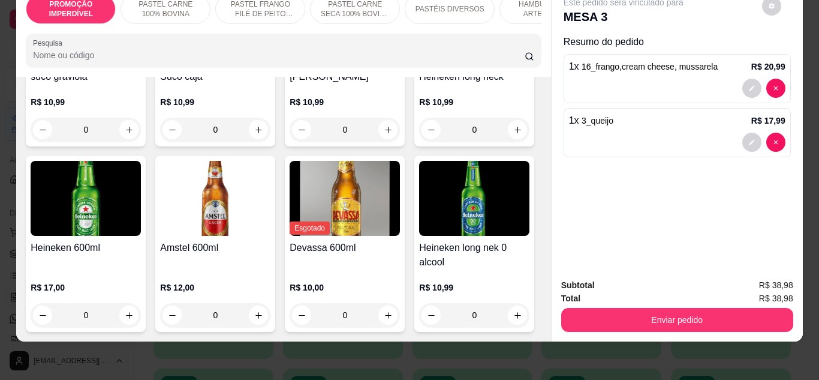
scroll to position [5158, 0]
type input "1"
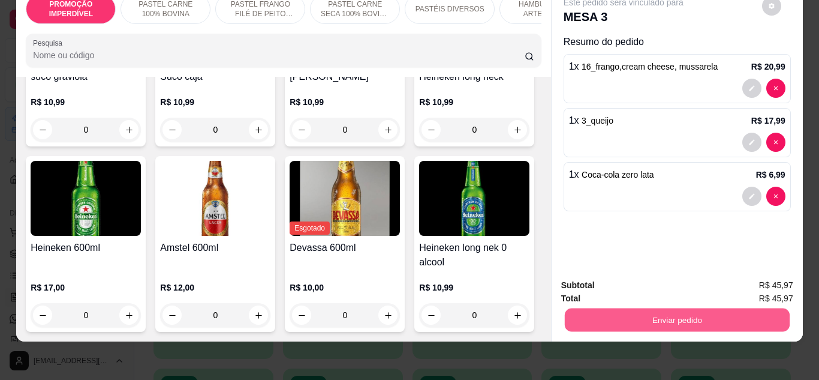
click at [642, 310] on button "Enviar pedido" at bounding box center [676, 319] width 225 height 23
click at [774, 281] on button "Enviar pedido" at bounding box center [762, 281] width 66 height 22
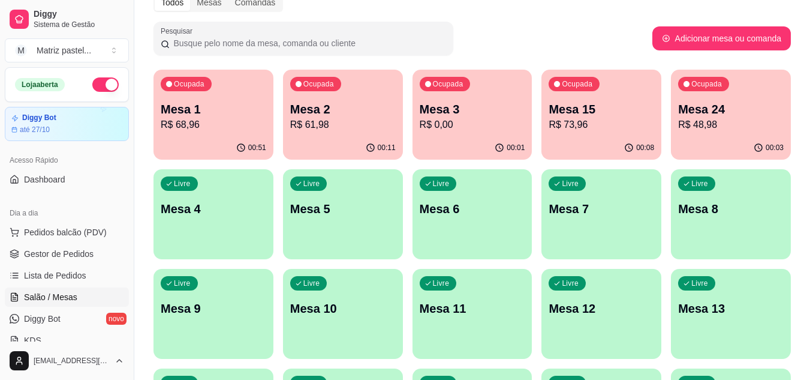
click at [215, 127] on p "R$ 68,96" at bounding box center [214, 125] width 106 height 14
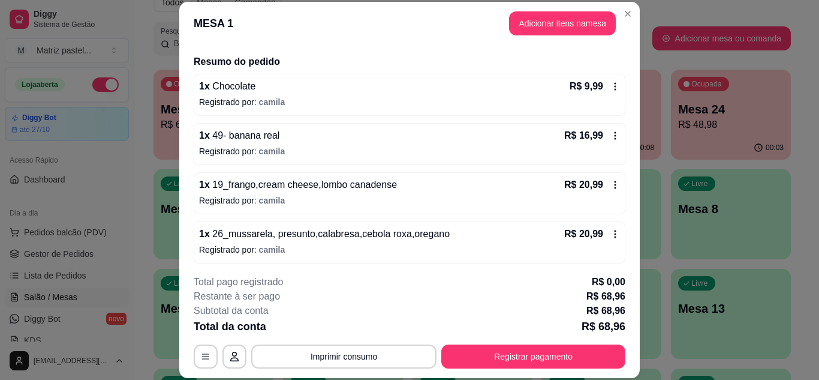
scroll to position [88, 0]
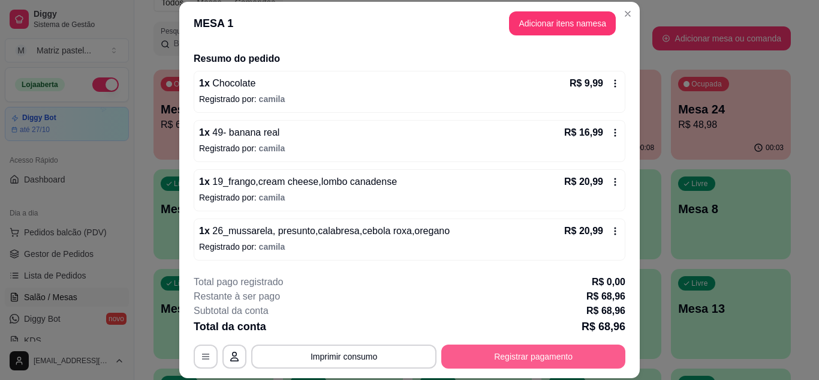
click at [513, 359] on button "Registrar pagamento" at bounding box center [533, 356] width 184 height 24
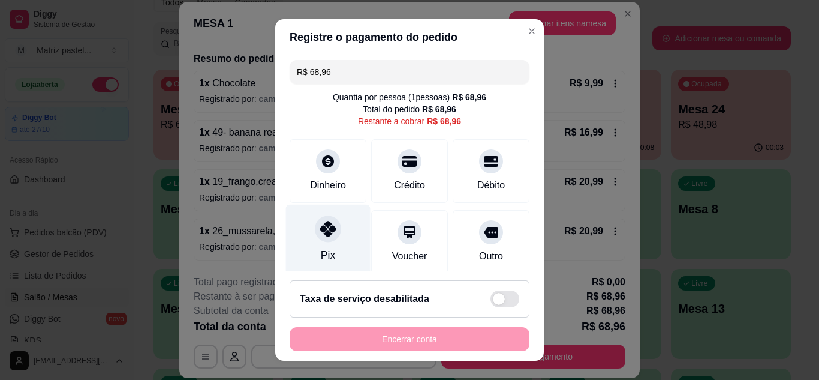
click at [322, 238] on div at bounding box center [328, 228] width 26 height 26
click at [328, 224] on icon at bounding box center [328, 229] width 16 height 16
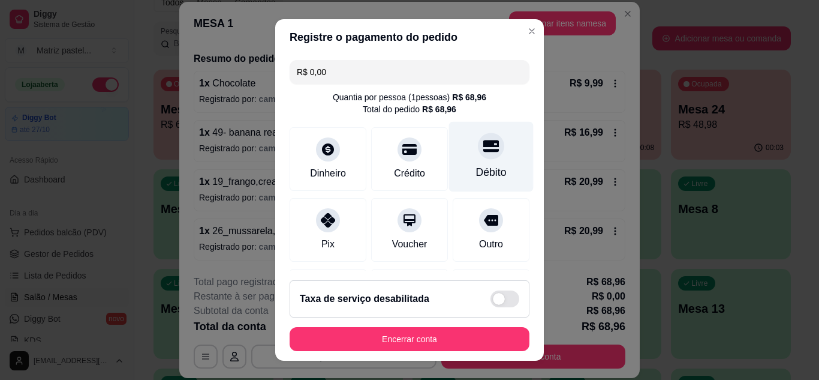
click at [483, 152] on icon at bounding box center [491, 146] width 16 height 16
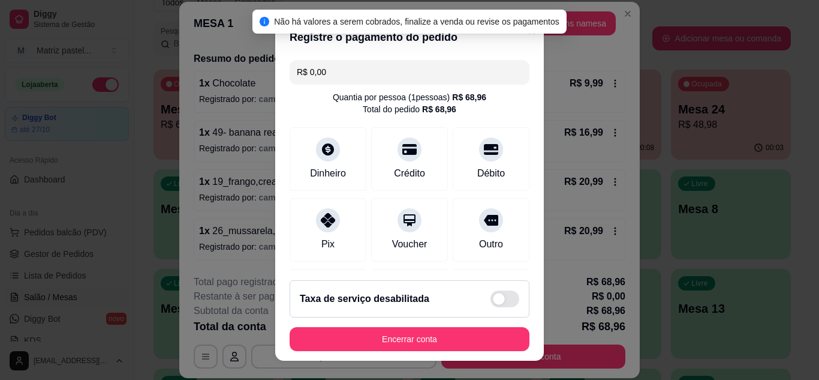
click at [334, 73] on input "R$ 0,00" at bounding box center [410, 72] width 226 height 24
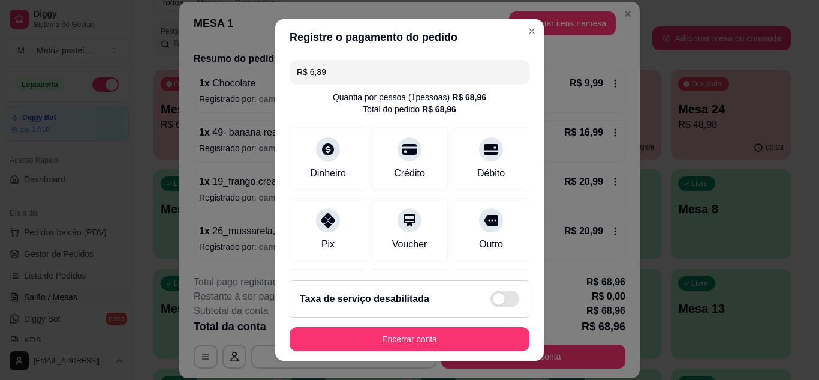
drag, startPoint x: 345, startPoint y: 77, endPoint x: 302, endPoint y: 71, distance: 43.0
click at [302, 71] on input "R$ 6,89" at bounding box center [410, 72] width 226 height 24
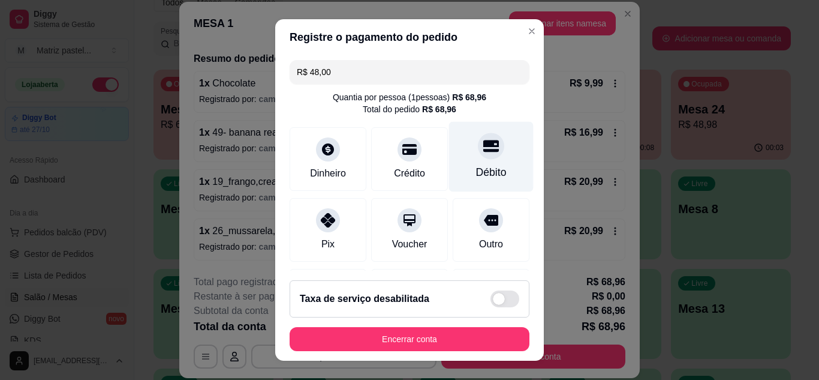
type input "R$ 48,00"
click at [476, 162] on div "Débito" at bounding box center [491, 156] width 85 height 70
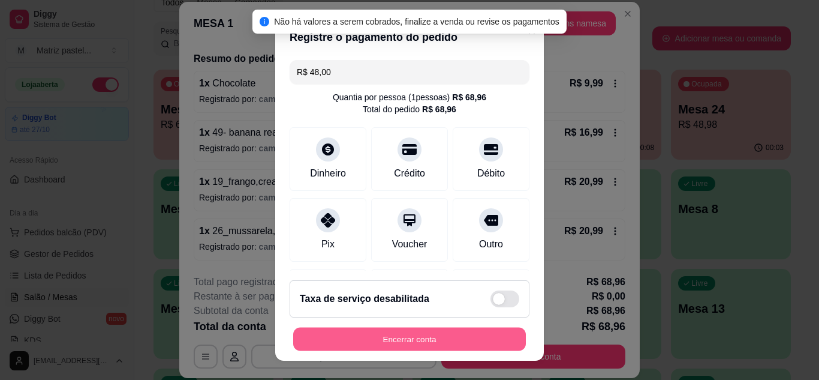
click at [416, 334] on button "Encerrar conta" at bounding box center [409, 338] width 233 height 23
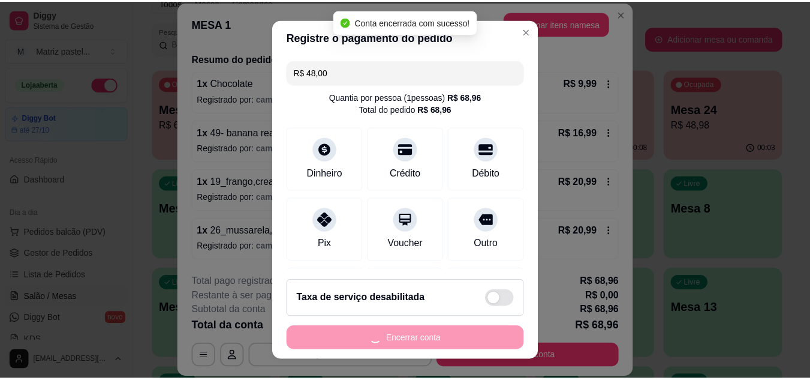
scroll to position [0, 0]
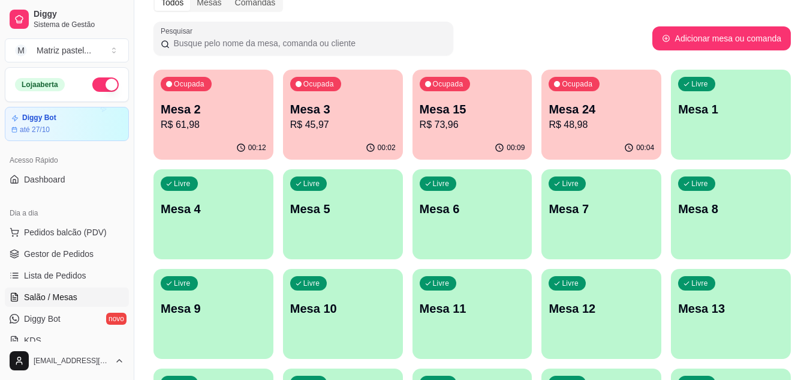
click at [213, 129] on p "R$ 61,98" at bounding box center [214, 125] width 106 height 14
click at [64, 292] on span "Salão / Mesas" at bounding box center [50, 297] width 53 height 12
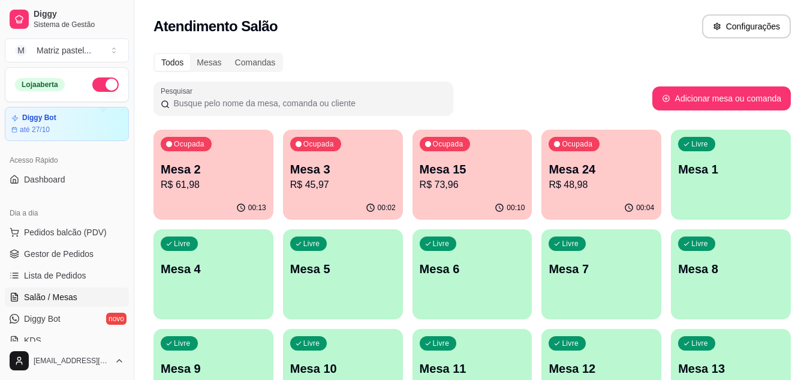
click at [232, 178] on p "R$ 61,98" at bounding box center [214, 185] width 106 height 14
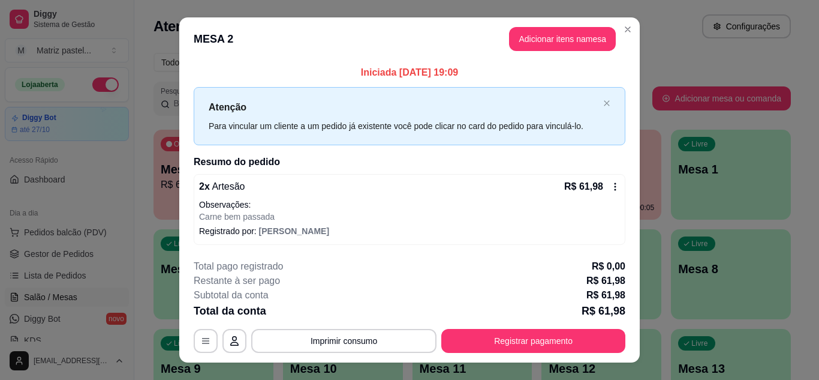
scroll to position [21, 0]
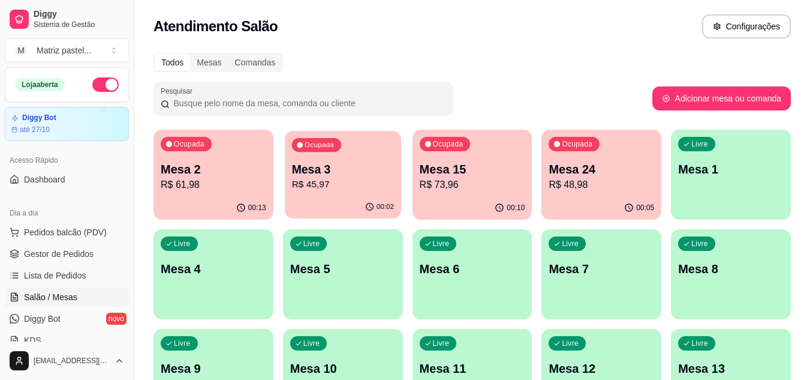
click at [373, 167] on p "Mesa 3" at bounding box center [343, 169] width 103 height 16
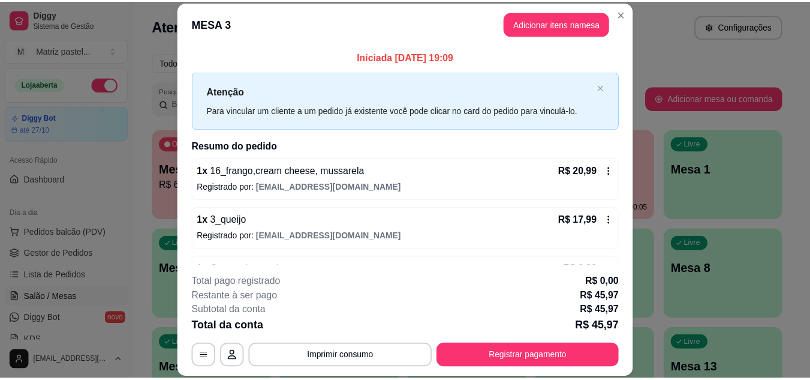
scroll to position [38, 0]
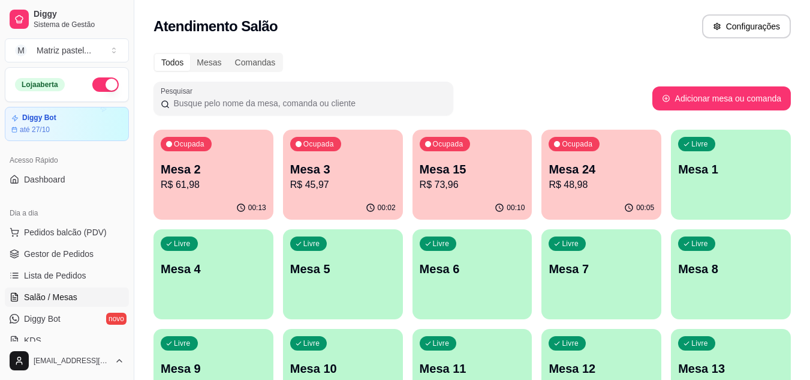
click at [701, 177] on p "Mesa 1" at bounding box center [731, 169] width 106 height 17
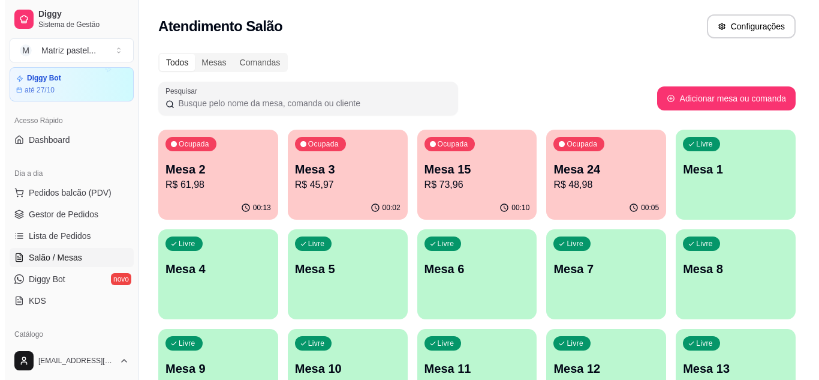
scroll to position [60, 0]
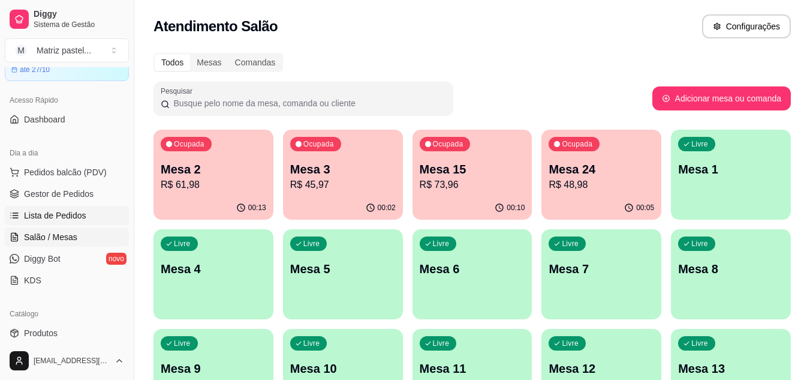
click at [76, 208] on link "Lista de Pedidos" at bounding box center [67, 215] width 124 height 19
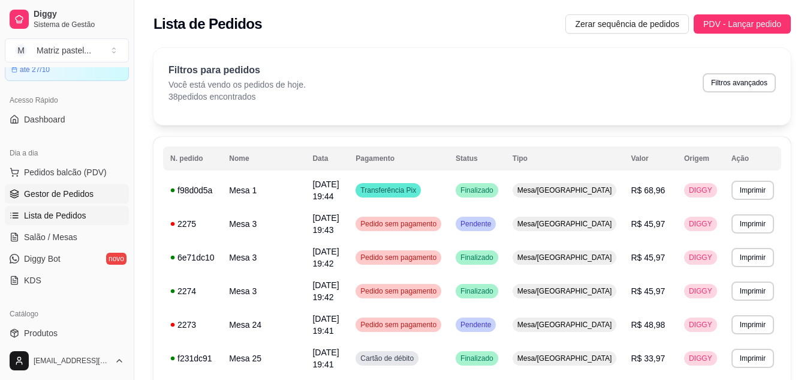
click at [83, 196] on span "Gestor de Pedidos" at bounding box center [59, 194] width 70 height 12
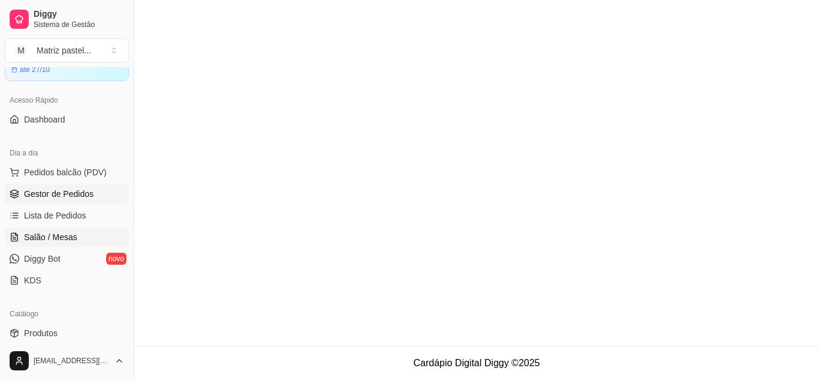
click at [64, 233] on span "Salão / Mesas" at bounding box center [50, 237] width 53 height 12
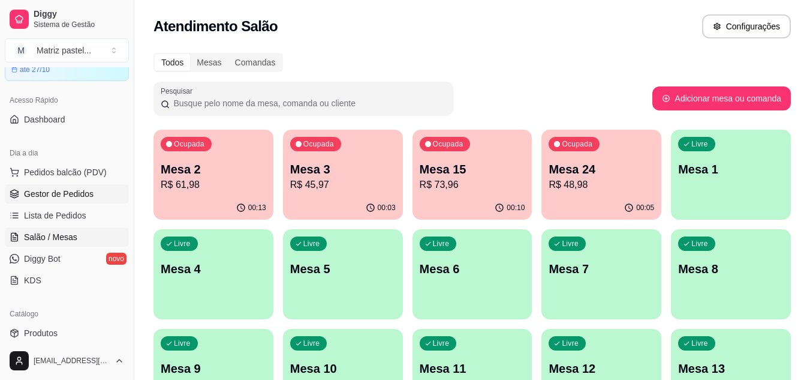
click at [63, 192] on span "Gestor de Pedidos" at bounding box center [59, 194] width 70 height 12
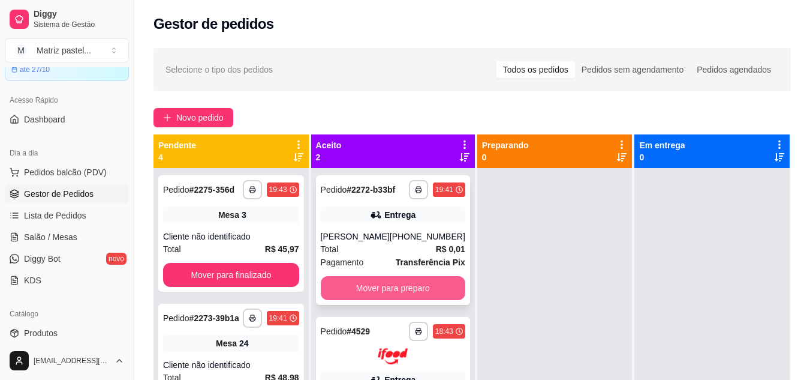
click at [402, 283] on button "Mover para preparo" at bounding box center [393, 288] width 145 height 24
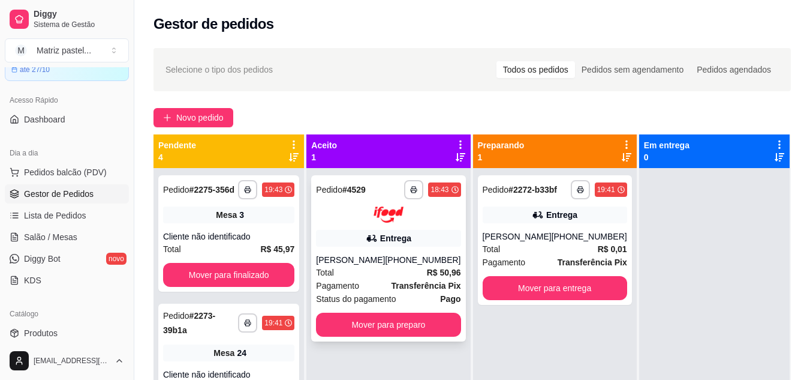
click at [396, 281] on strong "Transferência Pix" at bounding box center [427, 286] width 70 height 10
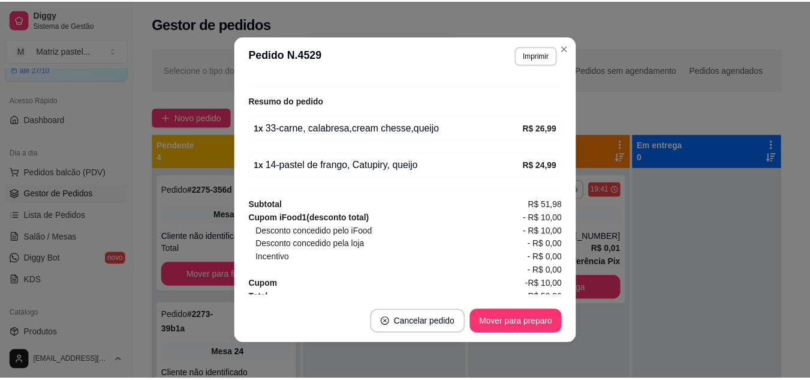
scroll to position [410, 0]
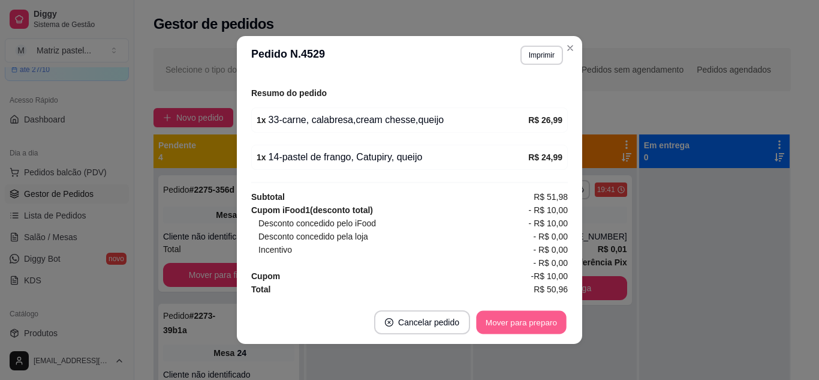
click at [515, 327] on button "Mover para preparo" at bounding box center [521, 322] width 90 height 23
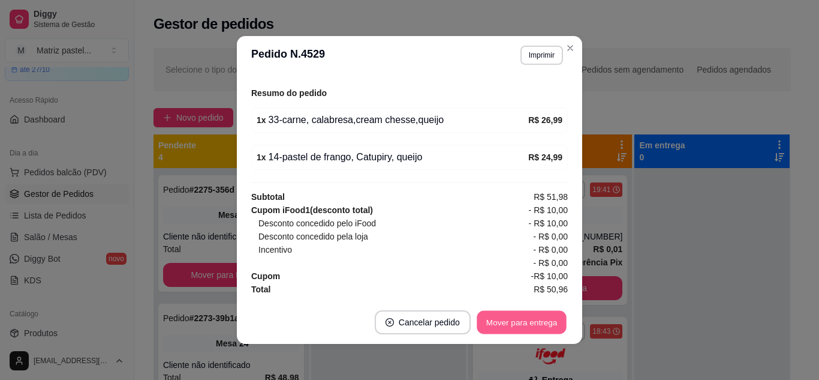
click at [534, 329] on button "Mover para entrega" at bounding box center [522, 322] width 90 height 23
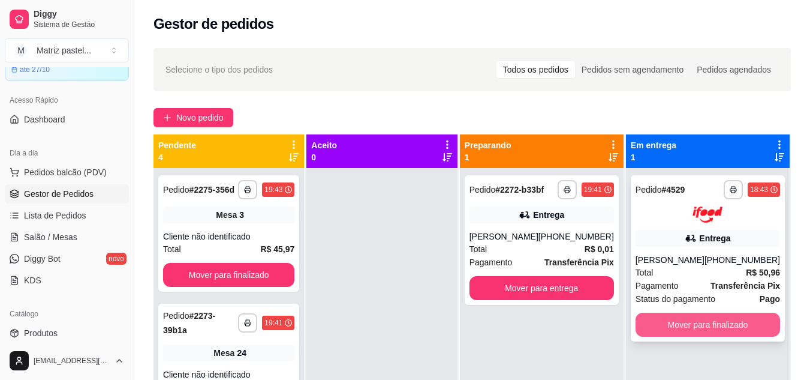
click at [651, 321] on button "Mover para finalizado" at bounding box center [708, 324] width 145 height 24
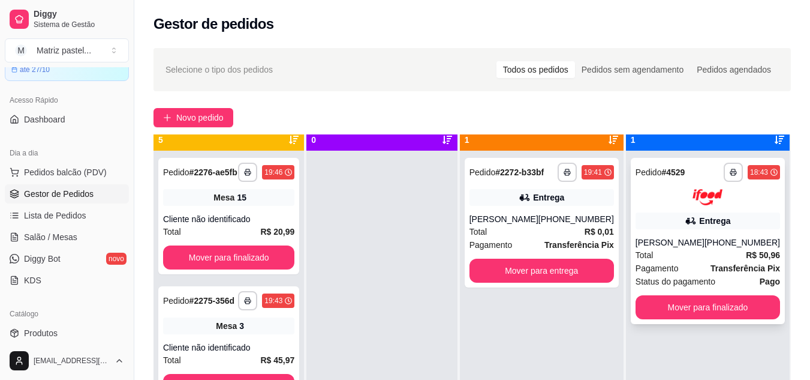
scroll to position [34, 0]
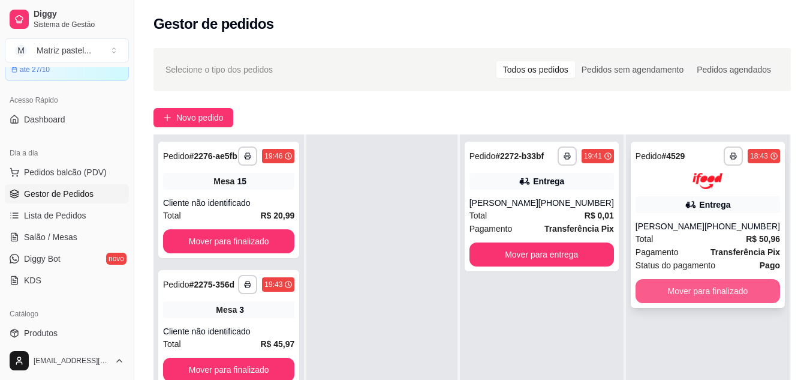
click at [657, 284] on button "Mover para finalizado" at bounding box center [708, 291] width 145 height 24
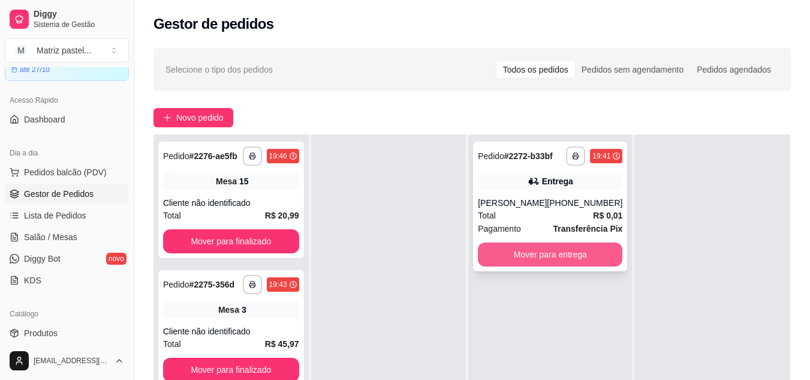
click at [567, 257] on button "Mover para entrega" at bounding box center [550, 254] width 145 height 24
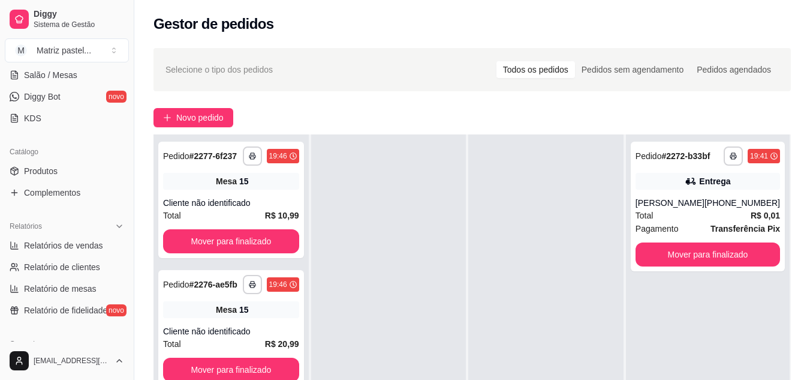
scroll to position [240, 0]
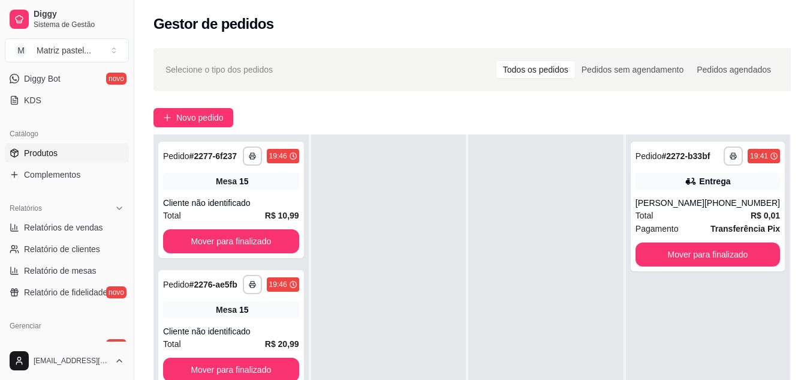
click at [58, 149] on link "Produtos" at bounding box center [67, 152] width 124 height 19
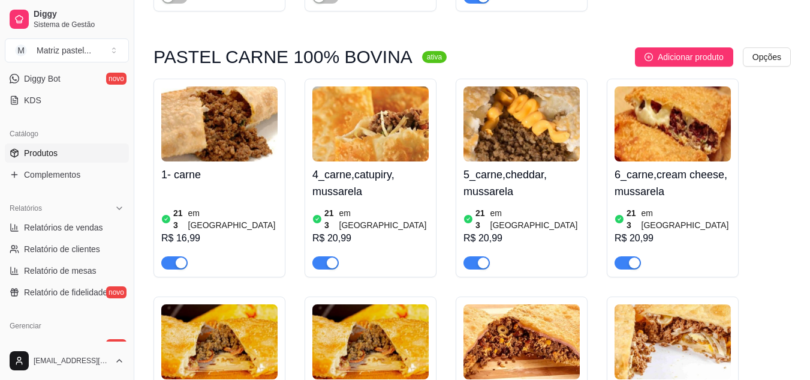
scroll to position [360, 0]
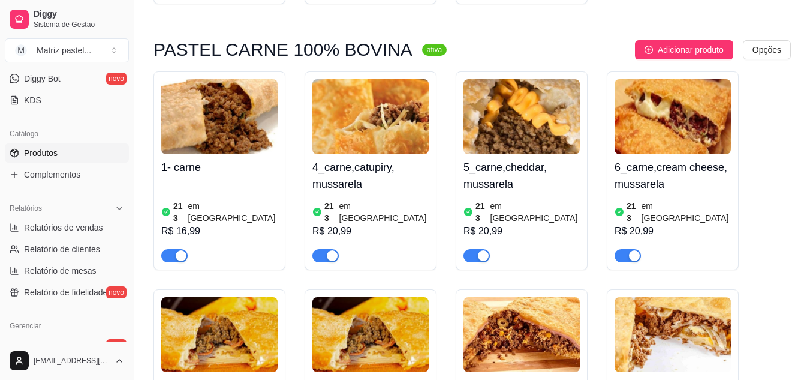
click at [468, 249] on span "button" at bounding box center [477, 255] width 26 height 13
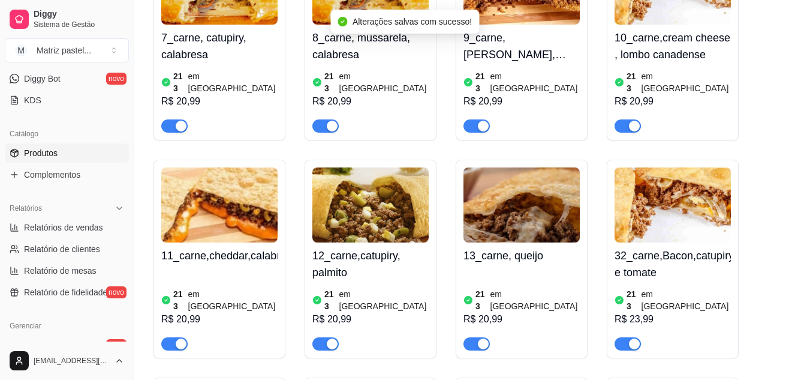
scroll to position [720, 0]
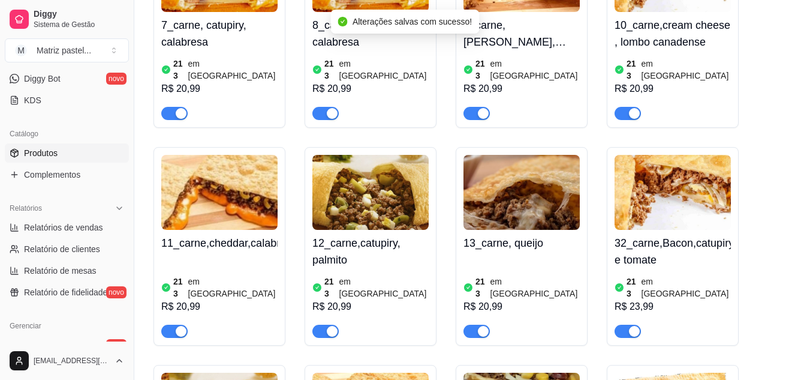
click at [172, 324] on span "button" at bounding box center [174, 330] width 26 height 13
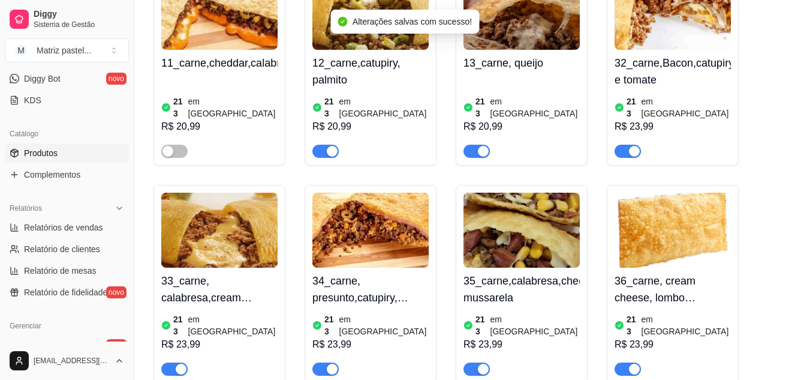
scroll to position [960, 0]
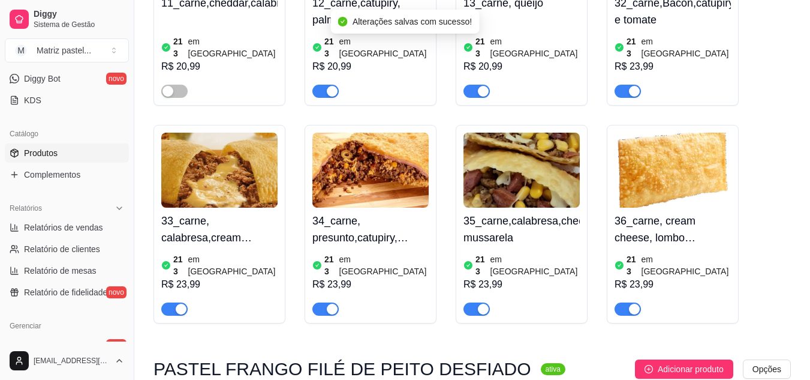
click at [472, 302] on span "button" at bounding box center [477, 308] width 26 height 13
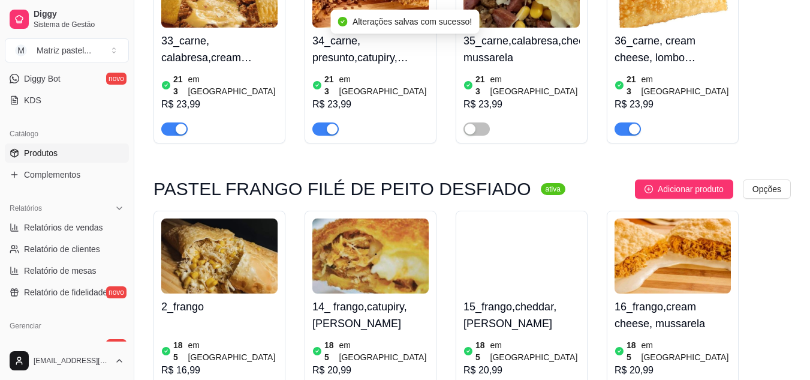
scroll to position [1200, 0]
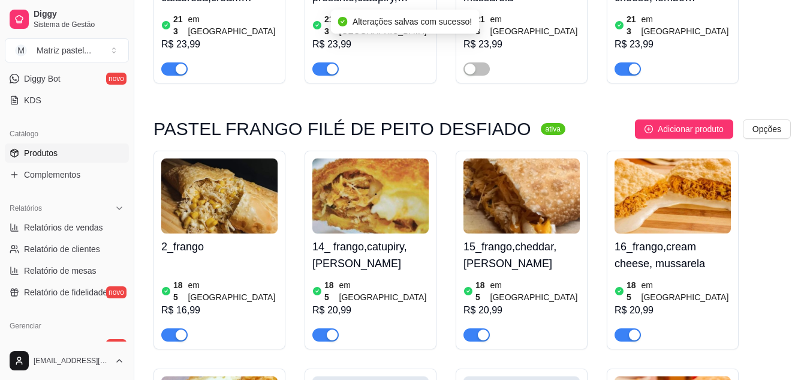
click at [474, 328] on span "button" at bounding box center [477, 334] width 26 height 13
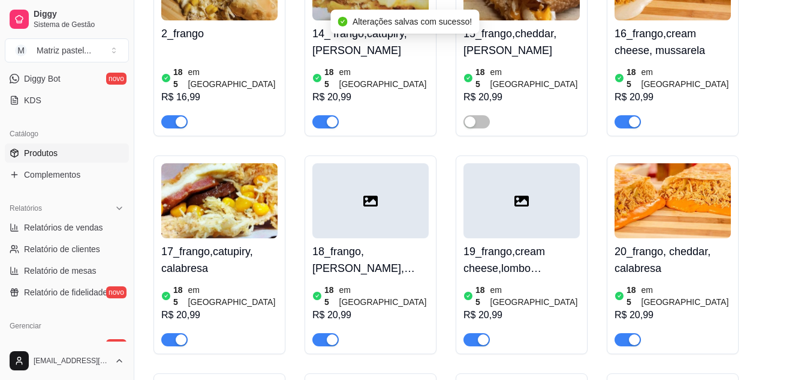
scroll to position [1440, 0]
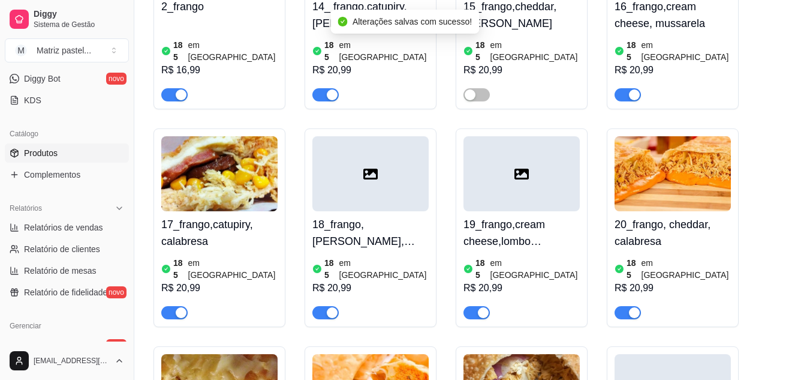
click at [627, 306] on span "button" at bounding box center [628, 312] width 26 height 13
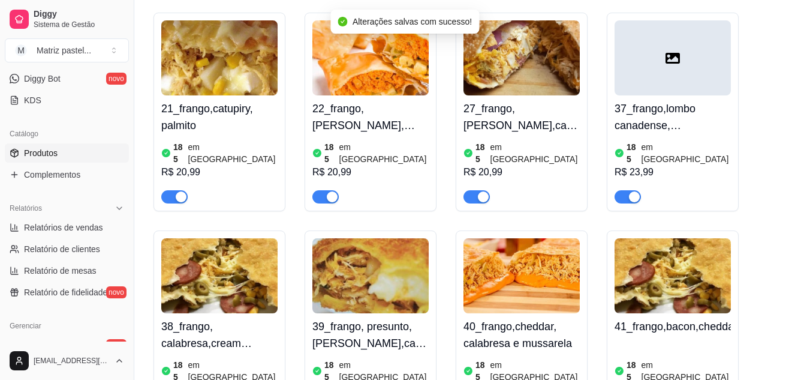
scroll to position [1799, 0]
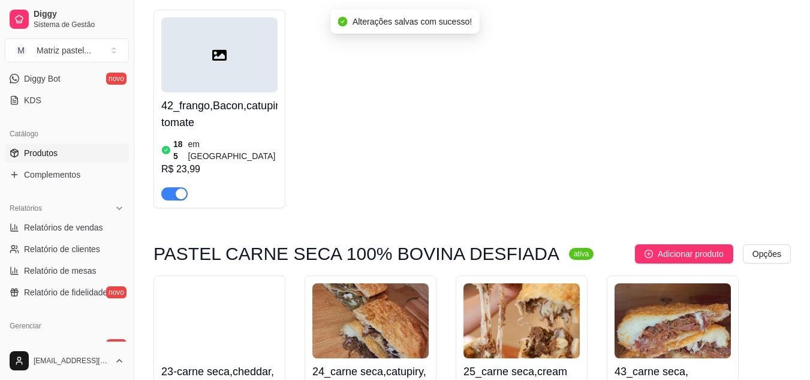
scroll to position [2219, 0]
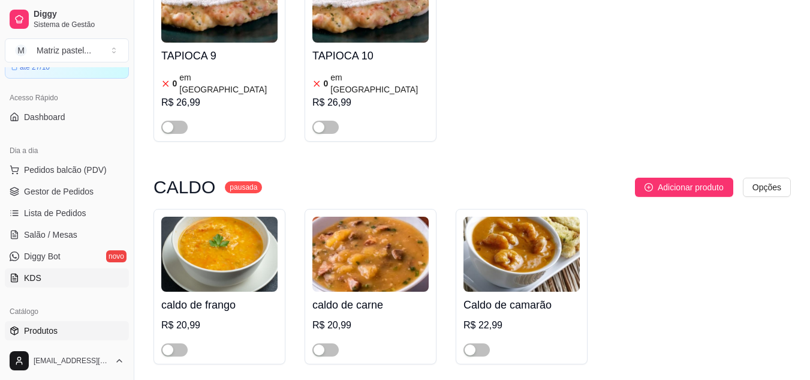
scroll to position [0, 0]
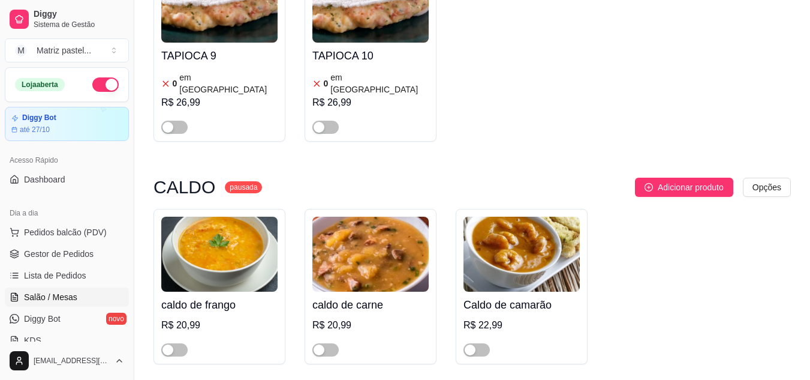
click at [65, 292] on span "Salão / Mesas" at bounding box center [50, 297] width 53 height 12
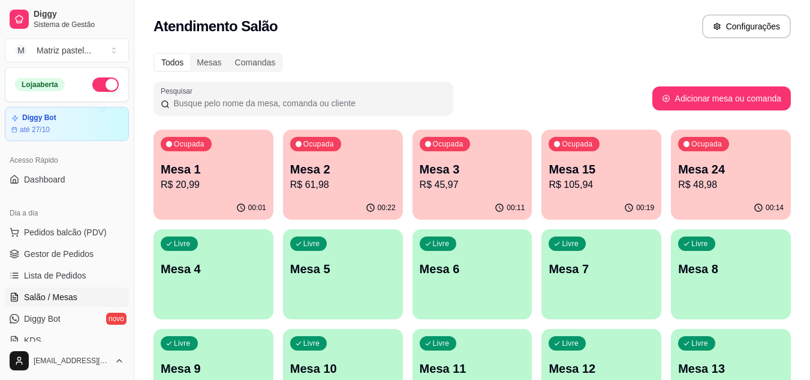
click at [745, 173] on p "Mesa 24" at bounding box center [731, 169] width 106 height 17
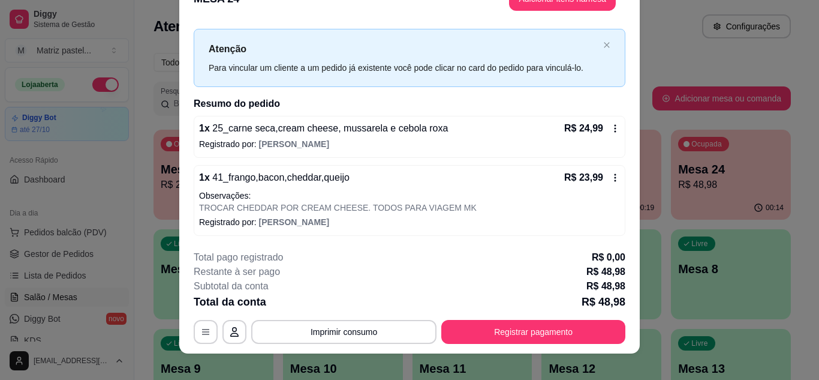
scroll to position [37, 0]
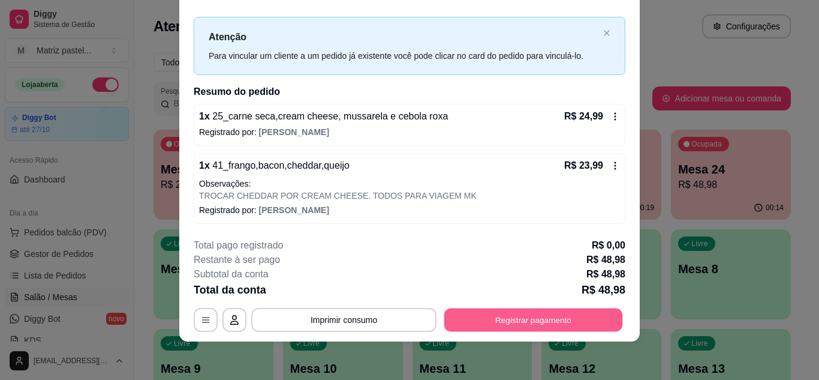
click at [539, 318] on button "Registrar pagamento" at bounding box center [533, 319] width 179 height 23
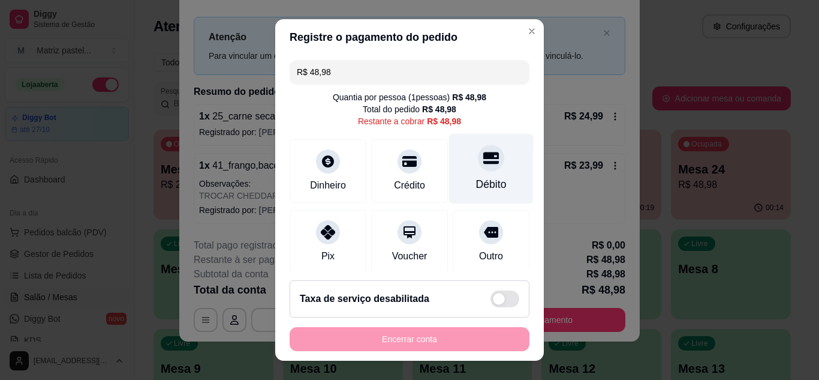
click at [480, 158] on div at bounding box center [491, 158] width 26 height 26
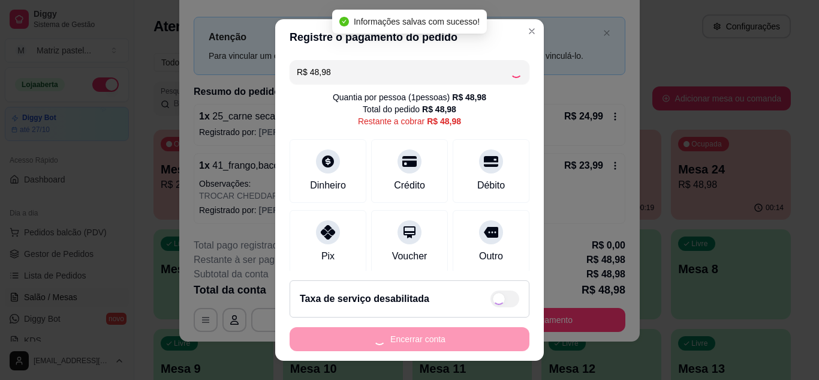
type input "R$ 0,00"
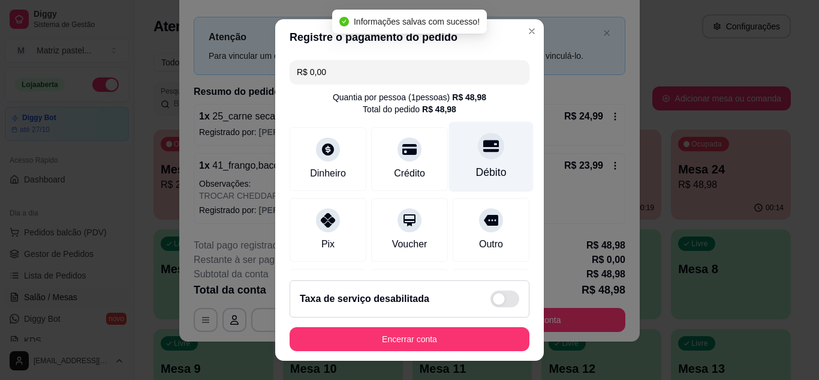
click at [483, 148] on icon at bounding box center [491, 146] width 16 height 16
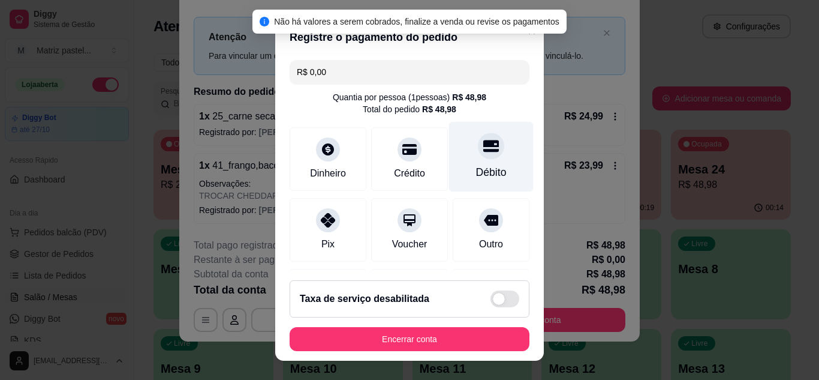
click at [478, 158] on div at bounding box center [491, 146] width 26 height 26
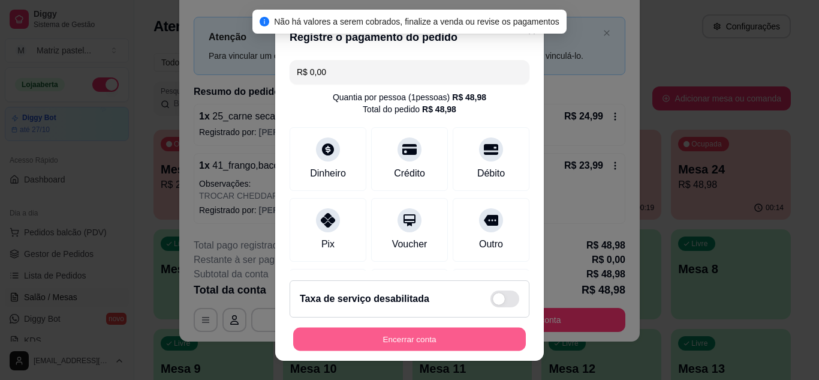
click at [414, 337] on button "Encerrar conta" at bounding box center [409, 338] width 233 height 23
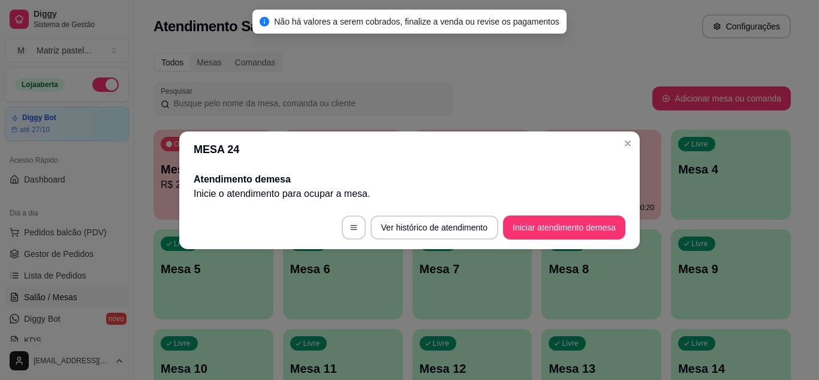
scroll to position [0, 0]
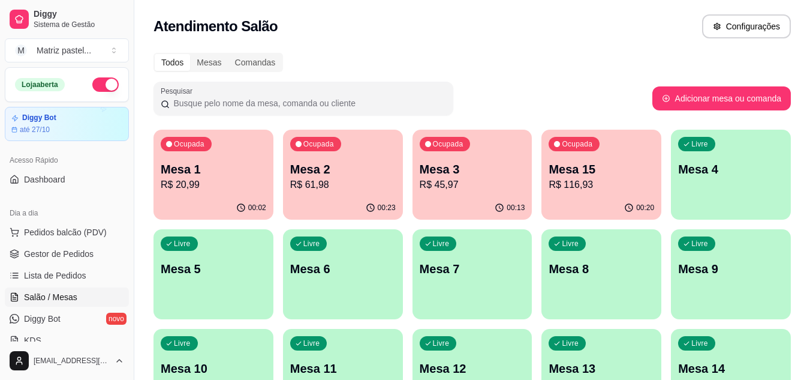
click at [569, 171] on p "Mesa 15" at bounding box center [602, 169] width 106 height 17
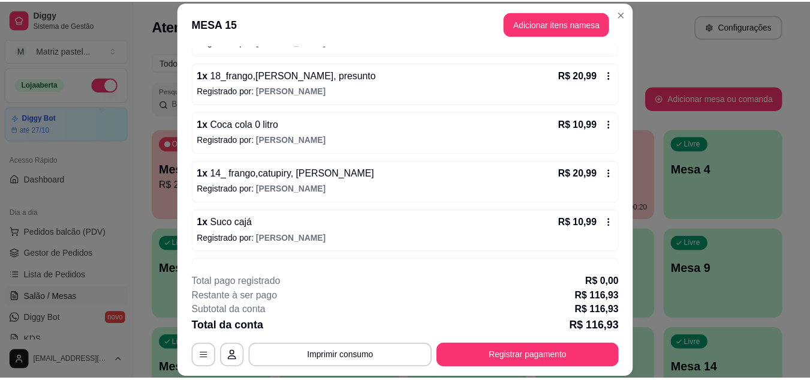
scroll to position [235, 0]
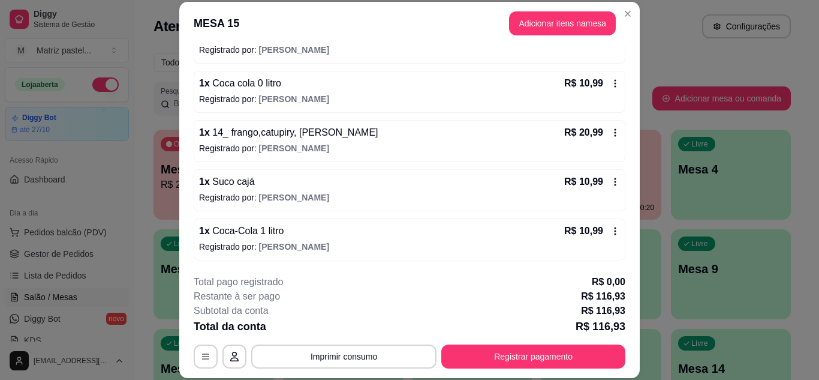
click at [611, 82] on icon at bounding box center [616, 84] width 10 height 10
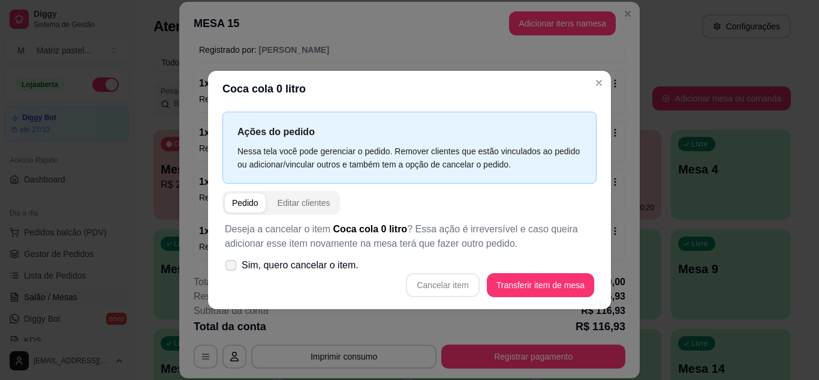
click at [232, 261] on span at bounding box center [231, 264] width 11 height 11
click at [232, 267] on input "Sim, quero cancelar o item." at bounding box center [228, 271] width 8 height 8
checkbox input "true"
click at [450, 287] on button "Cancelar item" at bounding box center [442, 285] width 73 height 24
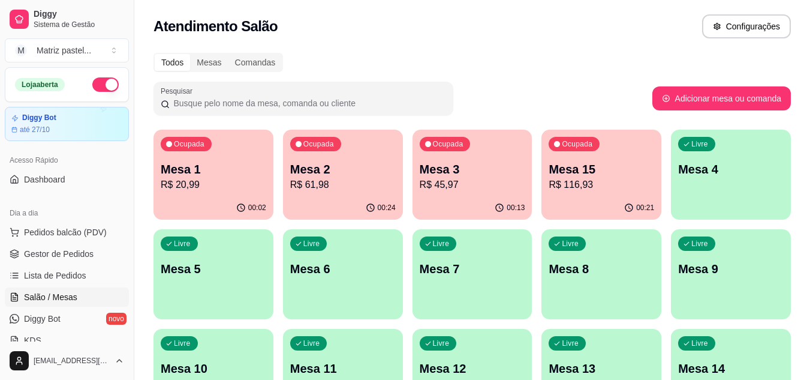
click at [622, 53] on div "Todos Mesas Comandas" at bounding box center [473, 62] width 638 height 19
click at [331, 193] on div "Ocupada Mesa 2 R$ 61,98" at bounding box center [343, 163] width 120 height 67
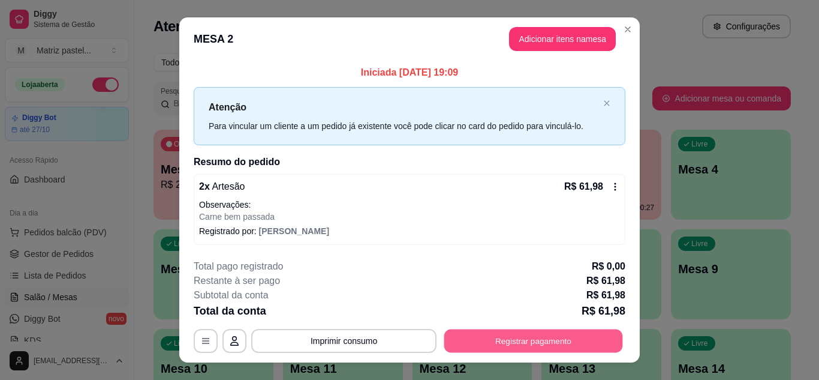
click at [540, 335] on button "Registrar pagamento" at bounding box center [533, 340] width 179 height 23
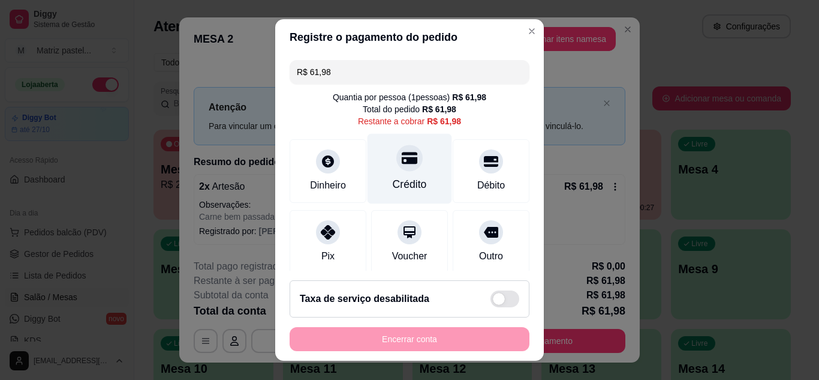
click at [396, 161] on div at bounding box center [409, 158] width 26 height 26
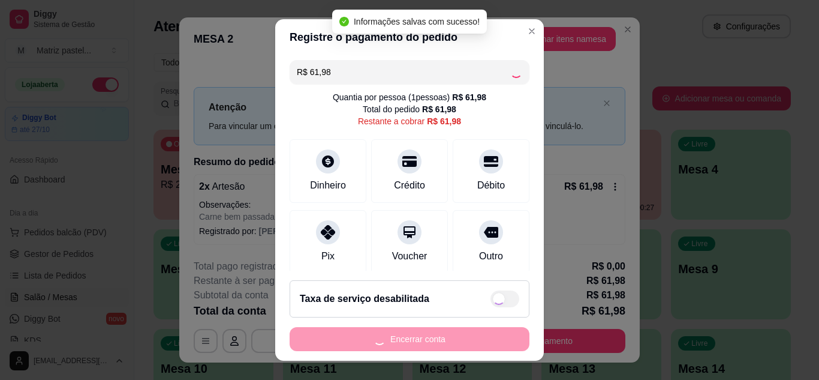
type input "R$ 0,00"
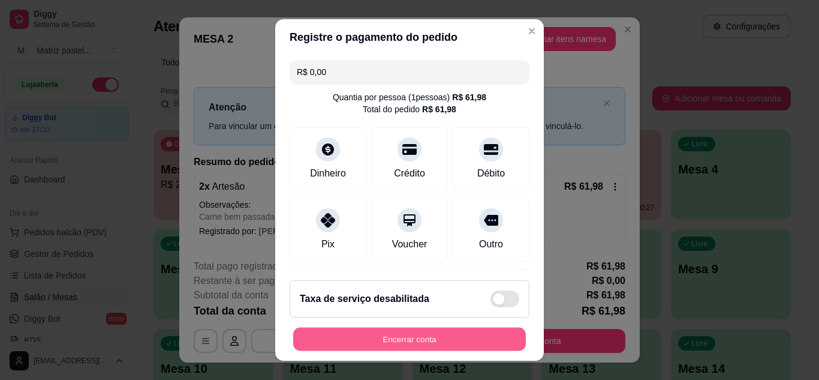
click at [408, 336] on button "Encerrar conta" at bounding box center [409, 338] width 233 height 23
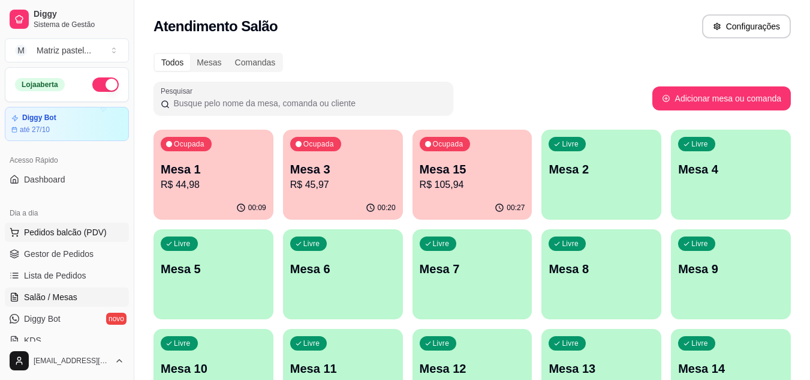
click at [55, 233] on span "Pedidos balcão (PDV)" at bounding box center [65, 232] width 83 height 12
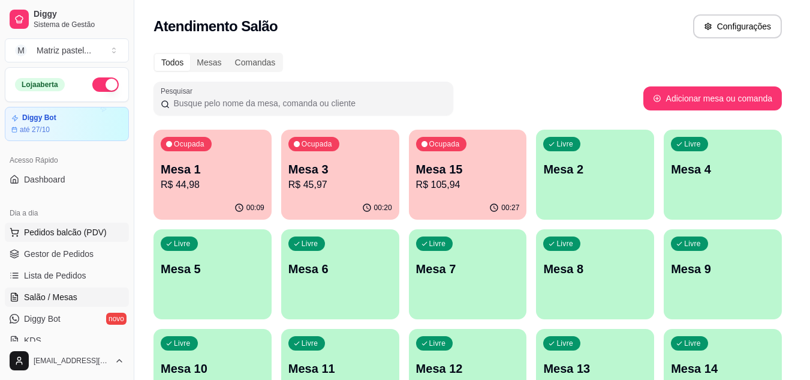
click at [55, 250] on img at bounding box center [83, 225] width 111 height 76
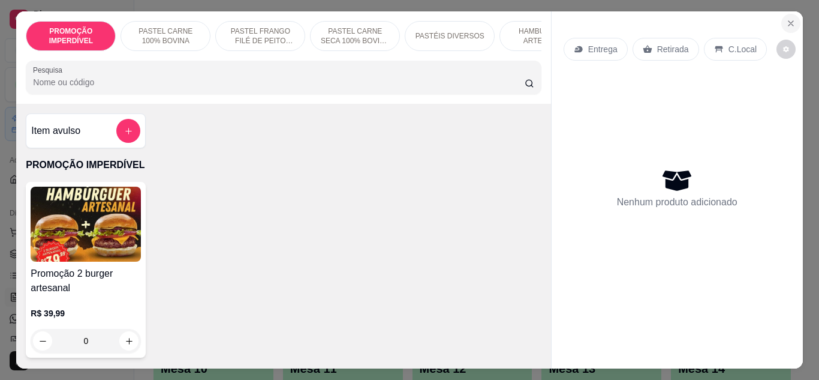
click at [786, 19] on icon "Close" at bounding box center [791, 24] width 10 height 10
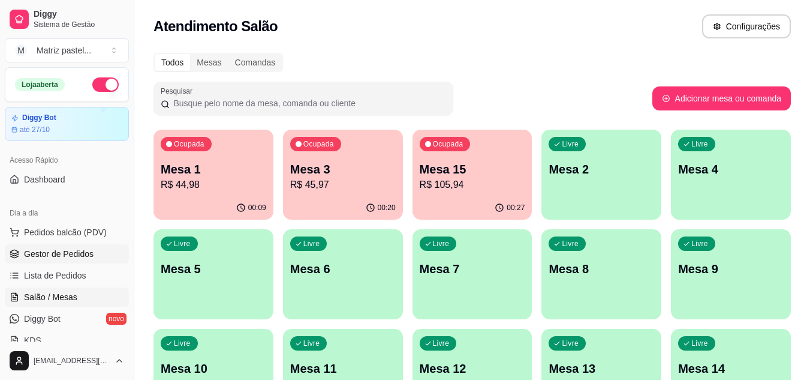
click at [75, 245] on link "Gestor de Pedidos" at bounding box center [67, 253] width 124 height 19
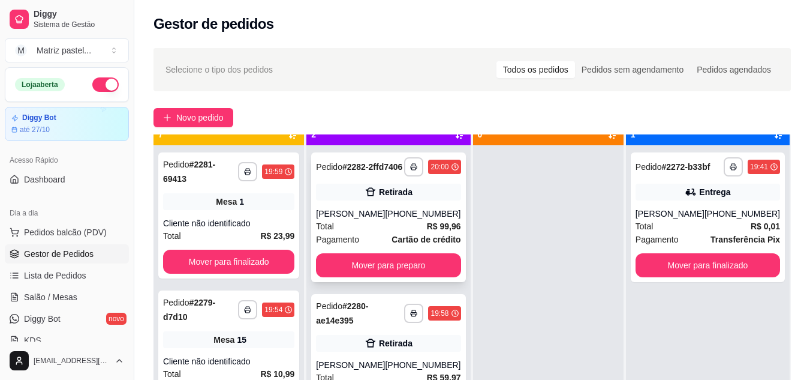
scroll to position [34, 0]
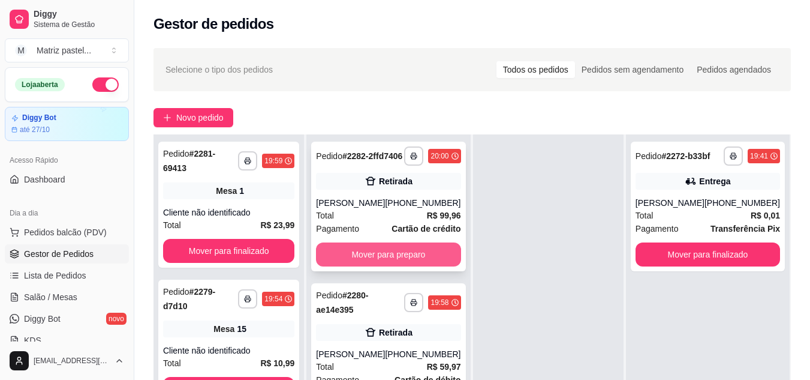
click at [422, 266] on button "Mover para preparo" at bounding box center [388, 254] width 145 height 24
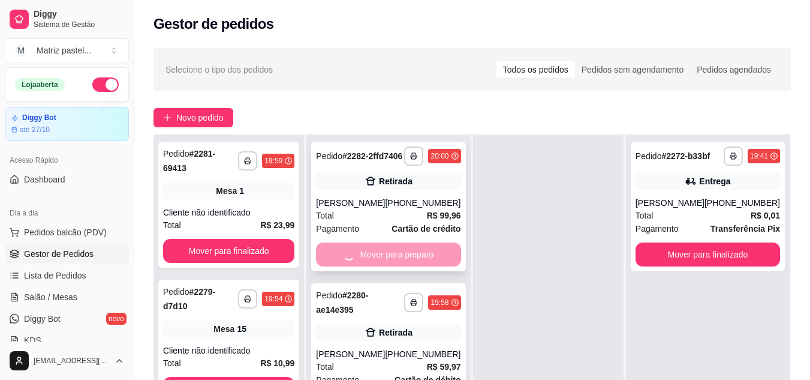
scroll to position [180, 0]
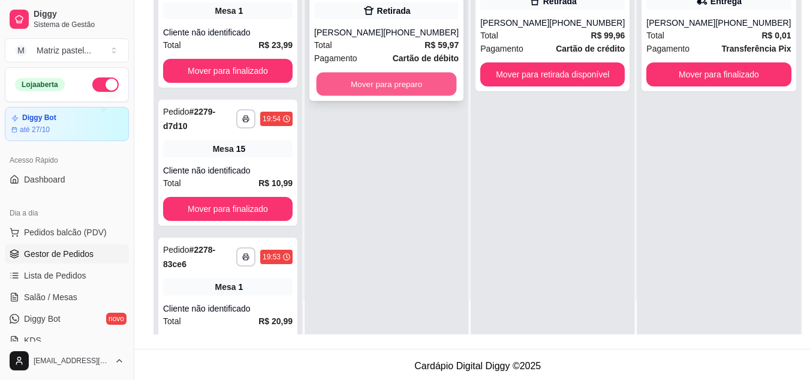
click at [411, 73] on button "Mover para preparo" at bounding box center [387, 84] width 140 height 23
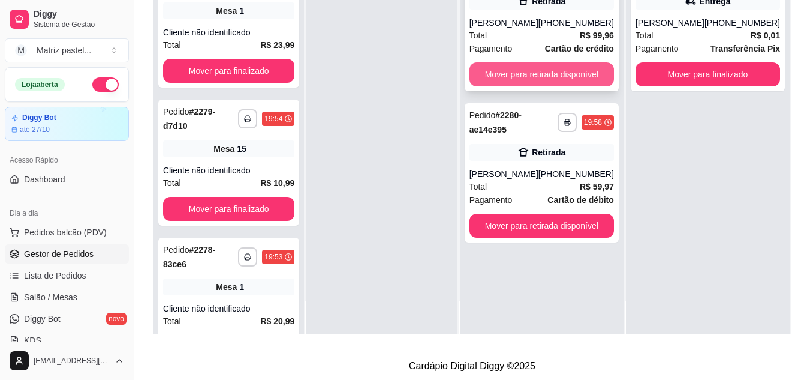
click at [540, 86] on button "Mover para retirada disponível" at bounding box center [542, 74] width 145 height 24
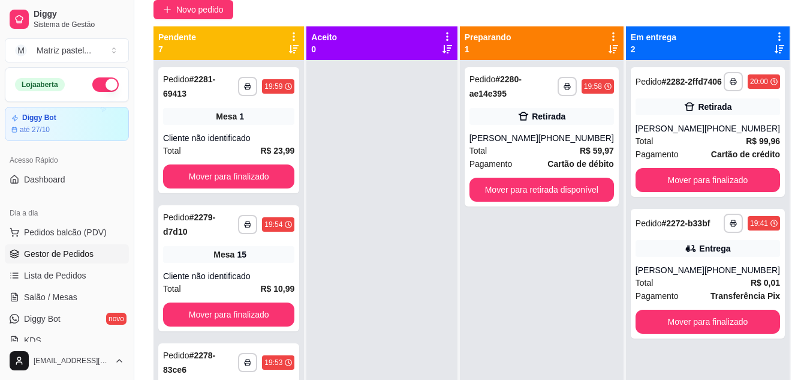
scroll to position [60, 0]
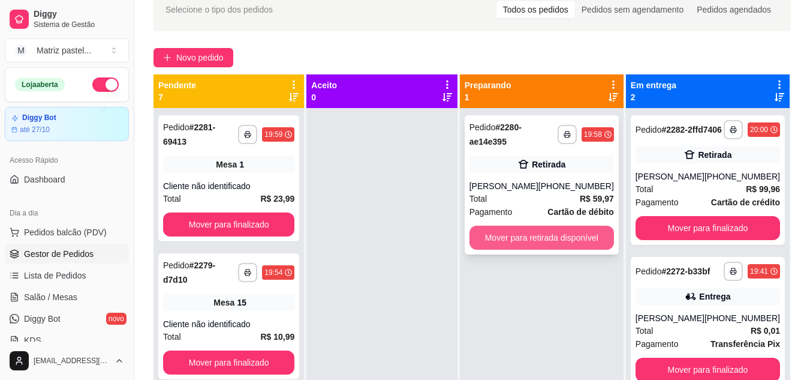
click at [544, 227] on button "Mover para retirada disponível" at bounding box center [542, 238] width 145 height 24
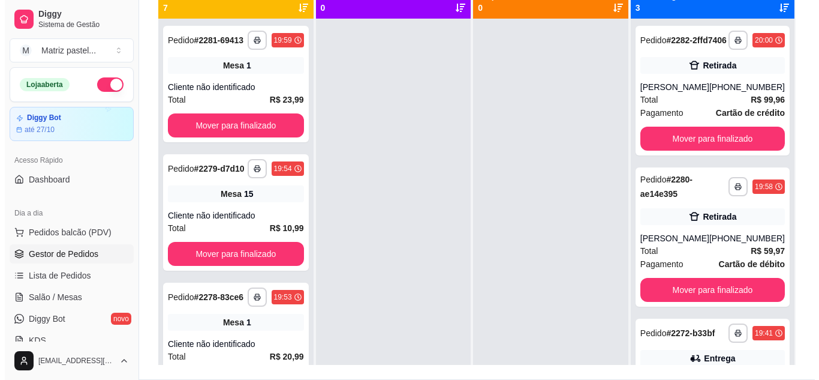
scroll to position [183, 0]
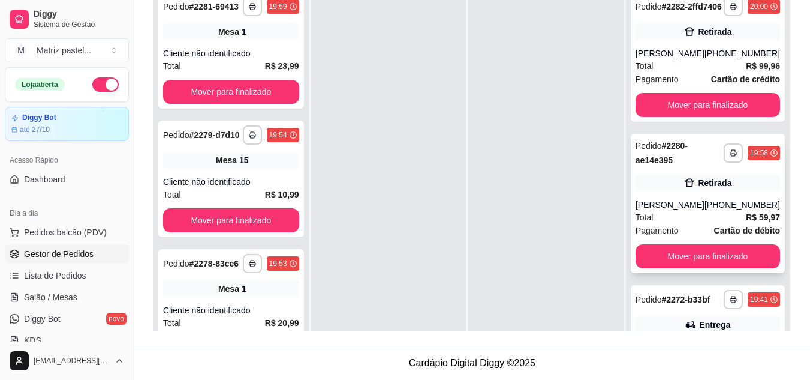
click at [692, 219] on div "**********" at bounding box center [708, 203] width 154 height 139
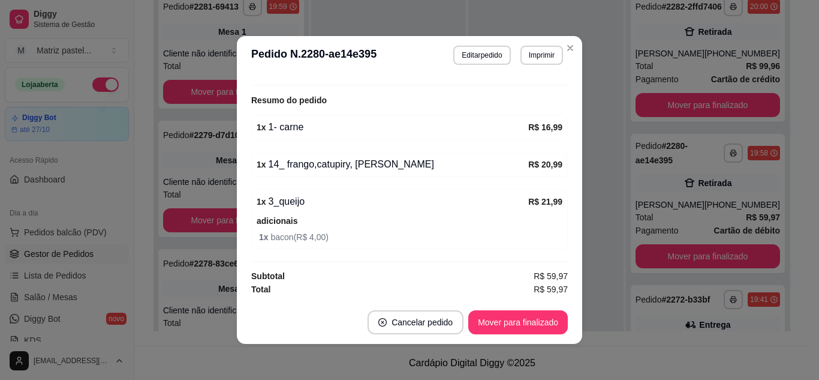
scroll to position [85, 0]
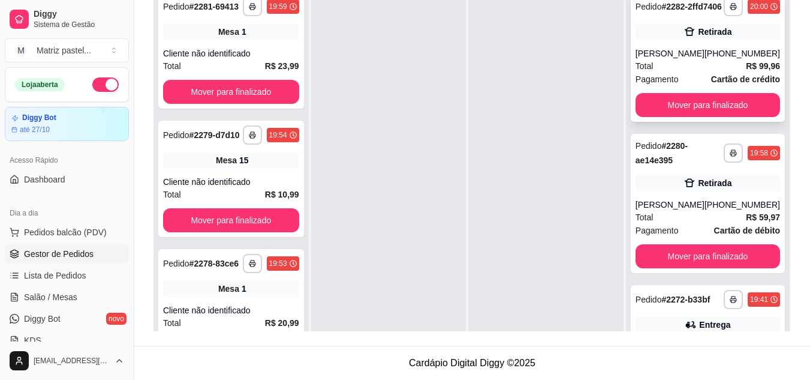
click at [681, 73] on div "Total R$ 99,96" at bounding box center [708, 65] width 145 height 13
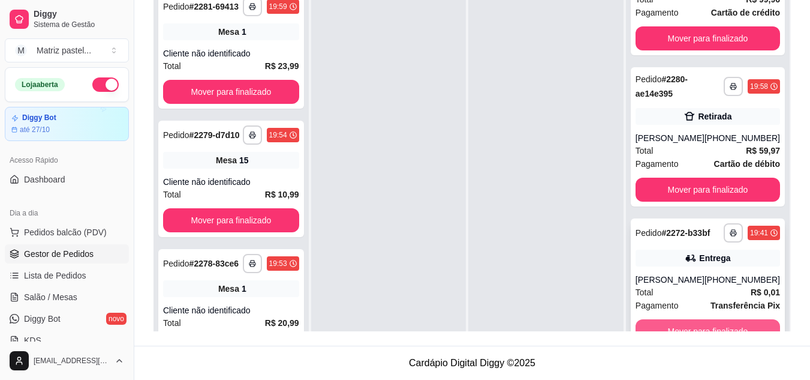
click at [651, 322] on button "Mover para finalizado" at bounding box center [708, 331] width 145 height 24
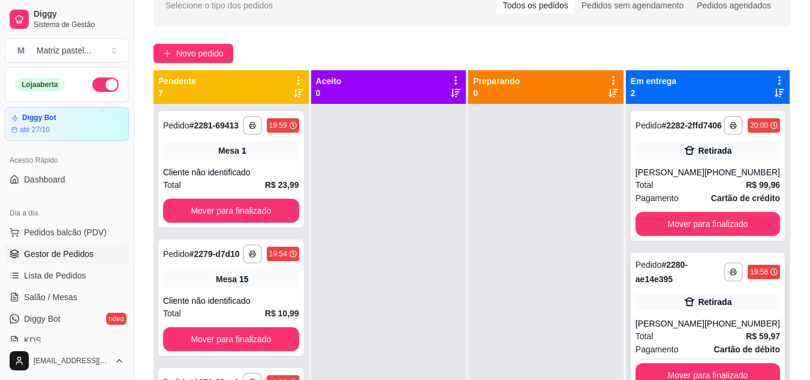
scroll to position [63, 0]
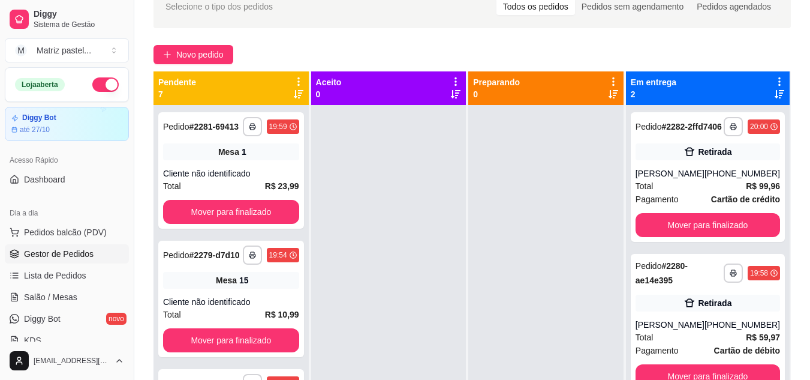
click at [723, 51] on div "Novo pedido" at bounding box center [473, 54] width 638 height 19
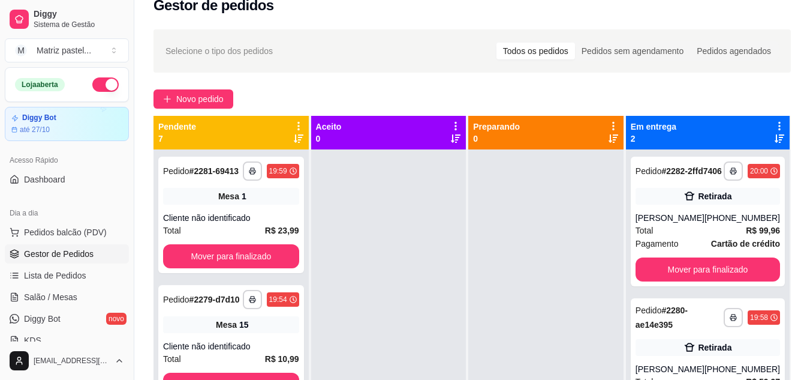
scroll to position [3, 0]
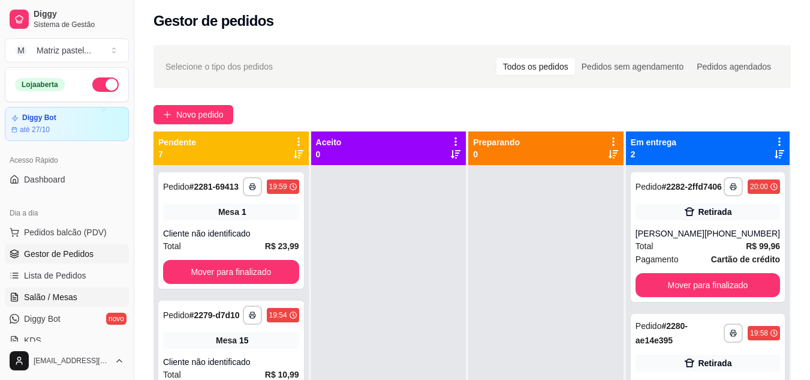
click at [55, 297] on span "Salão / Mesas" at bounding box center [50, 297] width 53 height 12
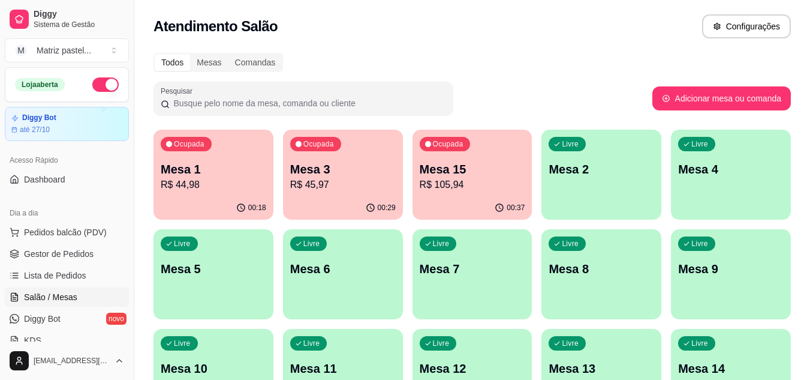
click at [347, 198] on div "00:29" at bounding box center [343, 207] width 120 height 23
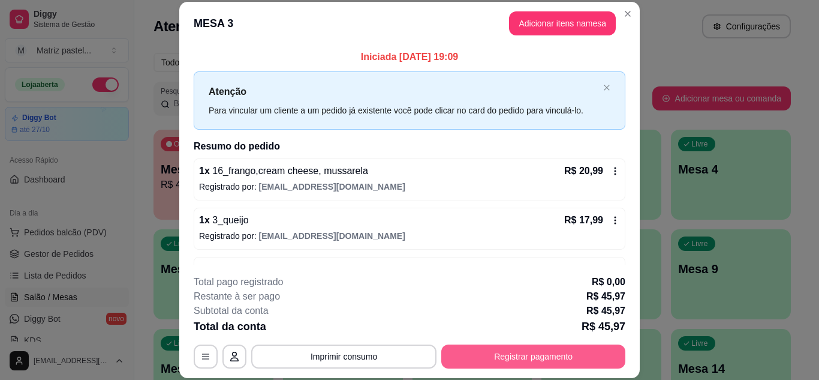
click at [501, 352] on button "Registrar pagamento" at bounding box center [533, 356] width 184 height 24
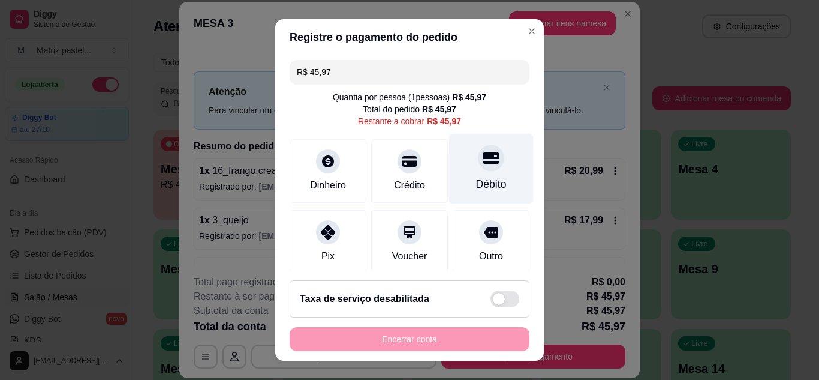
click at [479, 170] on div "Débito" at bounding box center [491, 168] width 85 height 70
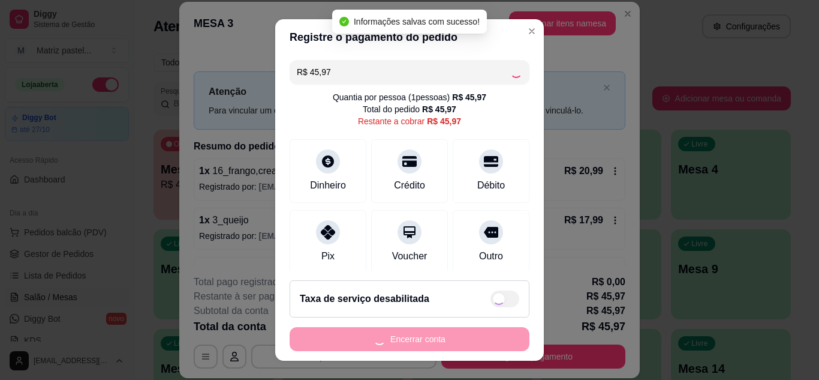
type input "R$ 0,00"
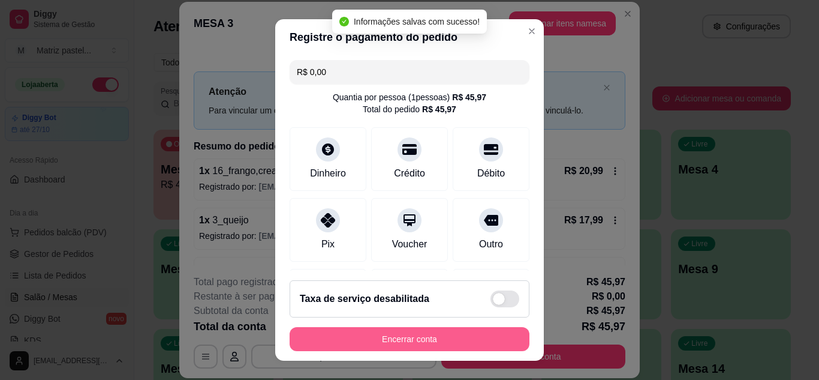
click at [444, 343] on button "Encerrar conta" at bounding box center [410, 339] width 240 height 24
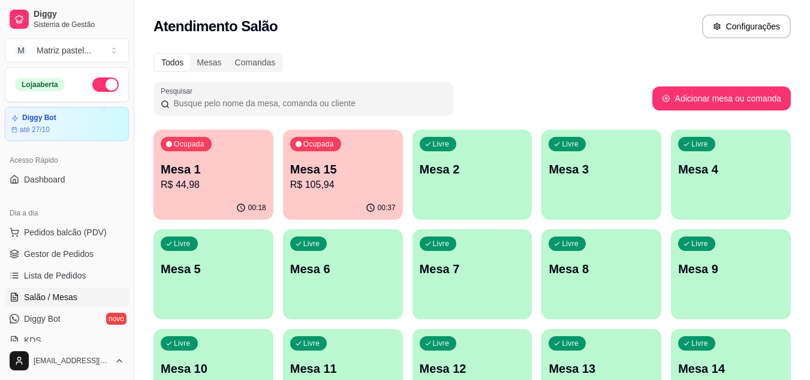
click at [372, 173] on p "Mesa 15" at bounding box center [343, 169] width 106 height 17
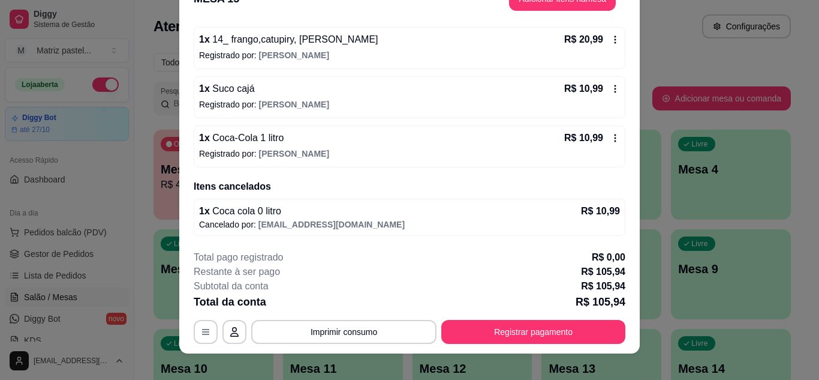
scroll to position [37, 0]
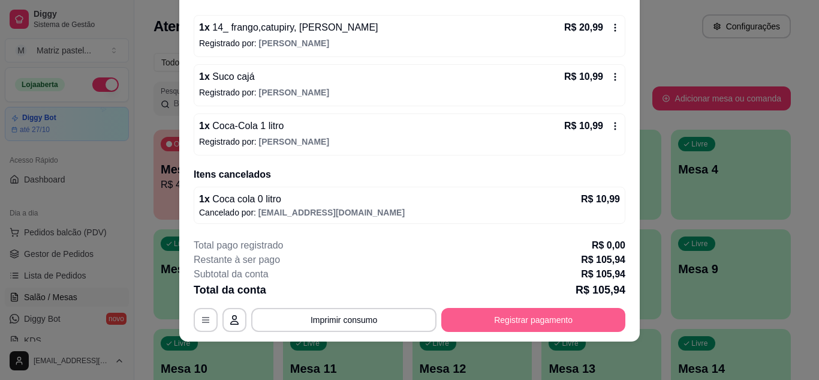
click at [491, 317] on button "Registrar pagamento" at bounding box center [533, 320] width 184 height 24
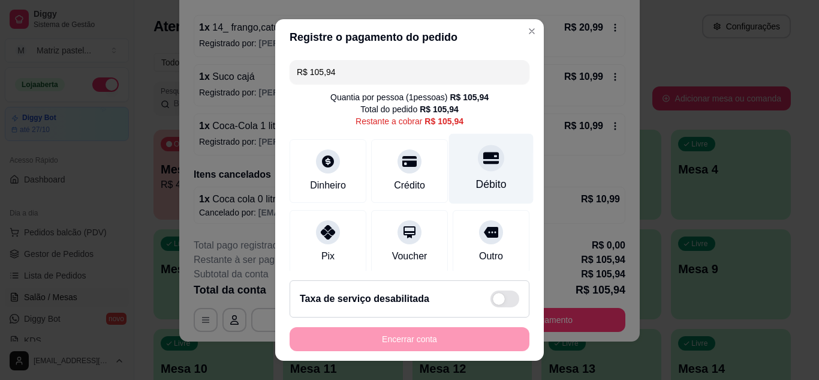
click at [483, 165] on icon at bounding box center [491, 158] width 16 height 16
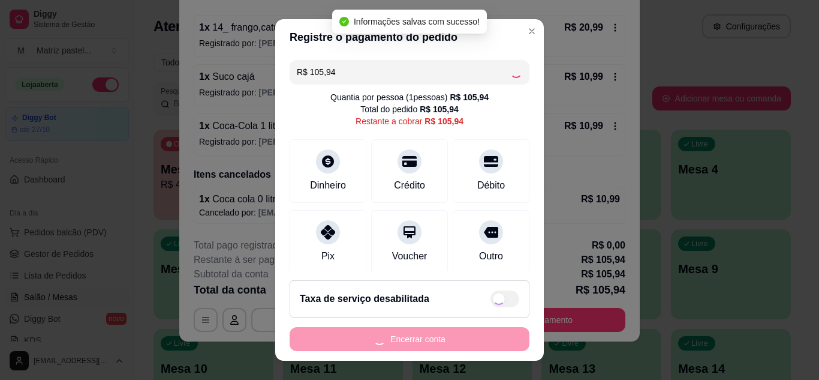
type input "R$ 0,00"
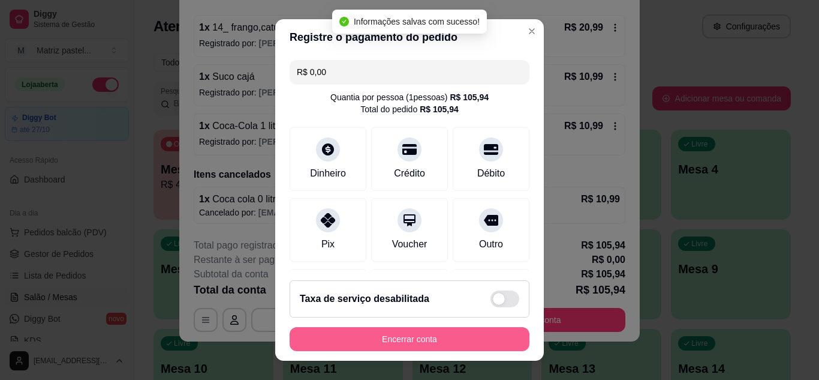
click at [399, 338] on button "Encerrar conta" at bounding box center [410, 339] width 240 height 24
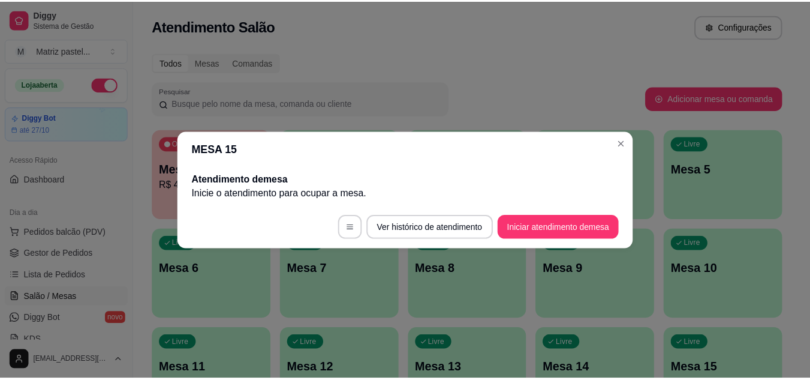
scroll to position [0, 0]
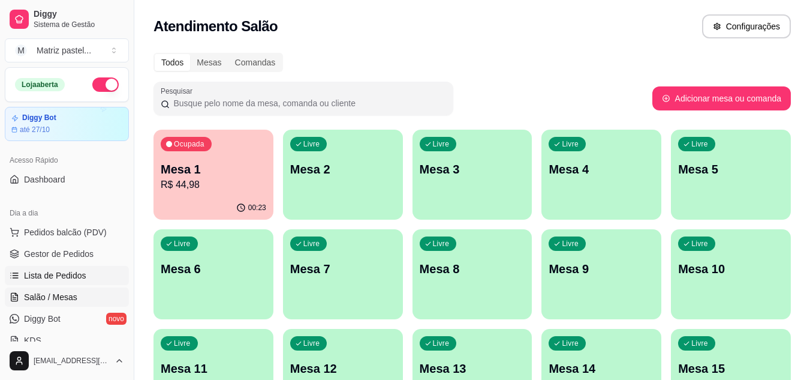
click at [95, 271] on link "Lista de Pedidos" at bounding box center [67, 275] width 124 height 19
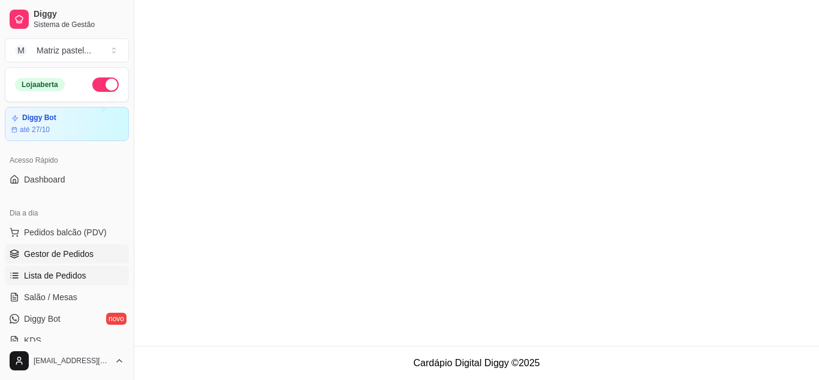
click at [76, 251] on span "Gestor de Pedidos" at bounding box center [59, 254] width 70 height 12
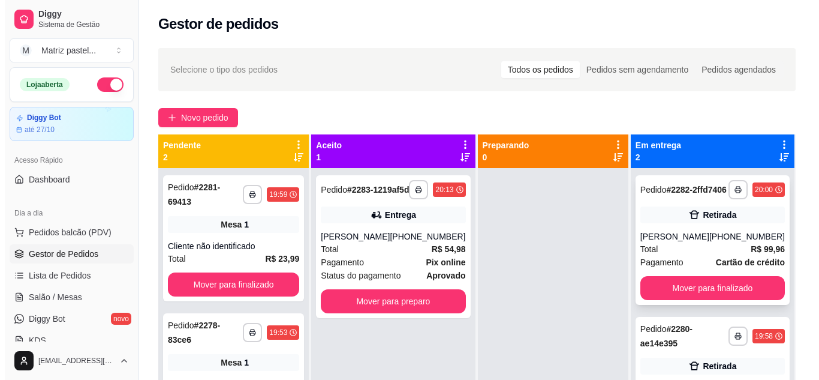
scroll to position [34, 0]
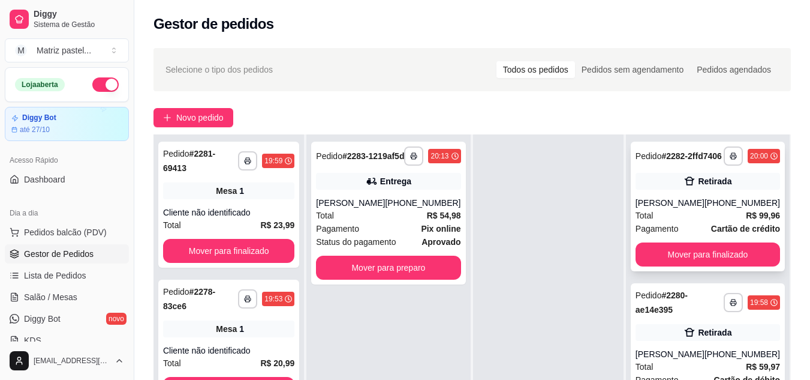
click at [705, 209] on div "Andressa Silva Soares" at bounding box center [670, 203] width 69 height 12
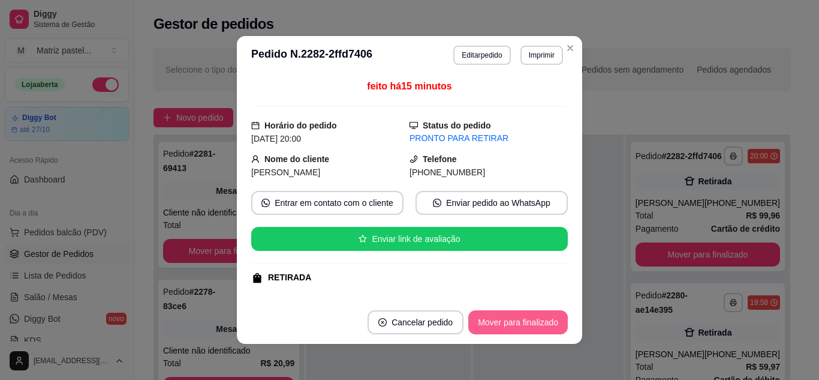
click at [494, 317] on button "Mover para finalizado" at bounding box center [518, 322] width 100 height 24
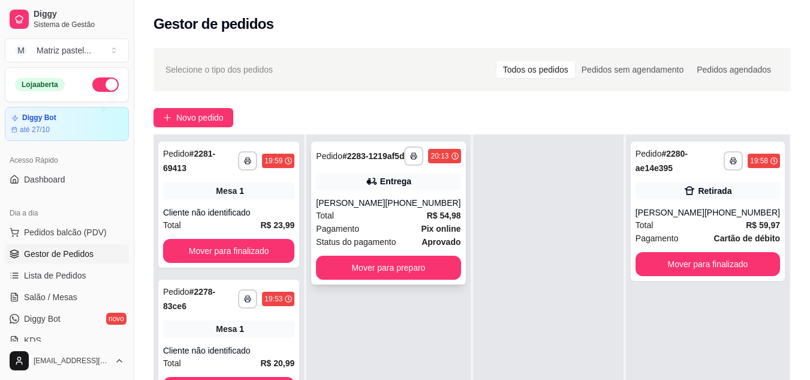
click at [408, 220] on div "Total R$ 54,98" at bounding box center [388, 215] width 145 height 13
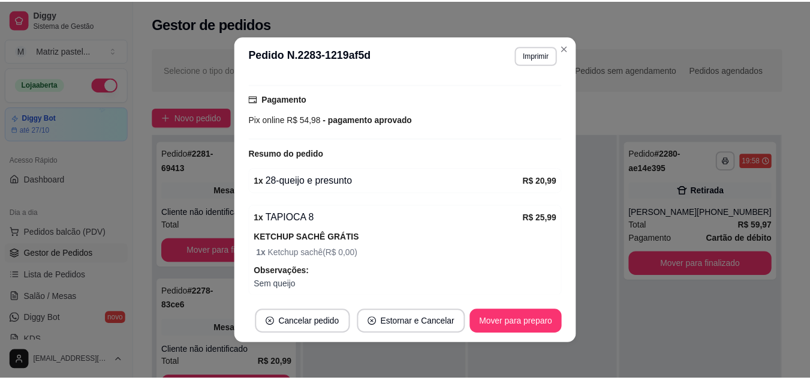
scroll to position [411, 0]
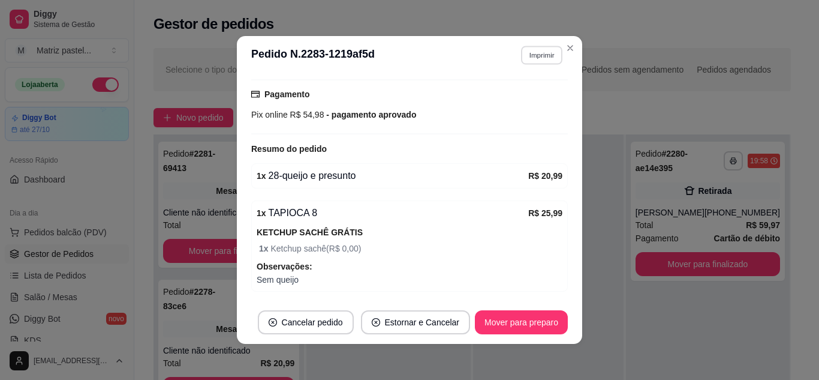
click at [540, 56] on button "Imprimir" at bounding box center [541, 55] width 41 height 19
click at [534, 100] on button "IMPRESSORA" at bounding box center [516, 97] width 87 height 19
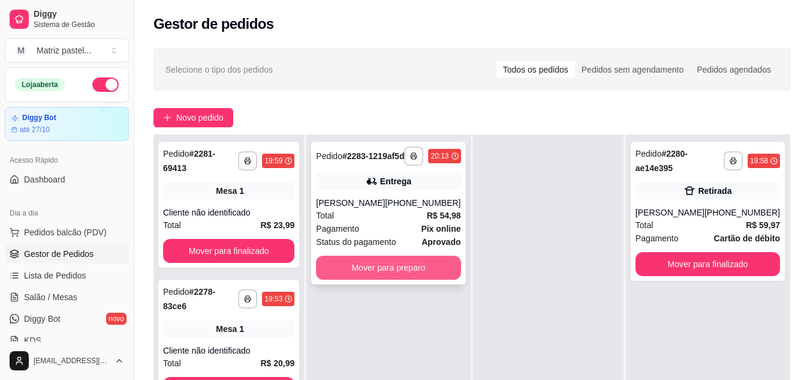
click at [389, 275] on button "Mover para preparo" at bounding box center [388, 268] width 145 height 24
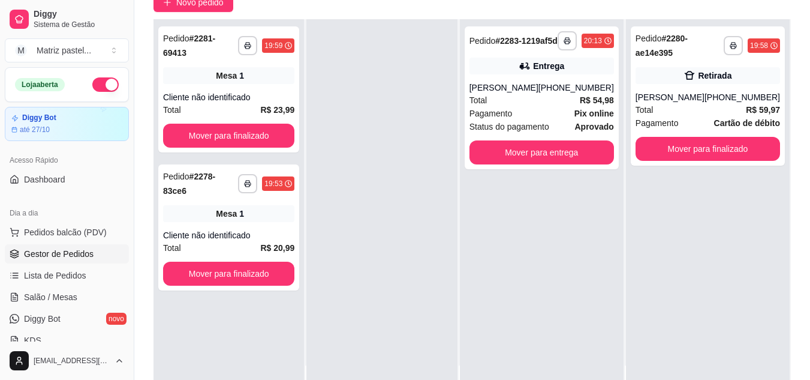
scroll to position [120, 0]
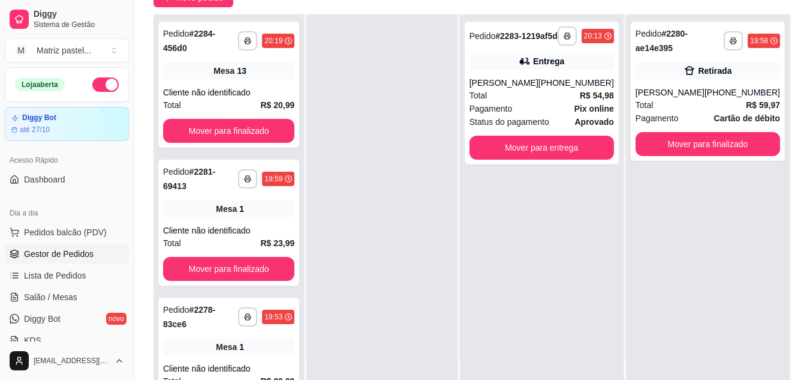
click at [380, 142] on div at bounding box center [382, 204] width 151 height 380
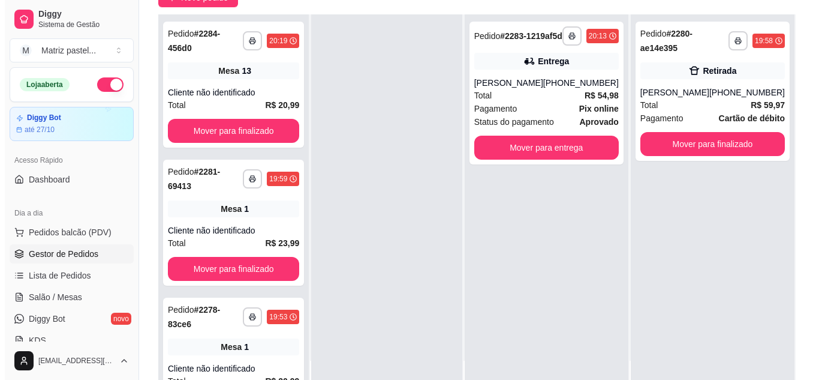
scroll to position [0, 0]
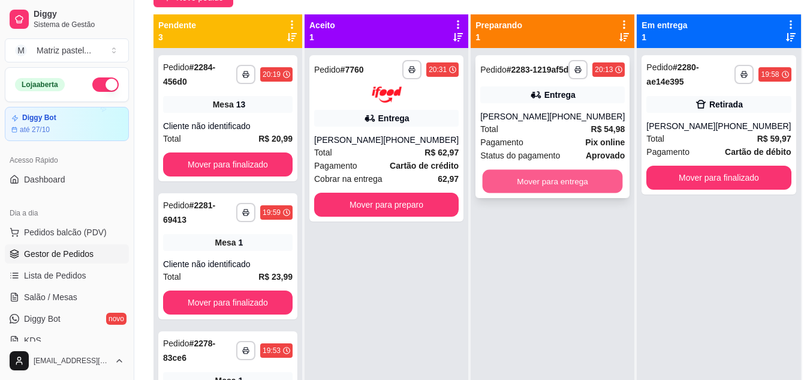
click at [547, 190] on button "Mover para entrega" at bounding box center [553, 181] width 140 height 23
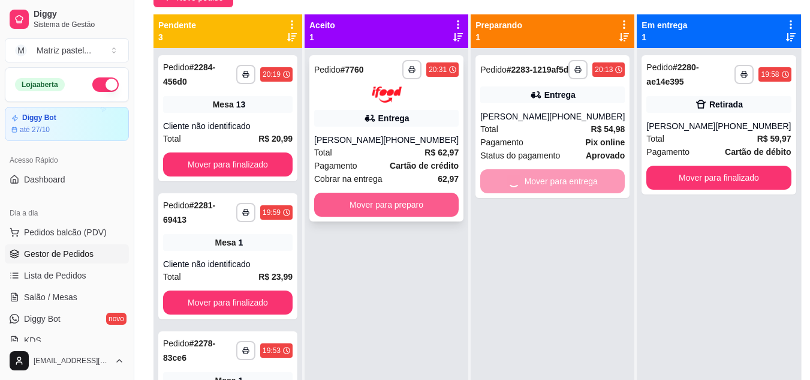
click at [411, 199] on button "Mover para preparo" at bounding box center [386, 205] width 145 height 24
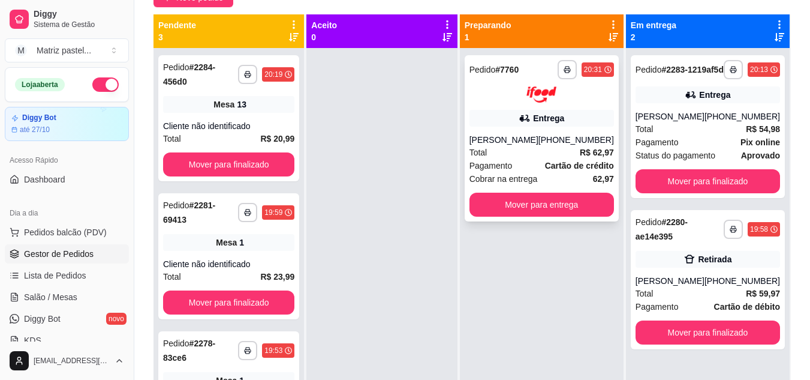
click at [552, 148] on div "Total R$ 62,97" at bounding box center [542, 152] width 145 height 13
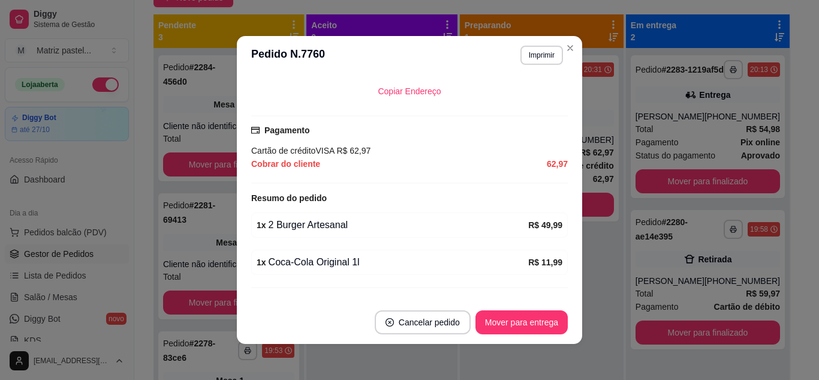
scroll to position [331, 0]
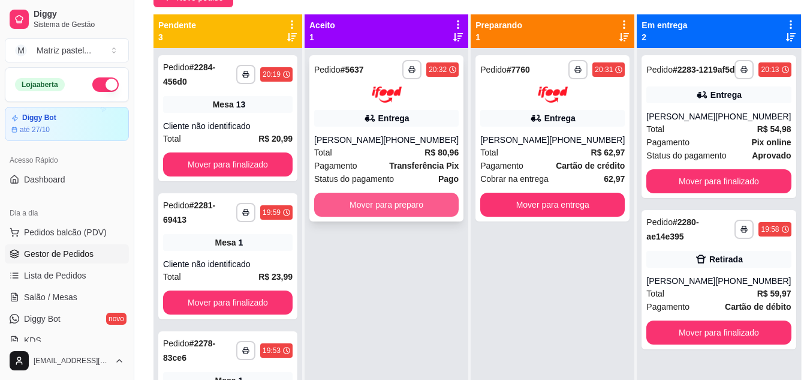
click at [418, 200] on button "Mover para preparo" at bounding box center [386, 205] width 145 height 24
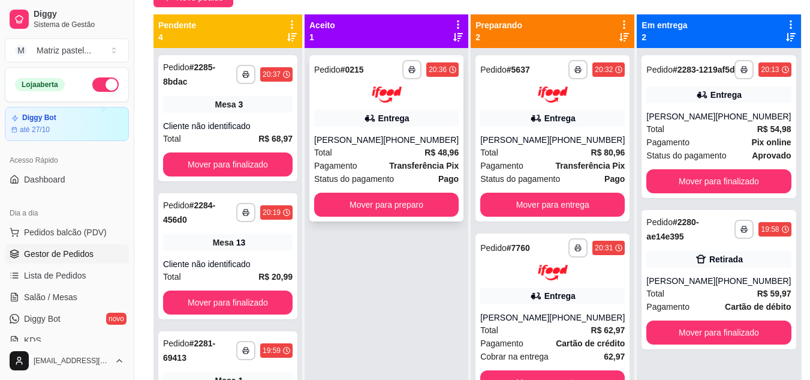
click at [378, 146] on div "Total R$ 48,96" at bounding box center [386, 152] width 145 height 13
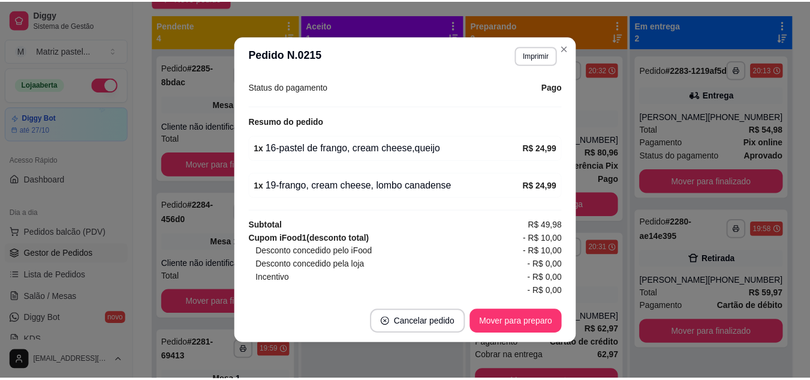
scroll to position [410, 0]
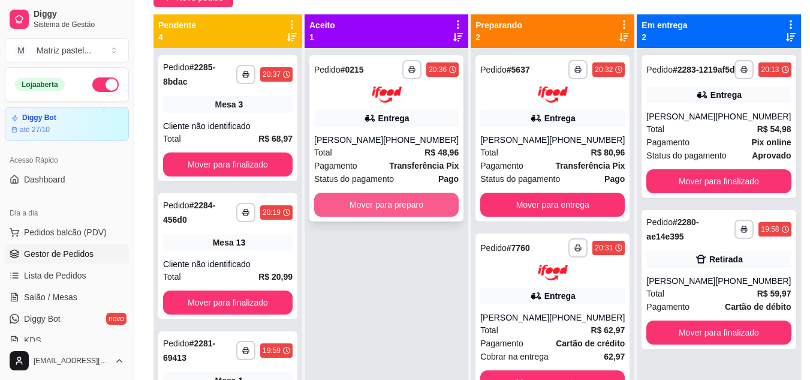
click at [410, 208] on button "Mover para preparo" at bounding box center [386, 205] width 145 height 24
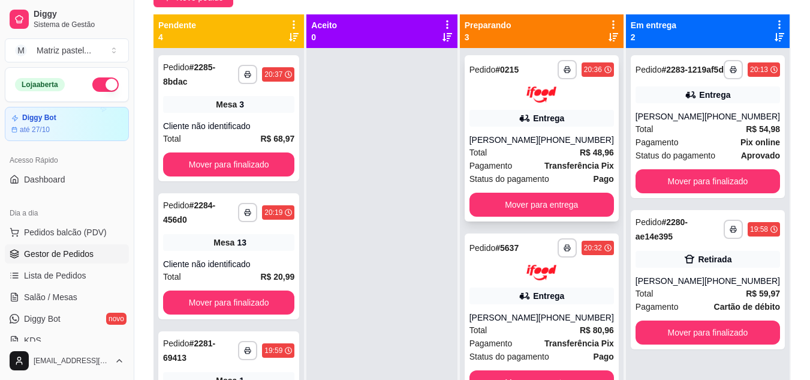
click at [549, 149] on div "Total R$ 48,96" at bounding box center [542, 152] width 145 height 13
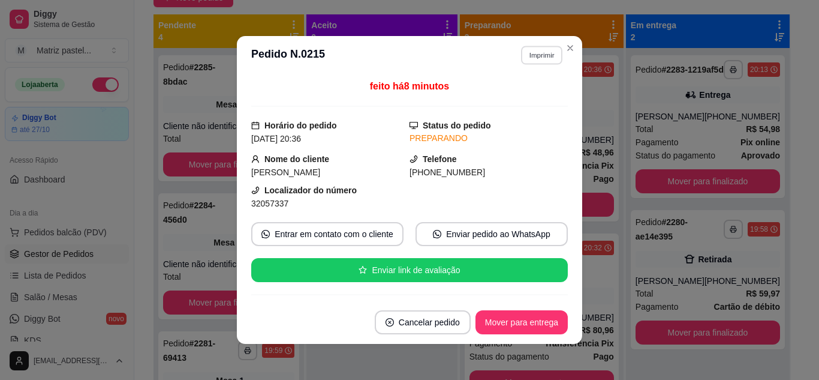
click at [552, 47] on button "Imprimir" at bounding box center [541, 55] width 41 height 19
click at [528, 101] on button "IMPRESSORA" at bounding box center [516, 97] width 84 height 19
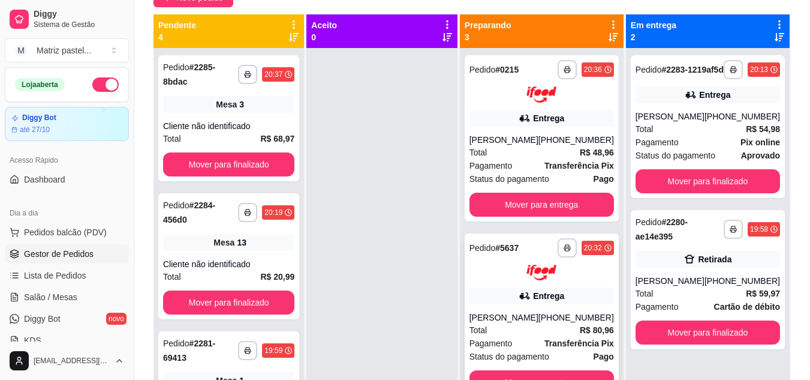
click at [562, 289] on div "Entrega" at bounding box center [542, 295] width 145 height 17
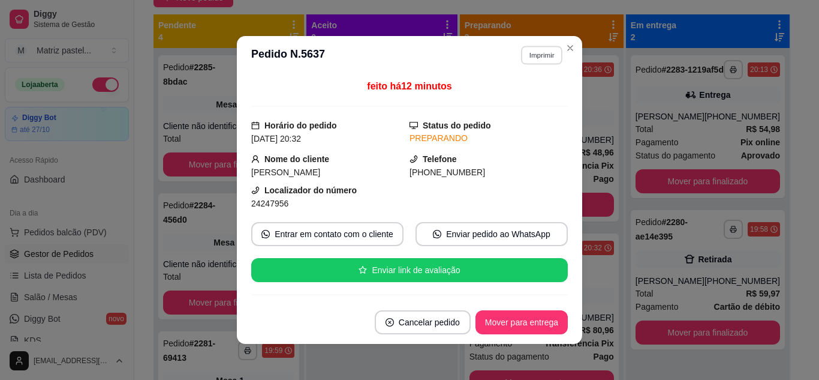
click at [530, 52] on button "Imprimir" at bounding box center [541, 55] width 41 height 19
click at [530, 93] on button "IMPRESSORA" at bounding box center [516, 97] width 84 height 19
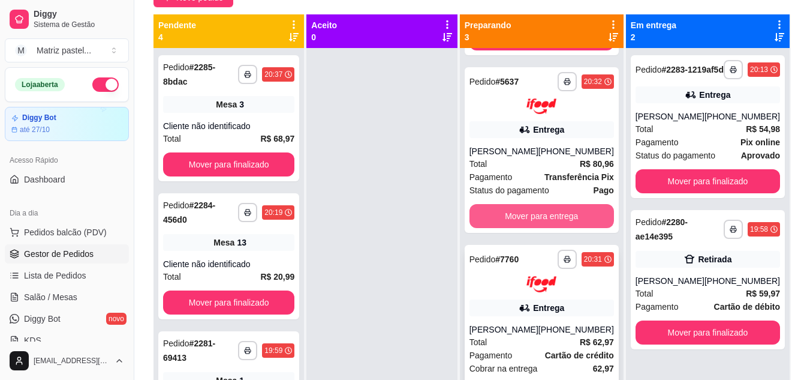
scroll to position [178, 0]
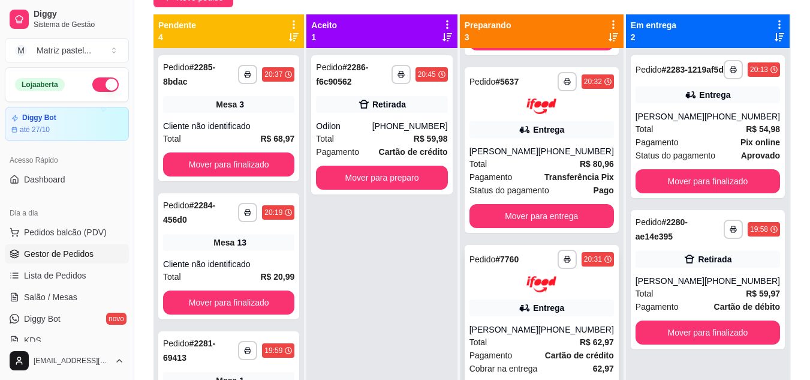
click at [567, 310] on div "**********" at bounding box center [542, 328] width 154 height 166
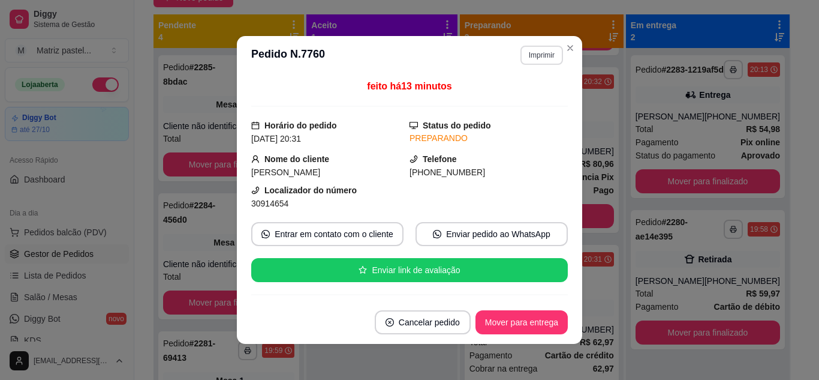
click at [542, 56] on button "Imprimir" at bounding box center [542, 55] width 43 height 19
click at [535, 98] on button "IMPRESSORA" at bounding box center [516, 97] width 87 height 19
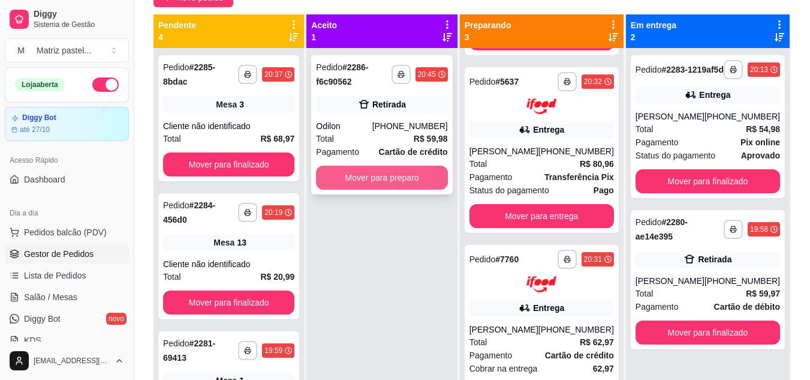
click at [416, 174] on button "Mover para preparo" at bounding box center [381, 178] width 131 height 24
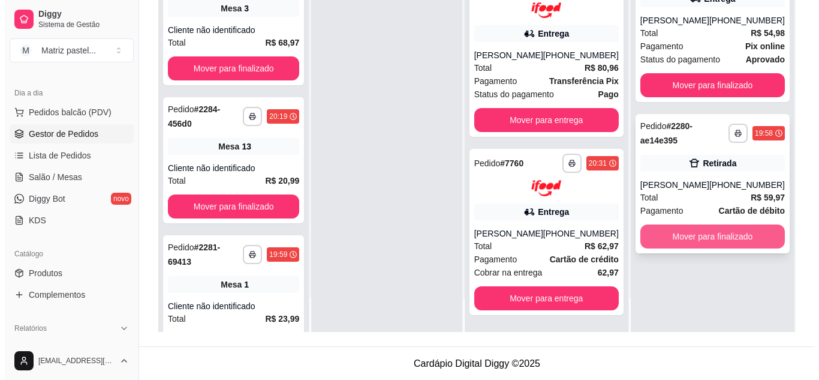
scroll to position [183, 0]
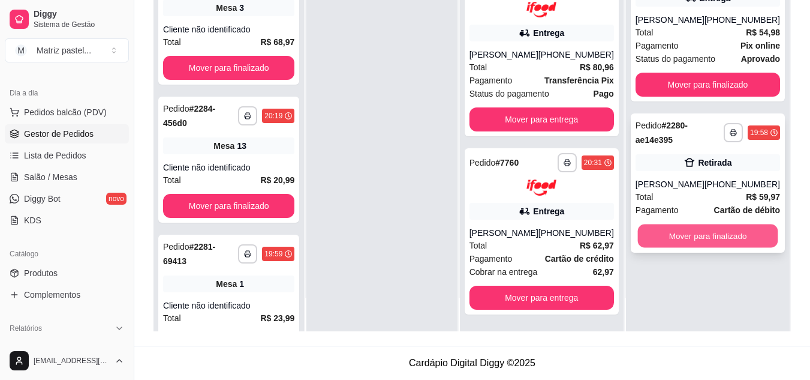
click at [732, 242] on button "Mover para finalizado" at bounding box center [708, 235] width 140 height 23
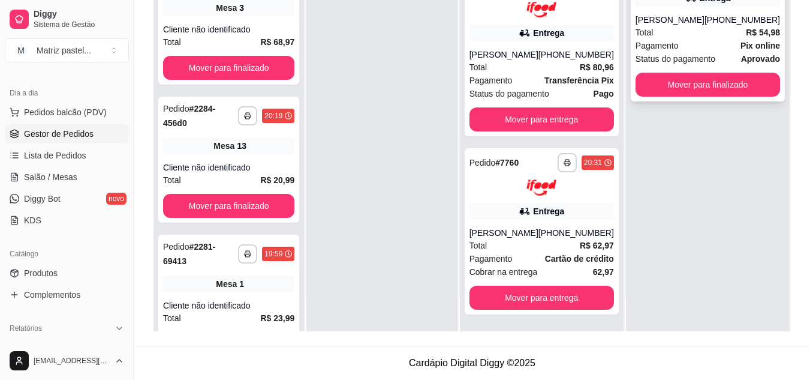
click at [693, 39] on div "Total R$ 54,98" at bounding box center [708, 32] width 145 height 13
click at [580, 65] on strong "R$ 80,96" at bounding box center [597, 67] width 34 height 10
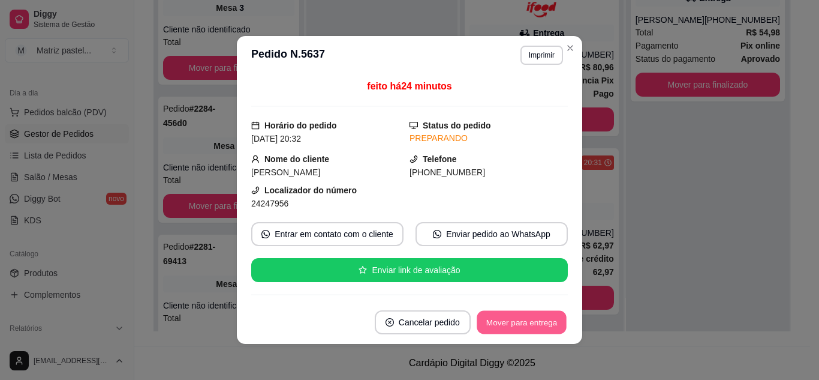
click at [528, 323] on button "Mover para entrega" at bounding box center [522, 322] width 90 height 23
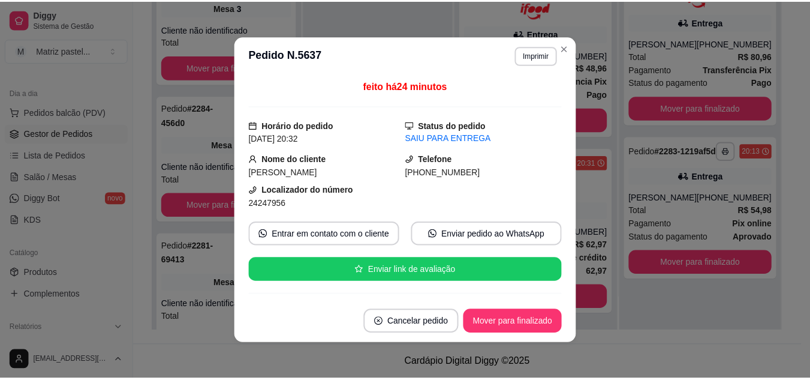
scroll to position [139, 0]
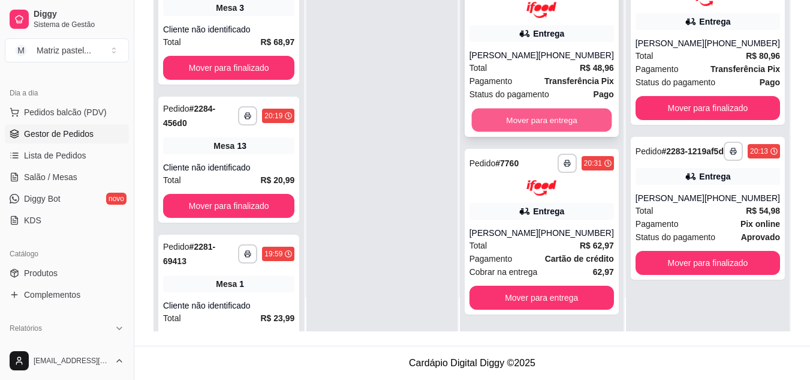
click at [554, 110] on button "Mover para entrega" at bounding box center [541, 119] width 140 height 23
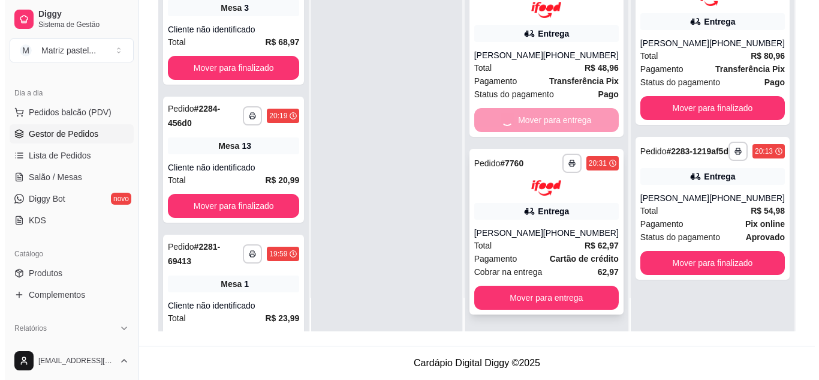
scroll to position [0, 0]
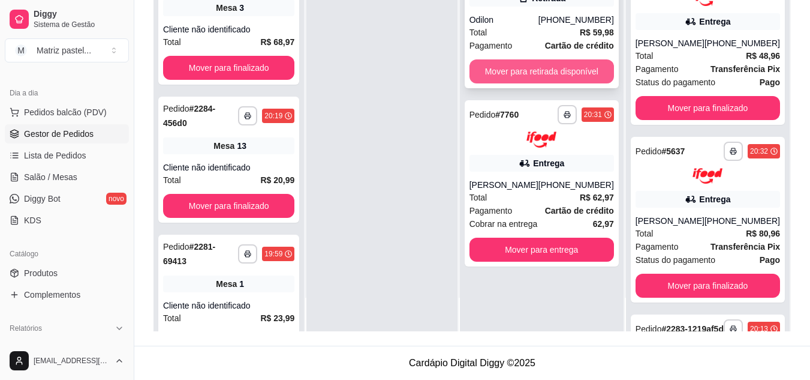
click at [556, 83] on button "Mover para retirada disponível" at bounding box center [542, 71] width 145 height 24
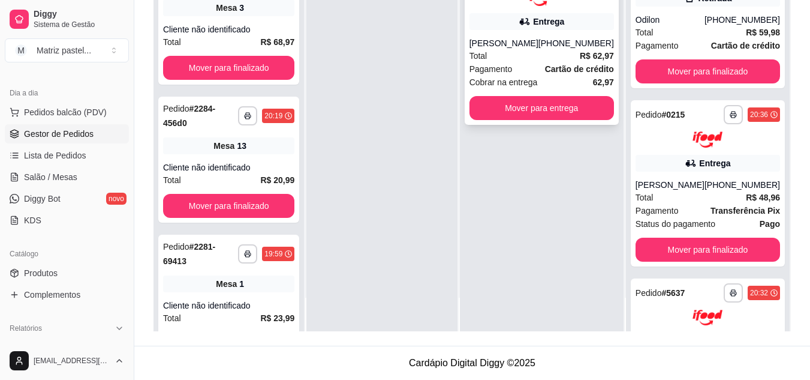
click at [560, 64] on strong "Cartão de crédito" at bounding box center [579, 69] width 69 height 10
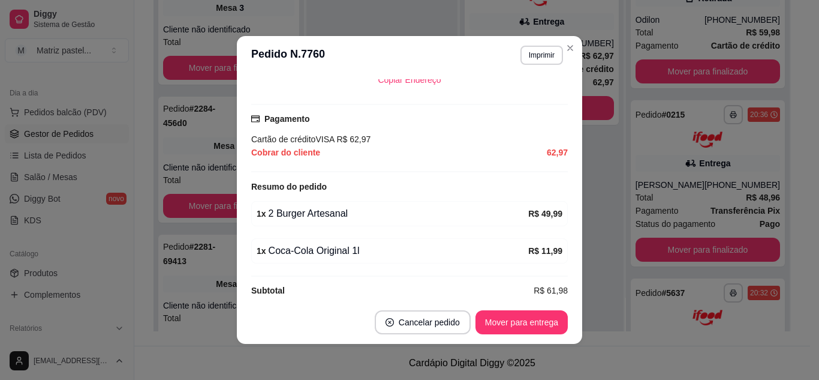
scroll to position [2, 0]
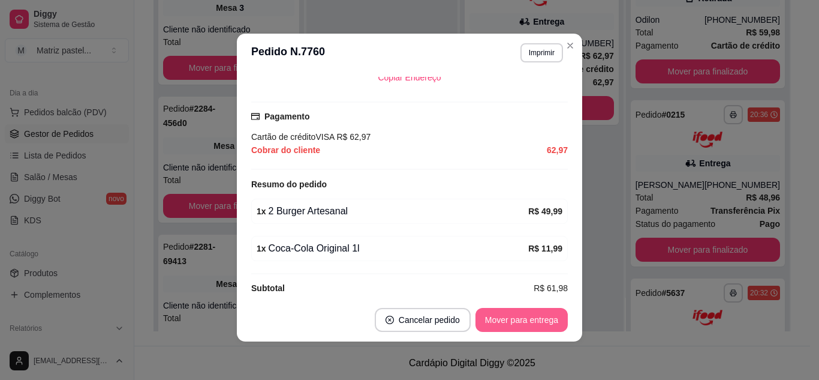
click at [499, 320] on button "Mover para entrega" at bounding box center [522, 320] width 92 height 24
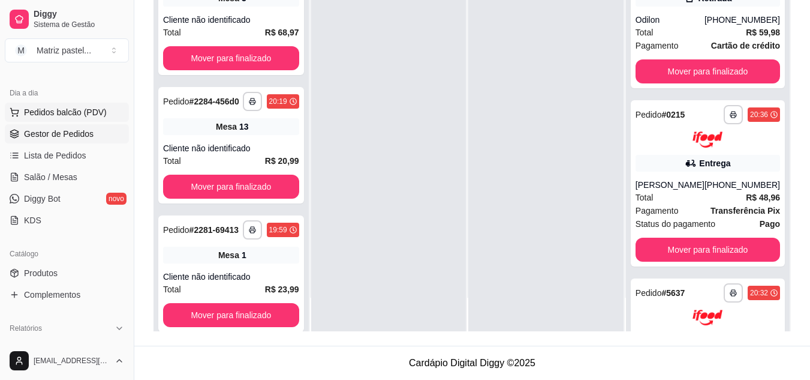
click at [43, 113] on span "Pedidos balcão (PDV)" at bounding box center [65, 112] width 83 height 12
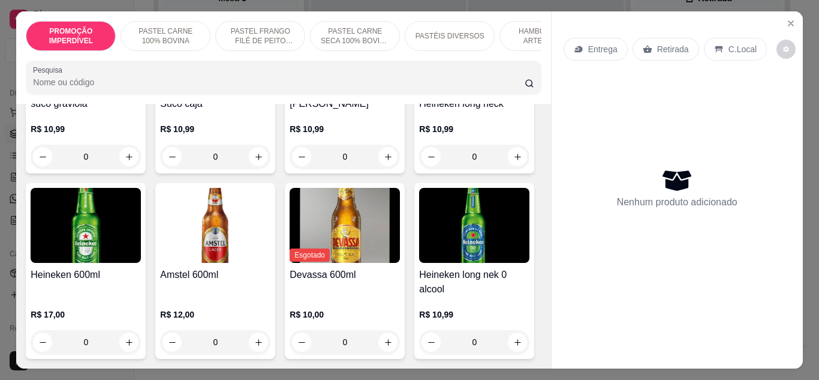
scroll to position [5278, 0]
click at [791, 19] on icon "Close" at bounding box center [791, 24] width 10 height 10
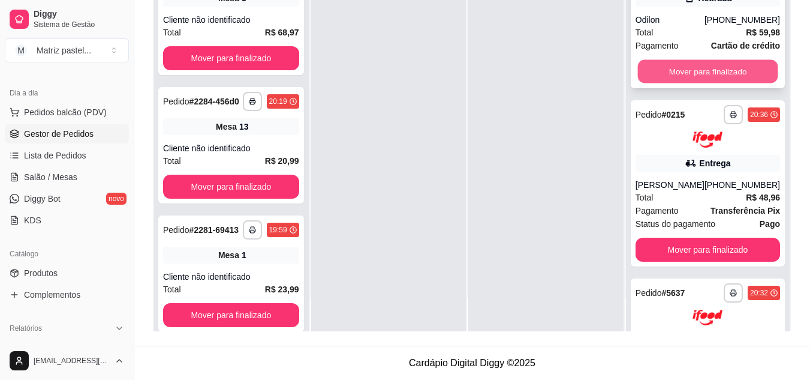
click at [721, 77] on button "Mover para finalizado" at bounding box center [708, 71] width 140 height 23
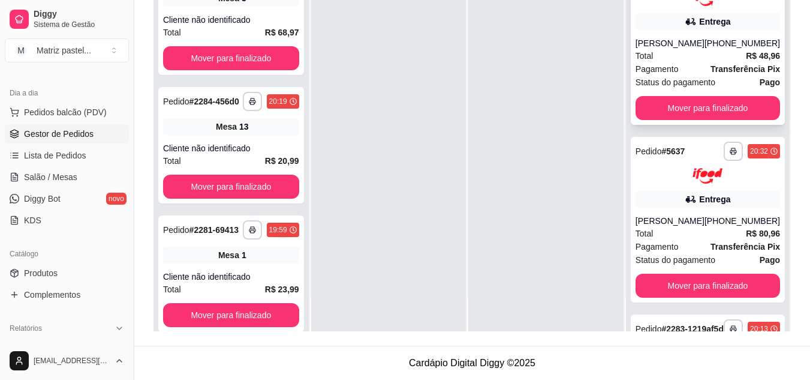
click at [722, 55] on div "Total R$ 48,96" at bounding box center [708, 55] width 145 height 13
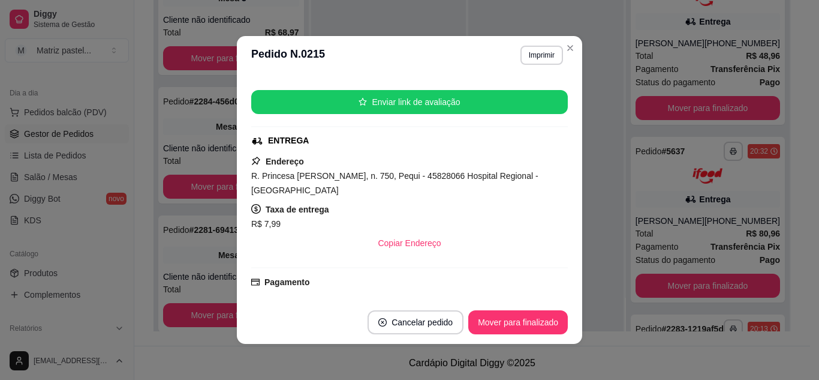
scroll to position [180, 0]
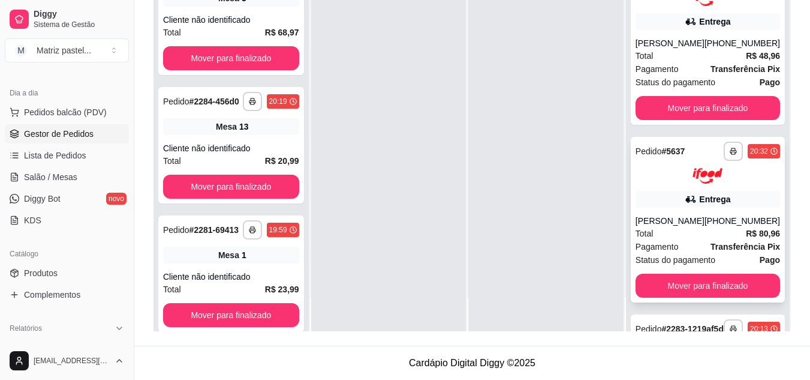
click at [693, 239] on div "Total R$ 80,96" at bounding box center [708, 233] width 145 height 13
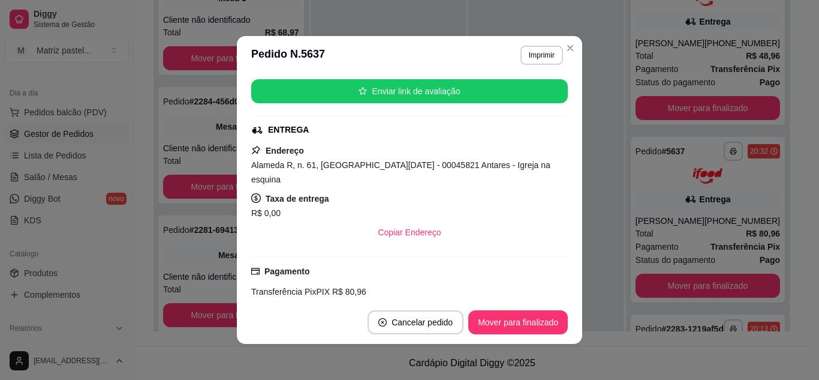
scroll to position [240, 0]
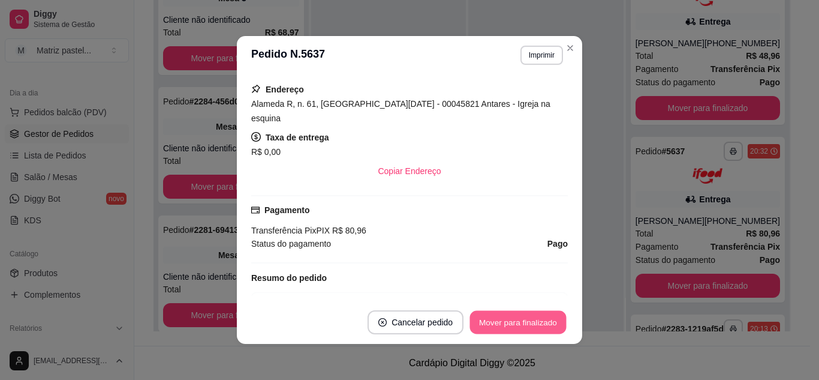
click at [495, 315] on button "Mover para finalizado" at bounding box center [518, 322] width 97 height 23
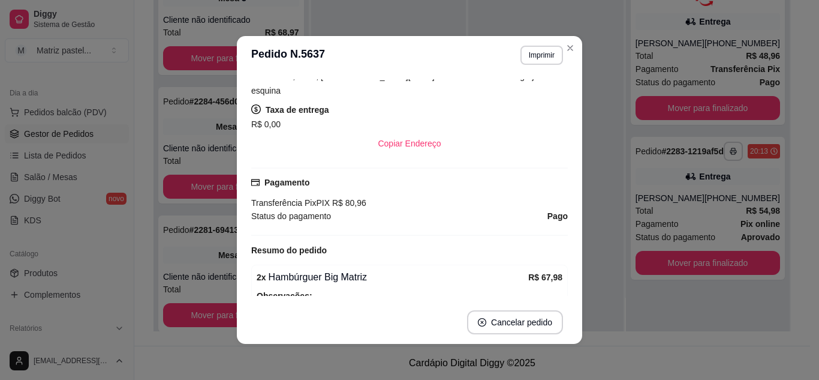
scroll to position [212, 0]
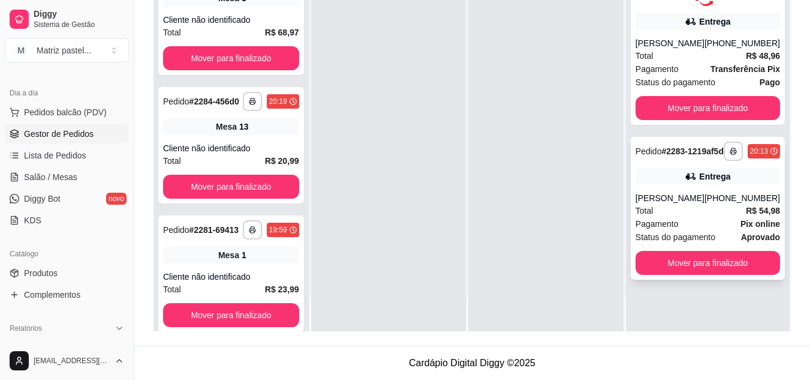
click at [705, 217] on div "Total R$ 54,98" at bounding box center [708, 210] width 145 height 13
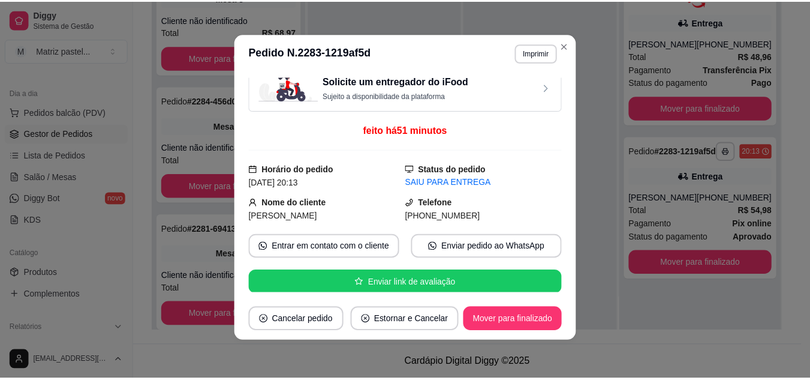
scroll to position [0, 0]
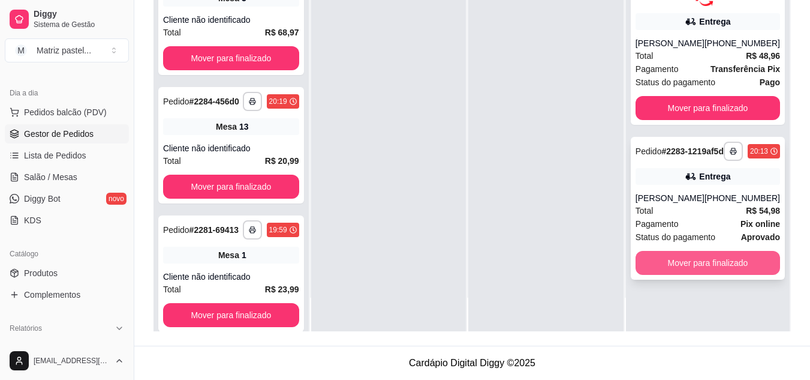
click at [691, 266] on button "Mover para finalizado" at bounding box center [708, 263] width 145 height 24
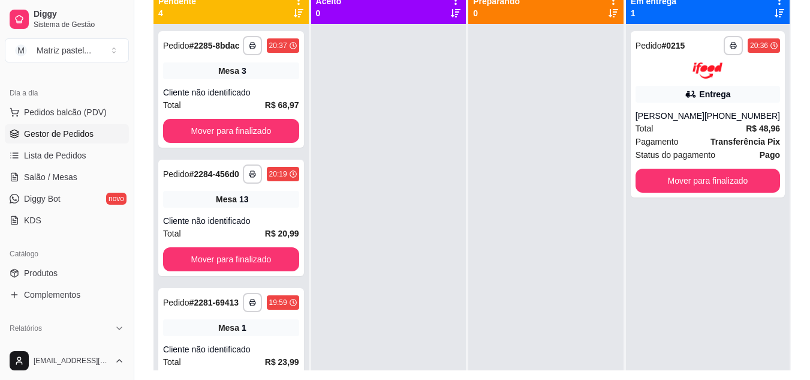
scroll to position [123, 0]
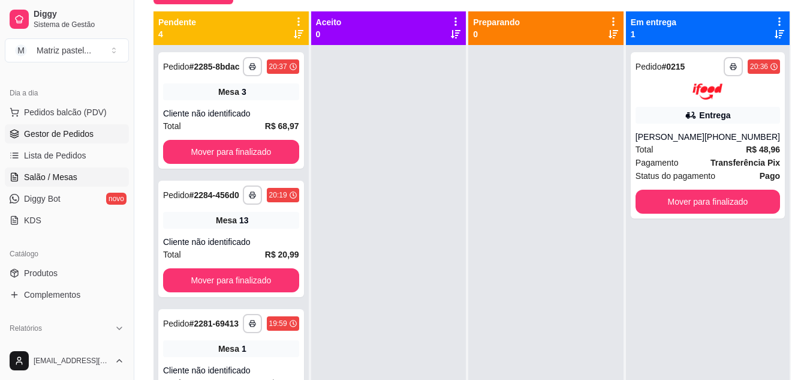
click at [62, 176] on span "Salão / Mesas" at bounding box center [50, 177] width 53 height 12
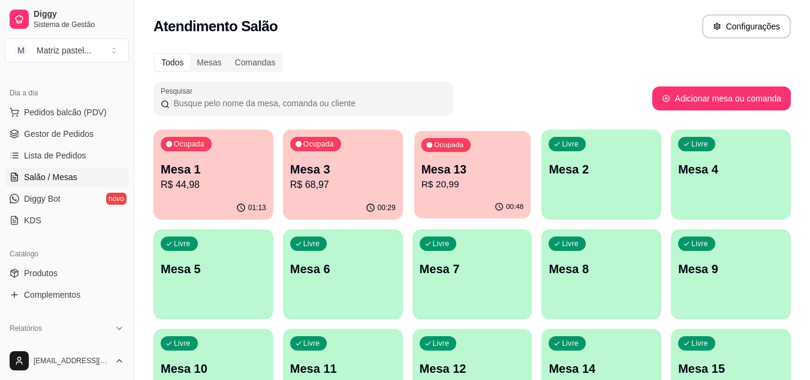
click at [470, 182] on p "R$ 20,99" at bounding box center [472, 185] width 103 height 14
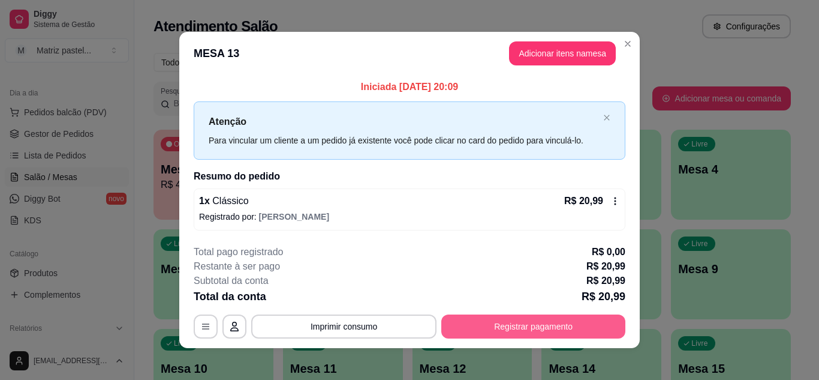
click at [533, 323] on button "Registrar pagamento" at bounding box center [533, 326] width 184 height 24
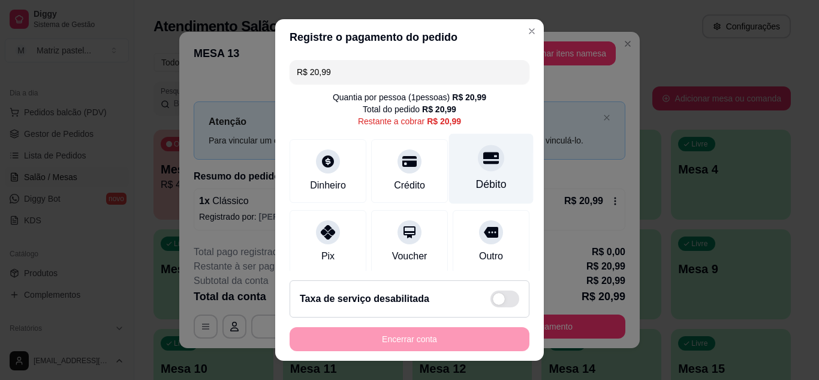
click at [470, 176] on div "Débito" at bounding box center [491, 168] width 85 height 70
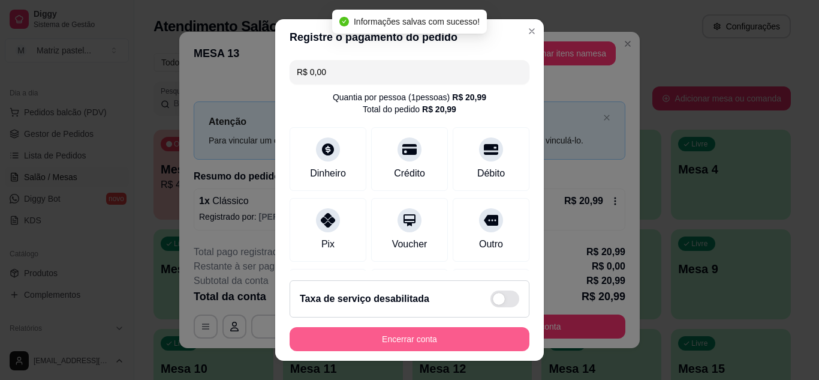
type input "R$ 0,00"
click at [440, 339] on button "Encerrar conta" at bounding box center [410, 339] width 240 height 24
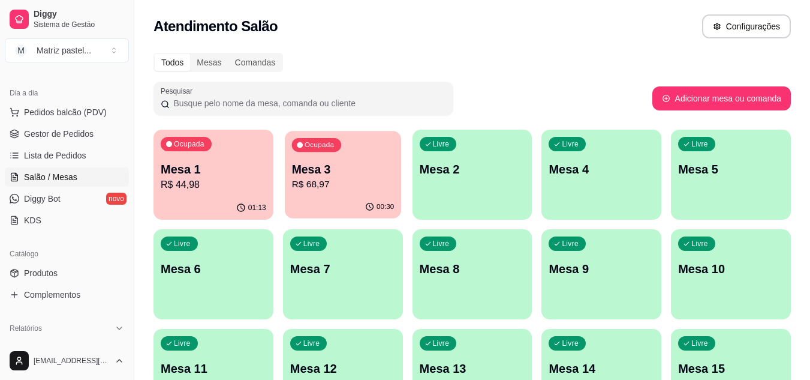
click at [357, 178] on p "R$ 68,97" at bounding box center [343, 185] width 103 height 14
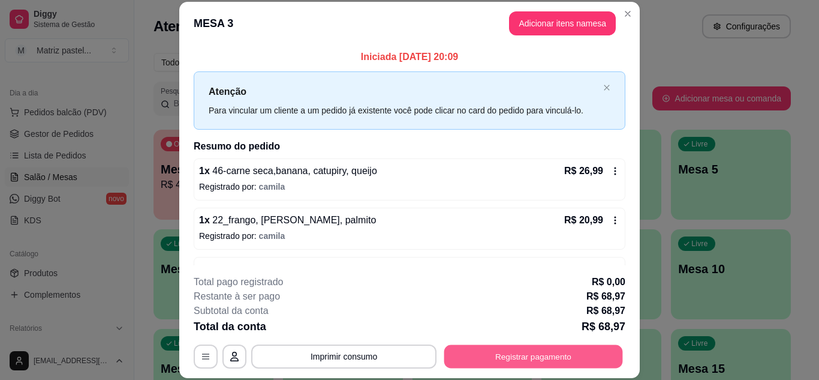
click at [514, 354] on button "Registrar pagamento" at bounding box center [533, 355] width 179 height 23
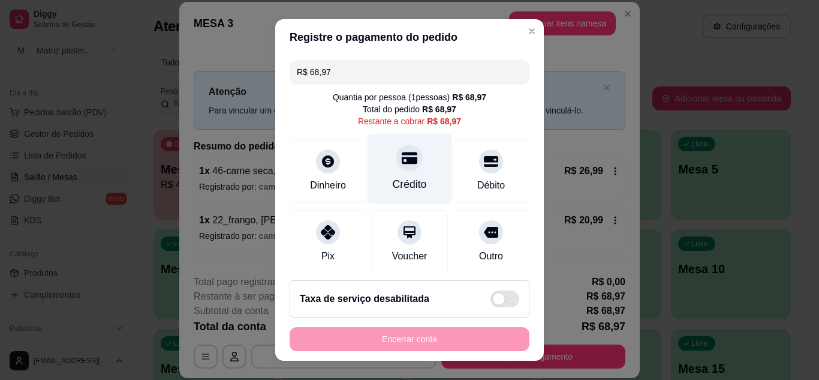
click at [404, 180] on div "Crédito" at bounding box center [410, 184] width 34 height 16
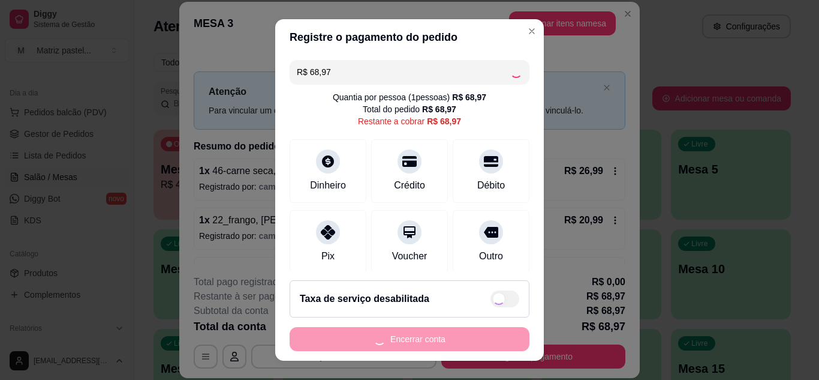
type input "R$ 0,00"
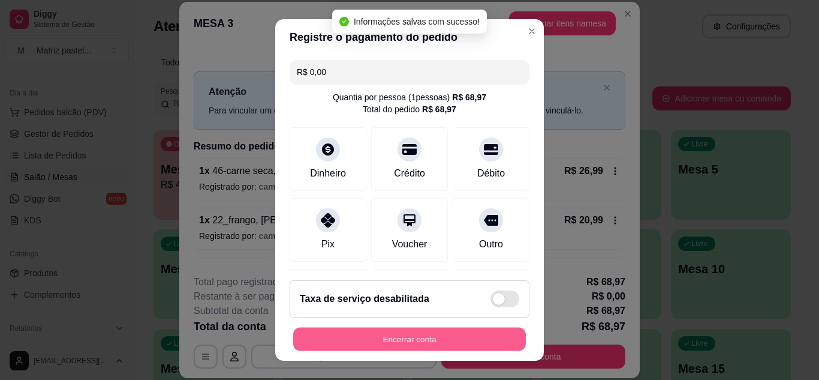
click at [414, 336] on button "Encerrar conta" at bounding box center [409, 338] width 233 height 23
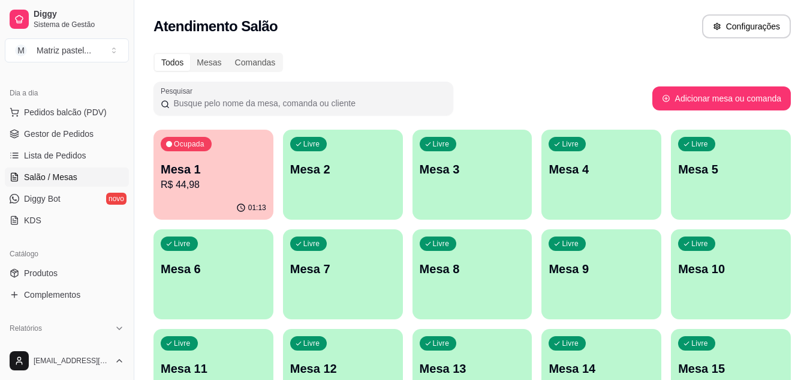
click at [212, 164] on p "Mesa 1" at bounding box center [214, 169] width 106 height 17
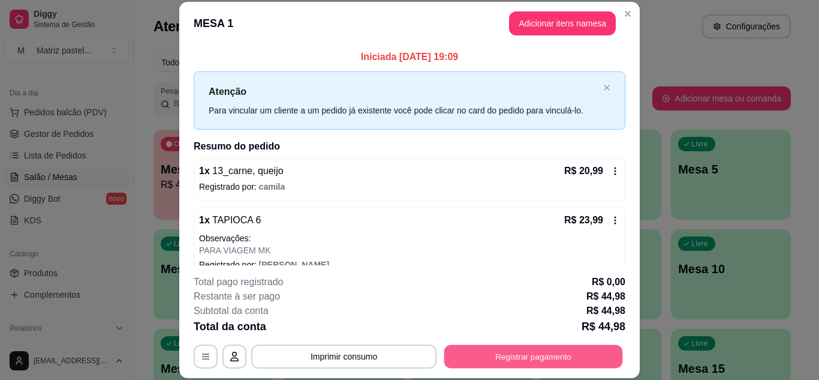
click at [528, 354] on button "Registrar pagamento" at bounding box center [533, 355] width 179 height 23
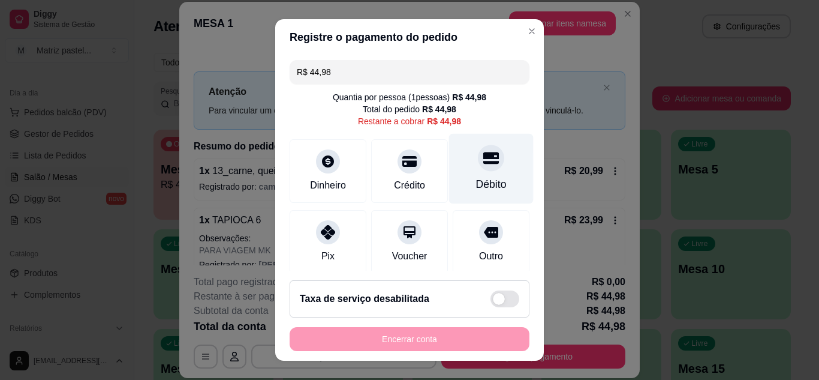
click at [485, 177] on div "Débito" at bounding box center [491, 184] width 31 height 16
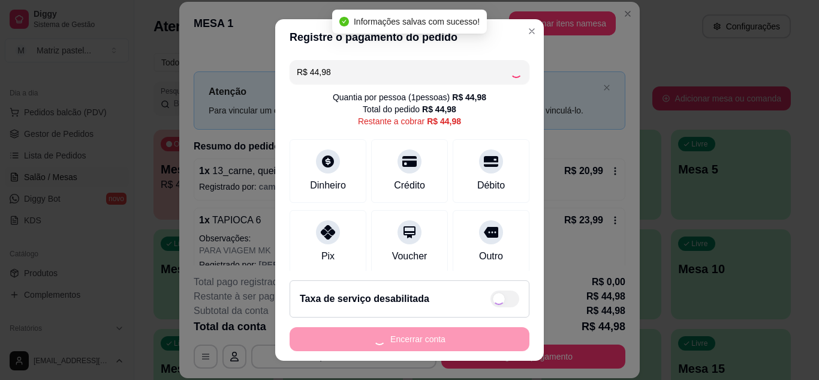
type input "R$ 0,00"
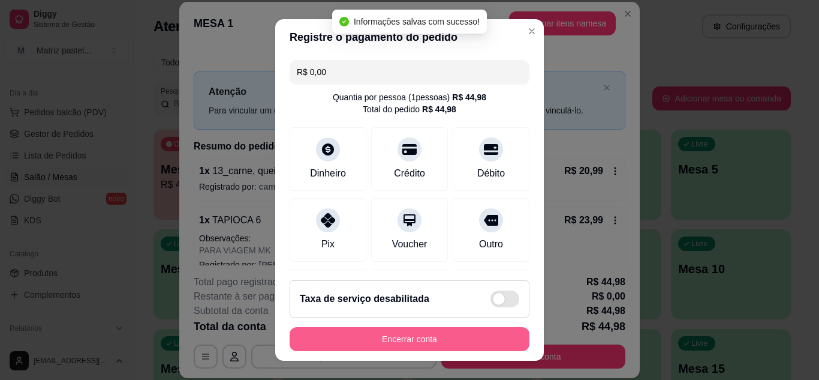
click at [441, 333] on button "Encerrar conta" at bounding box center [410, 339] width 240 height 24
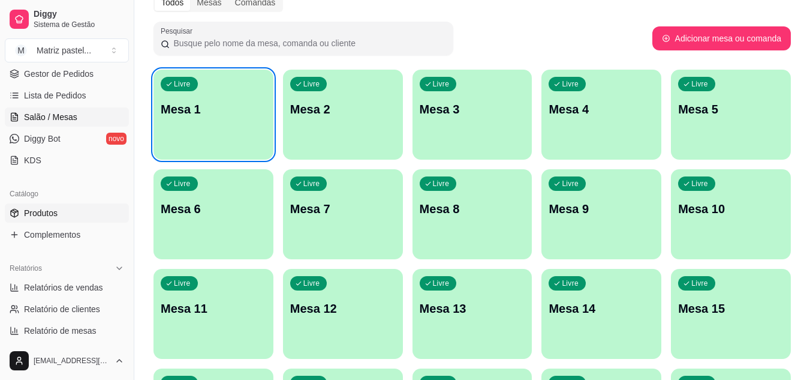
scroll to position [120, 0]
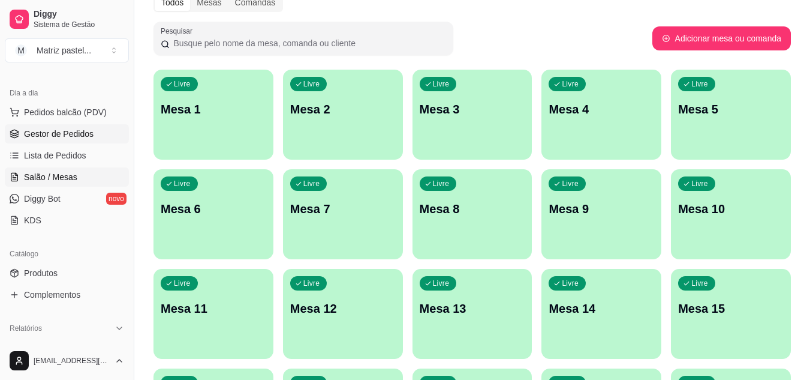
click at [73, 131] on span "Gestor de Pedidos" at bounding box center [59, 134] width 70 height 12
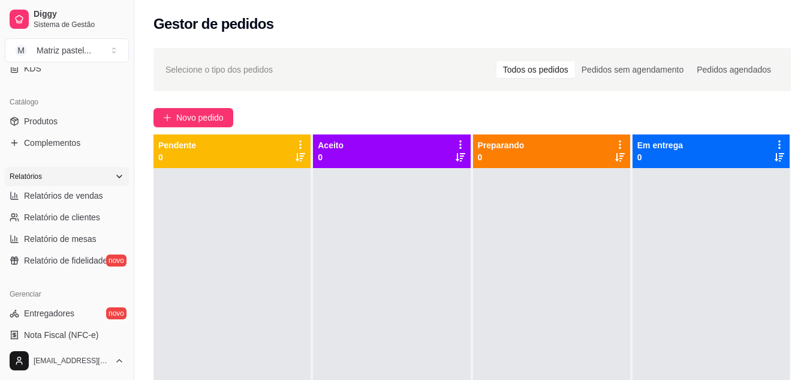
scroll to position [300, 0]
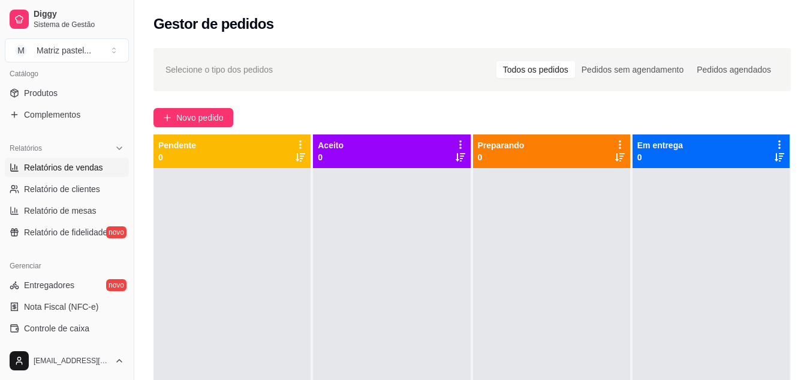
click at [53, 169] on span "Relatórios de vendas" at bounding box center [63, 167] width 79 height 12
select select "ALL"
select select "0"
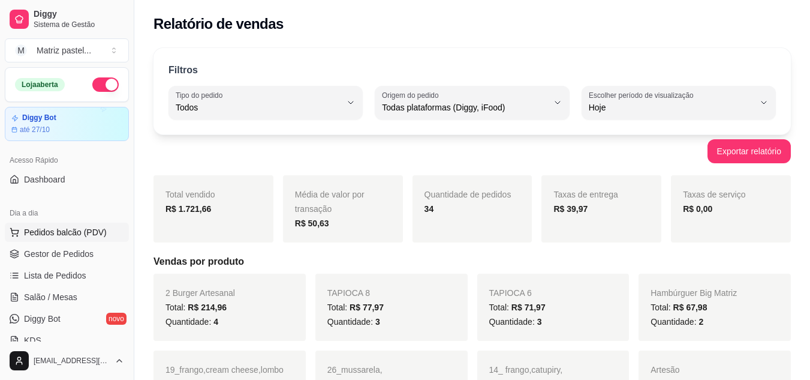
click at [68, 234] on span "Pedidos balcão (PDV)" at bounding box center [65, 232] width 83 height 12
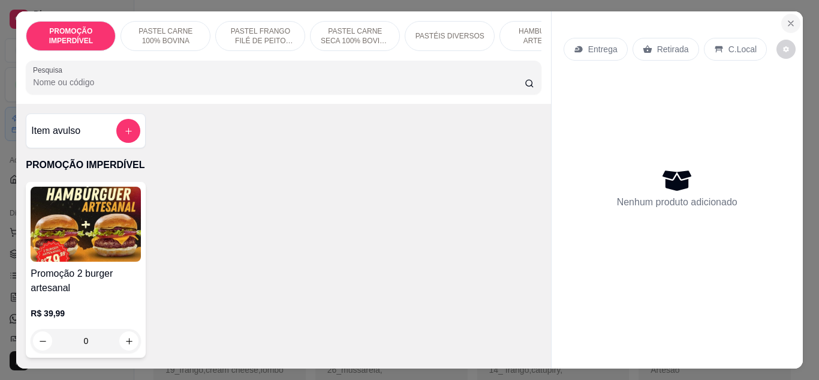
click at [786, 19] on icon "Close" at bounding box center [791, 24] width 10 height 10
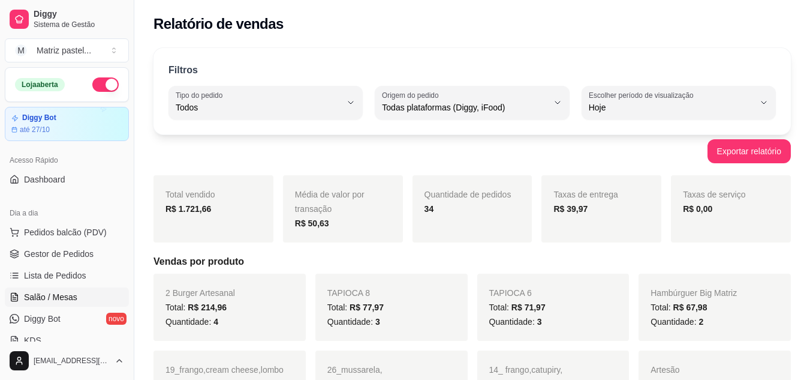
click at [43, 299] on span "Salão / Mesas" at bounding box center [50, 297] width 53 height 12
